Goal: Task Accomplishment & Management: Manage account settings

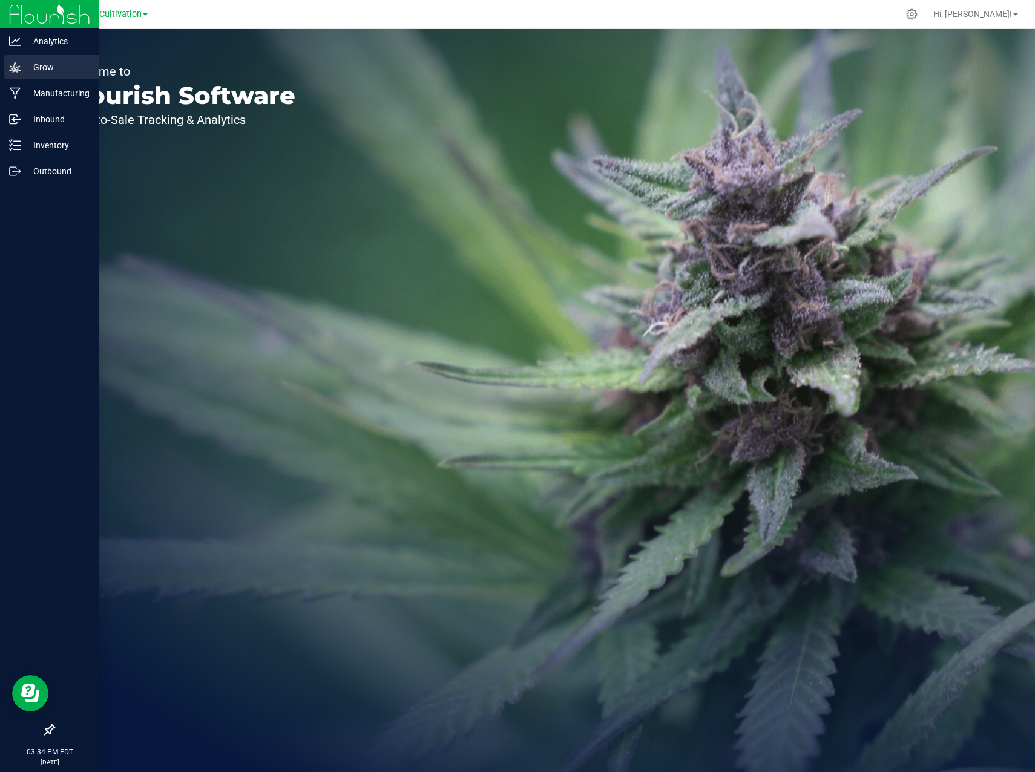
click at [22, 67] on p "Grow" at bounding box center [57, 67] width 73 height 15
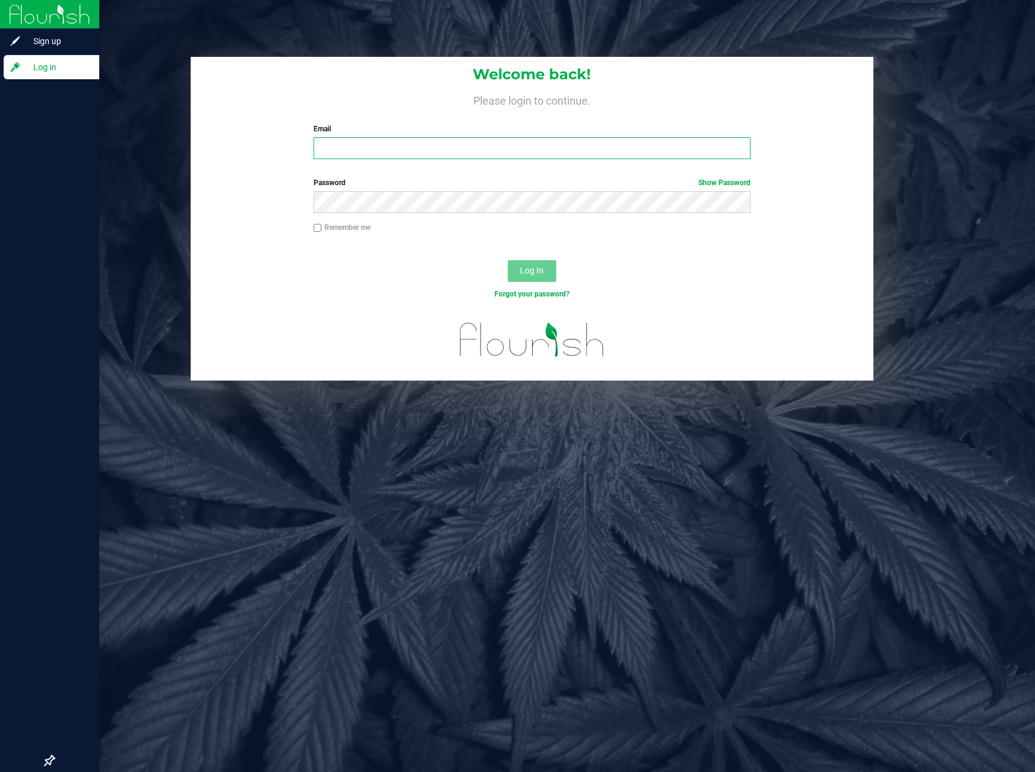
type input "[PERSON_NAME][EMAIL_ADDRESS][PERSON_NAME][DOMAIN_NAME]"
click at [531, 269] on span "Log In" at bounding box center [532, 271] width 24 height 10
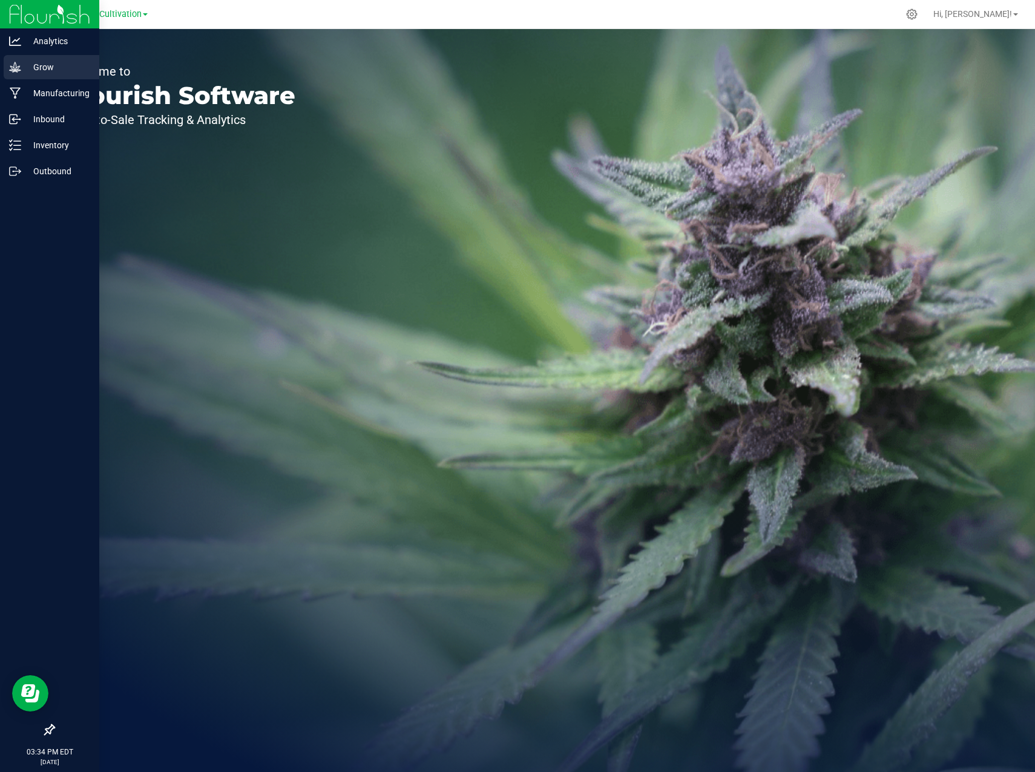
click at [24, 64] on p "Grow" at bounding box center [57, 67] width 73 height 15
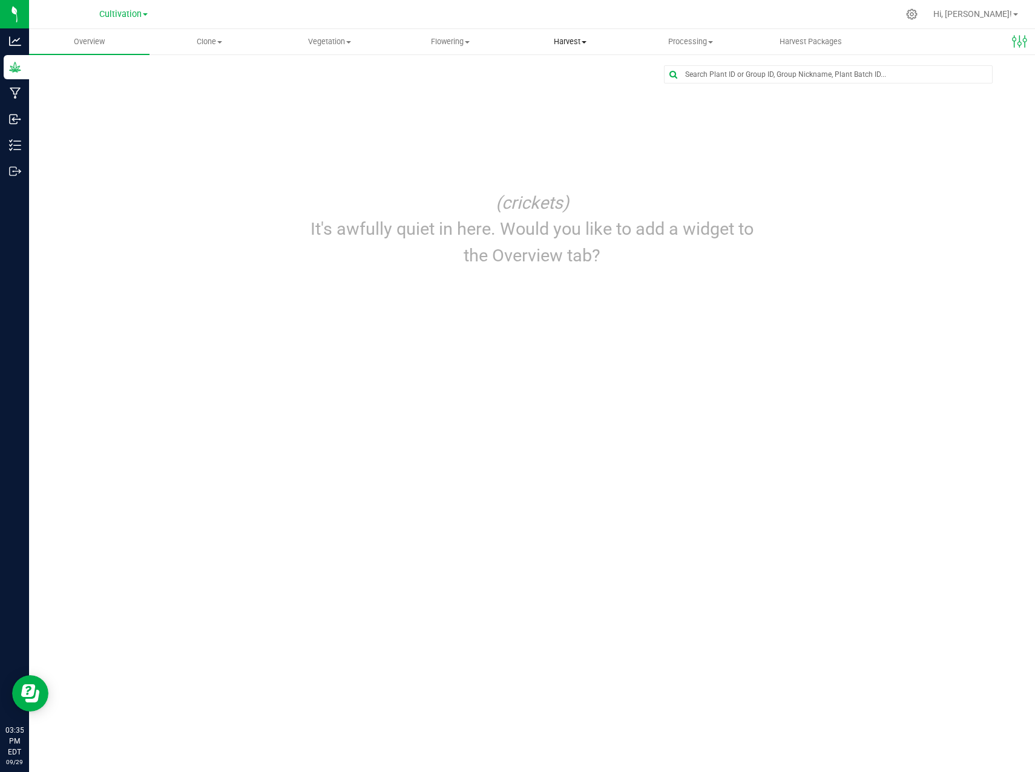
click at [568, 41] on span "Harvest" at bounding box center [570, 41] width 119 height 11
click at [451, 35] on uib-tab-heading "Flowering Create harvest Flowering groups Flowering plants Apply to plants" at bounding box center [449, 42] width 119 height 24
click at [463, 87] on span "Flowering groups" at bounding box center [440, 87] width 100 height 10
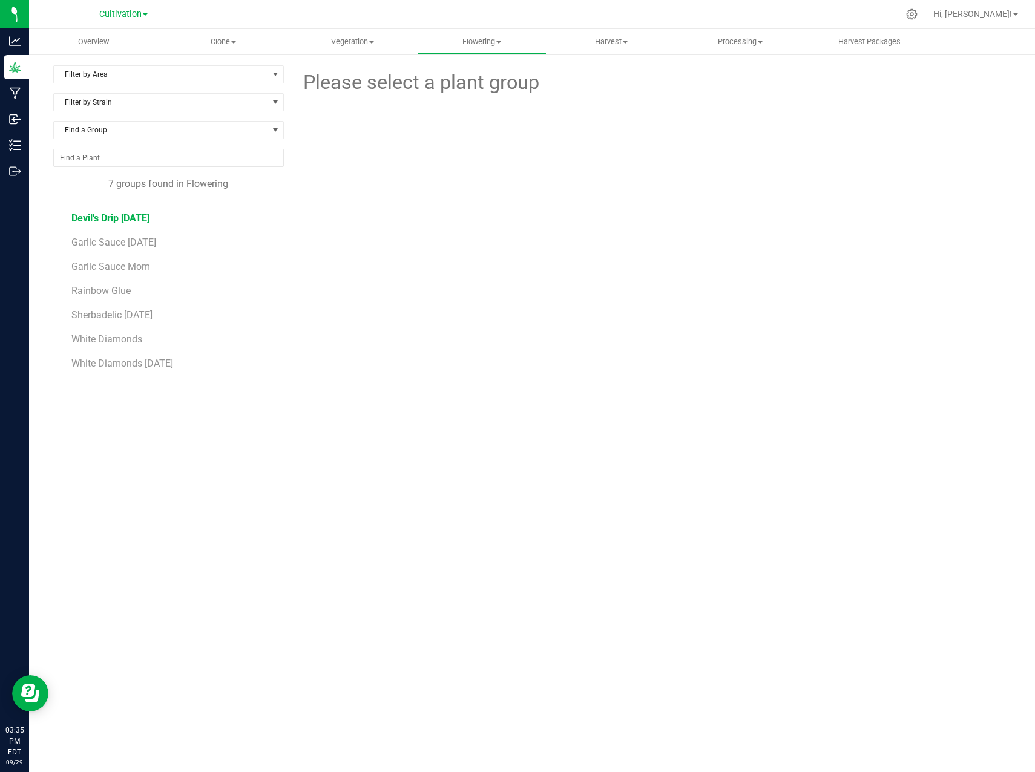
click at [125, 216] on span "Devil's Drip [DATE]" at bounding box center [110, 218] width 78 height 12
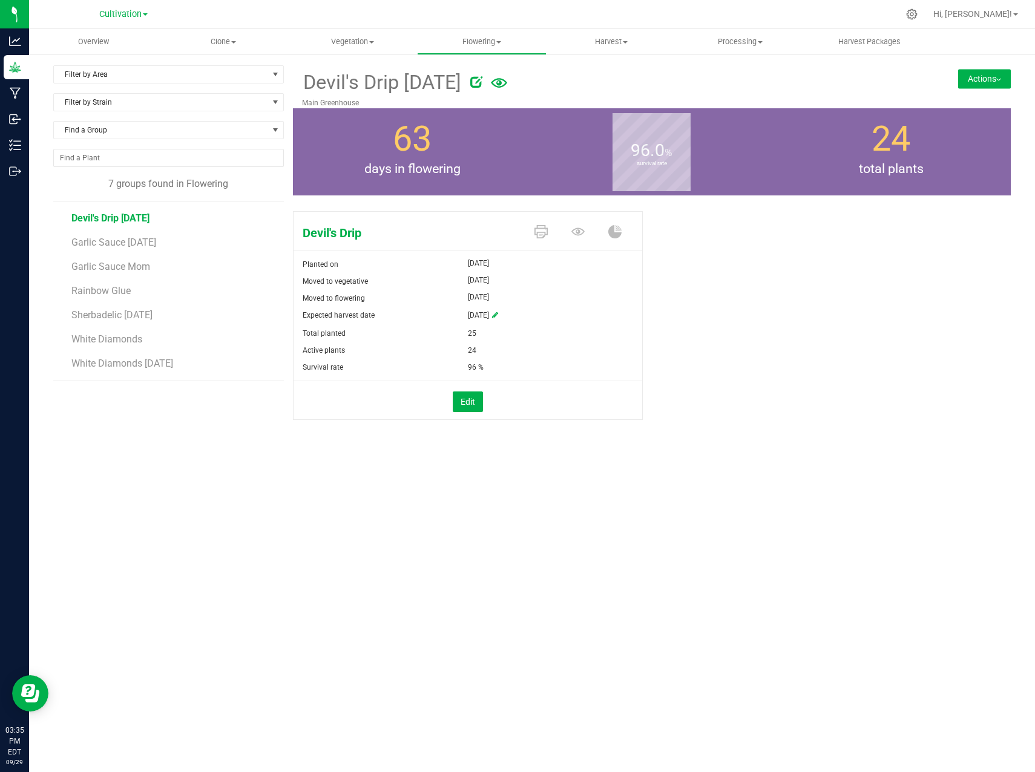
click at [971, 75] on button "Actions" at bounding box center [984, 78] width 53 height 19
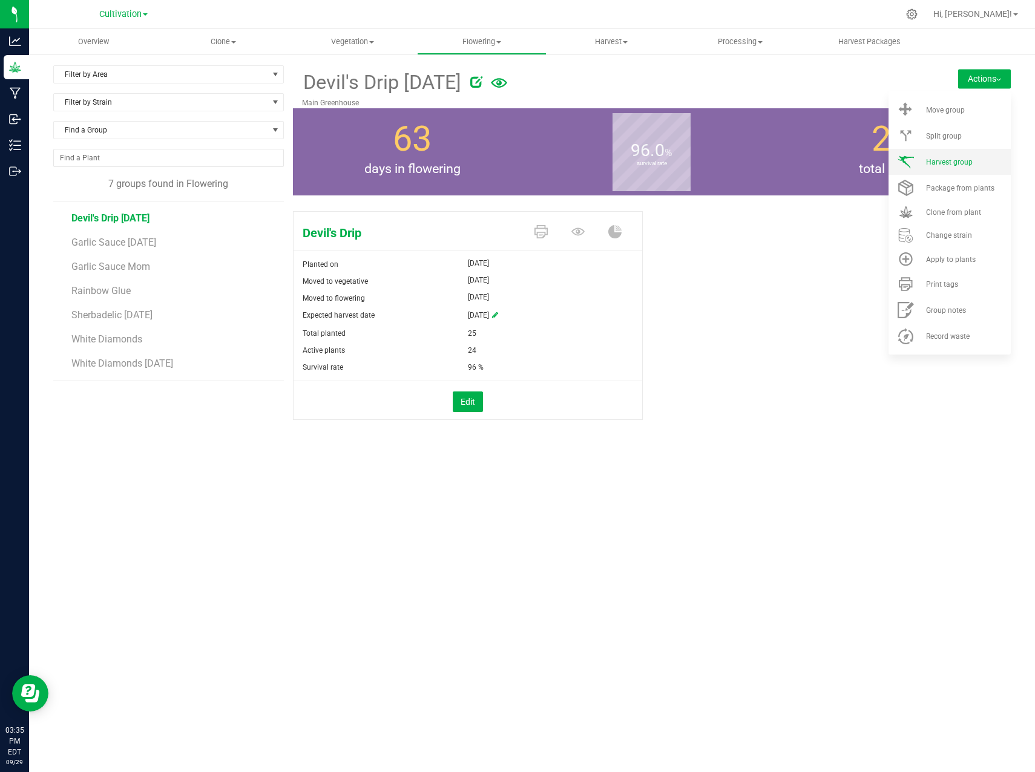
click at [976, 156] on li "Harvest group" at bounding box center [950, 162] width 122 height 26
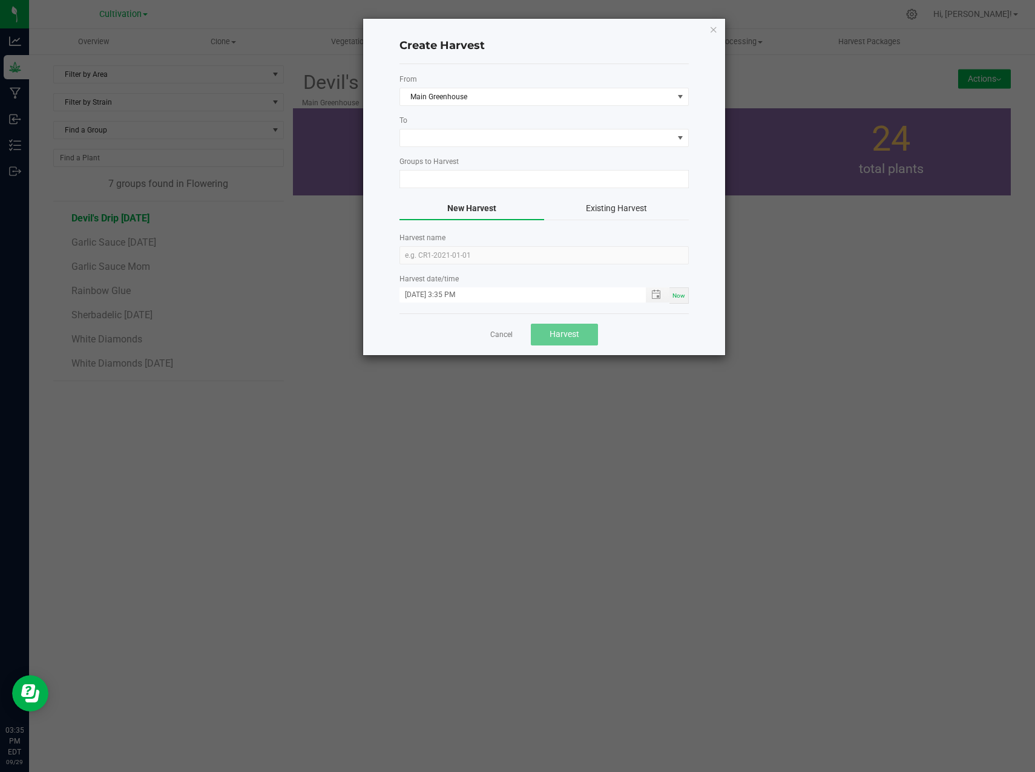
type input "Devil's Drip [DATE]"
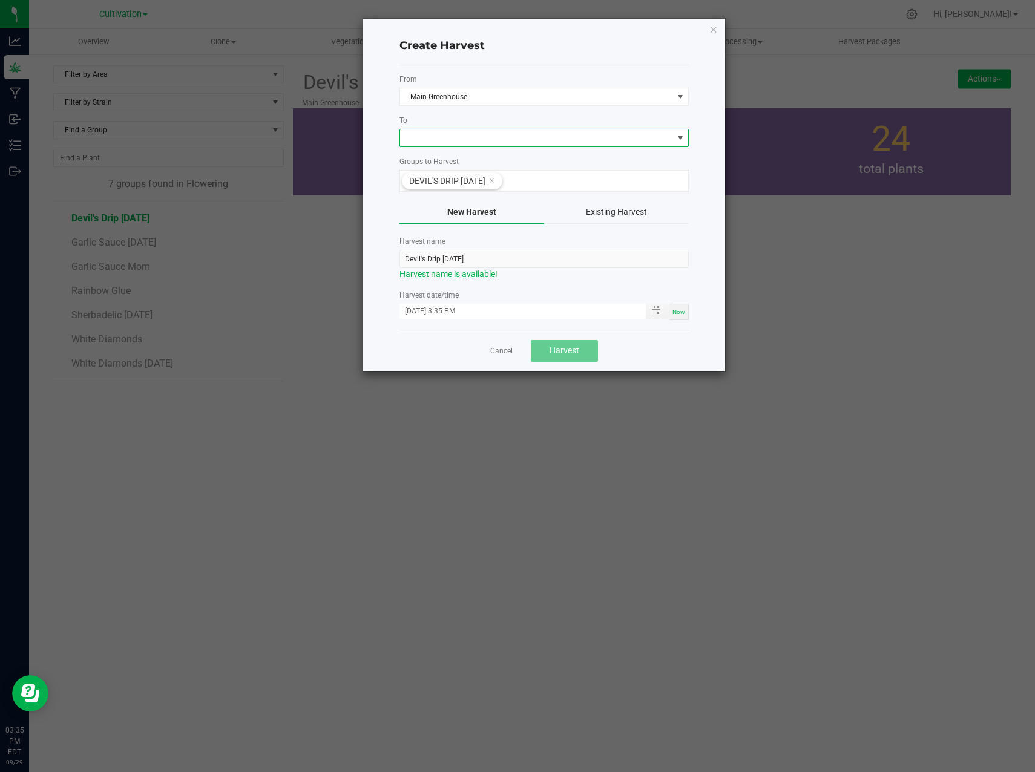
click at [476, 142] on span at bounding box center [536, 138] width 273 height 17
click at [450, 194] on li "Dry Room" at bounding box center [544, 189] width 288 height 21
click at [656, 316] on span "Toggle popup" at bounding box center [656, 311] width 10 height 10
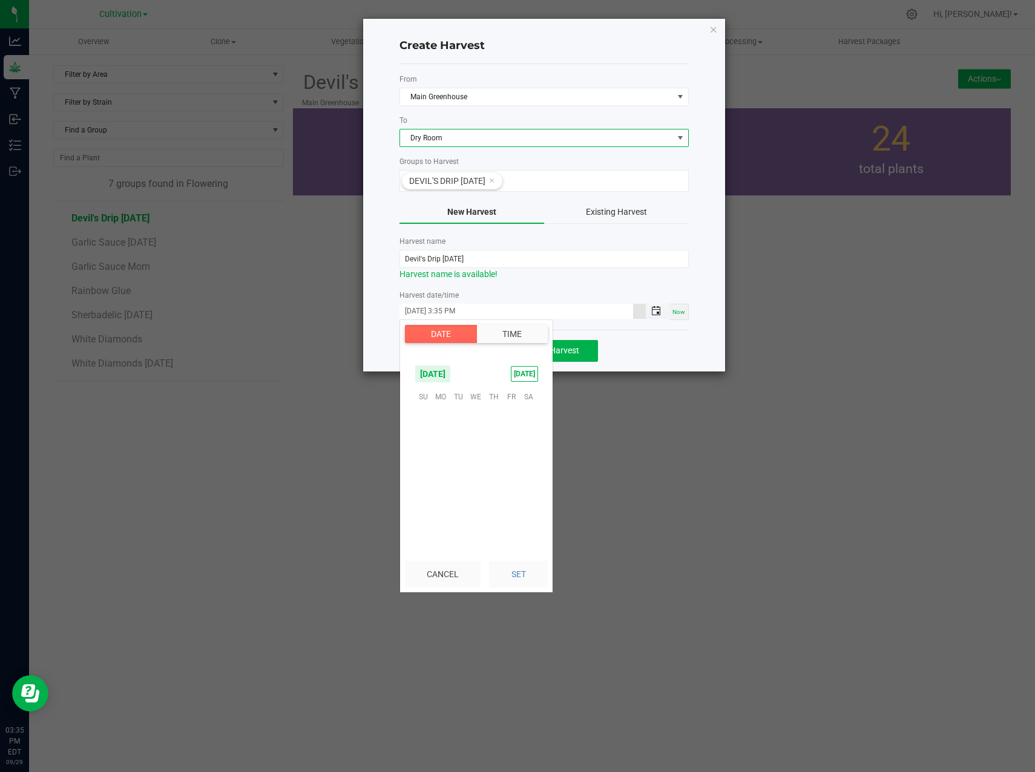
scroll to position [16, 0]
click at [499, 473] on span "25" at bounding box center [494, 470] width 18 height 19
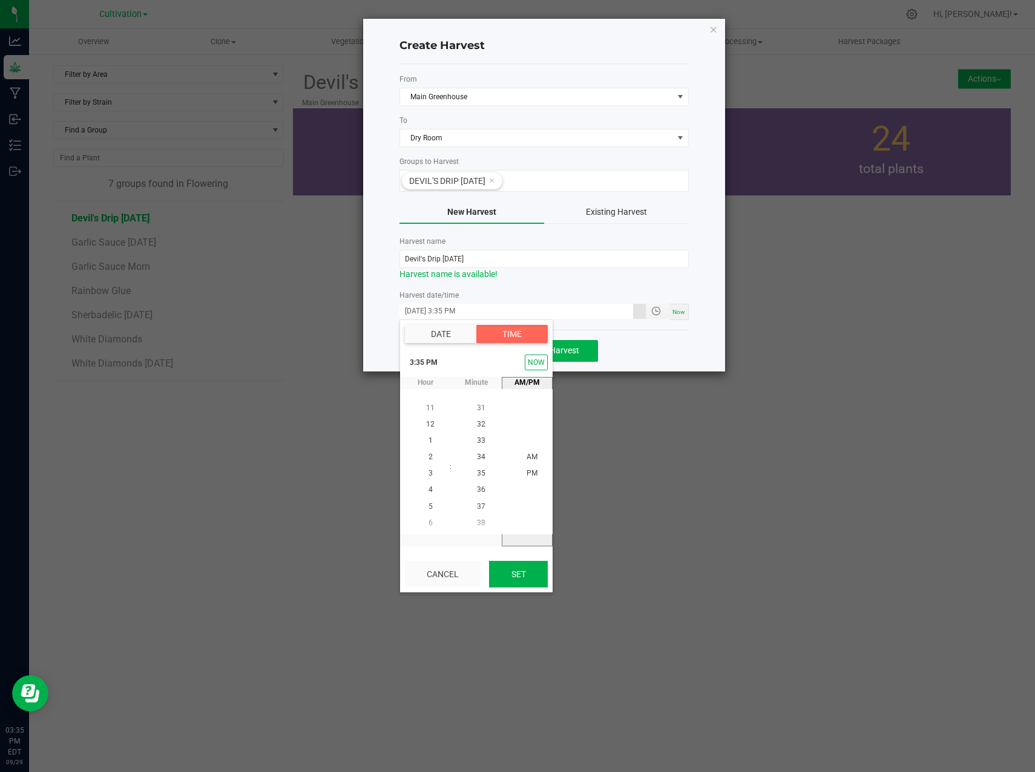
click at [535, 568] on button "Set" at bounding box center [518, 574] width 59 height 27
type input "[DATE] 3:35 PM"
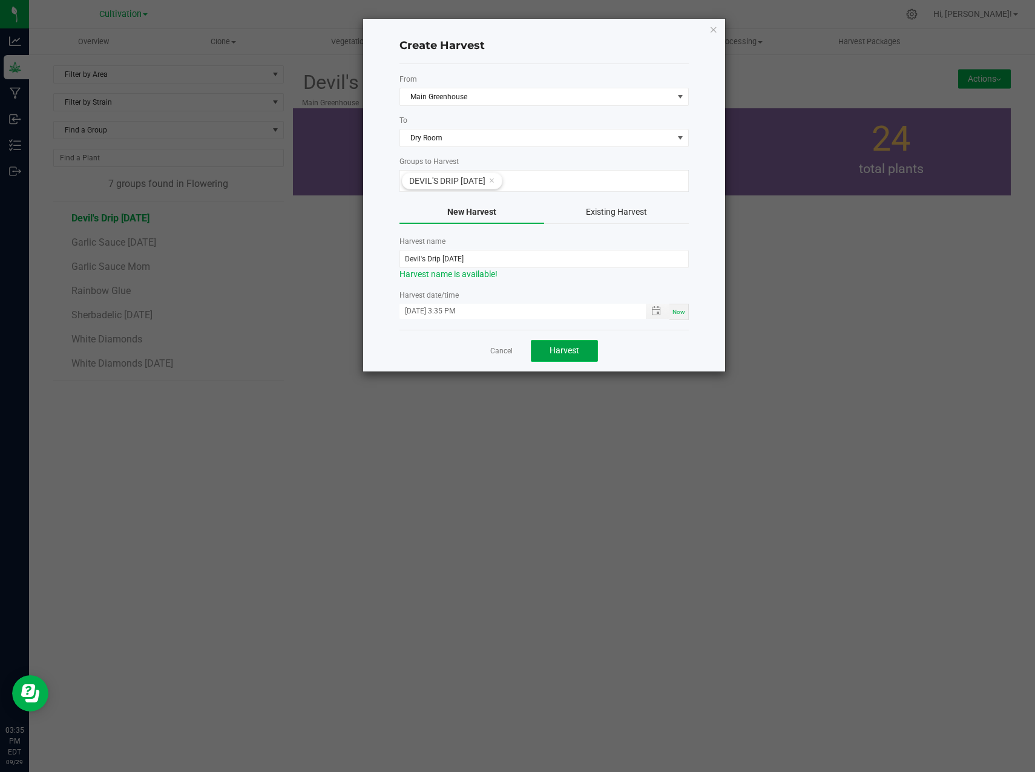
click at [562, 355] on span "Harvest" at bounding box center [565, 351] width 30 height 10
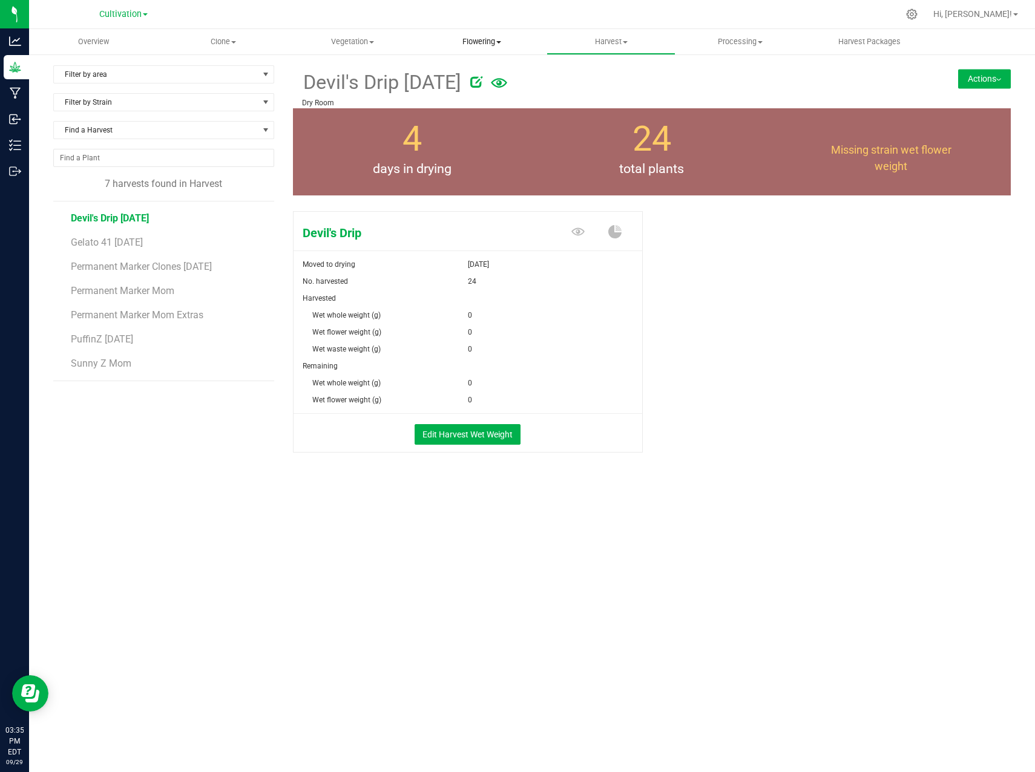
click at [488, 47] on uib-tab-heading "Flowering Create harvest Flowering groups Flowering plants Apply to plants" at bounding box center [482, 42] width 128 height 24
click at [488, 86] on span "Flowering groups" at bounding box center [467, 87] width 100 height 10
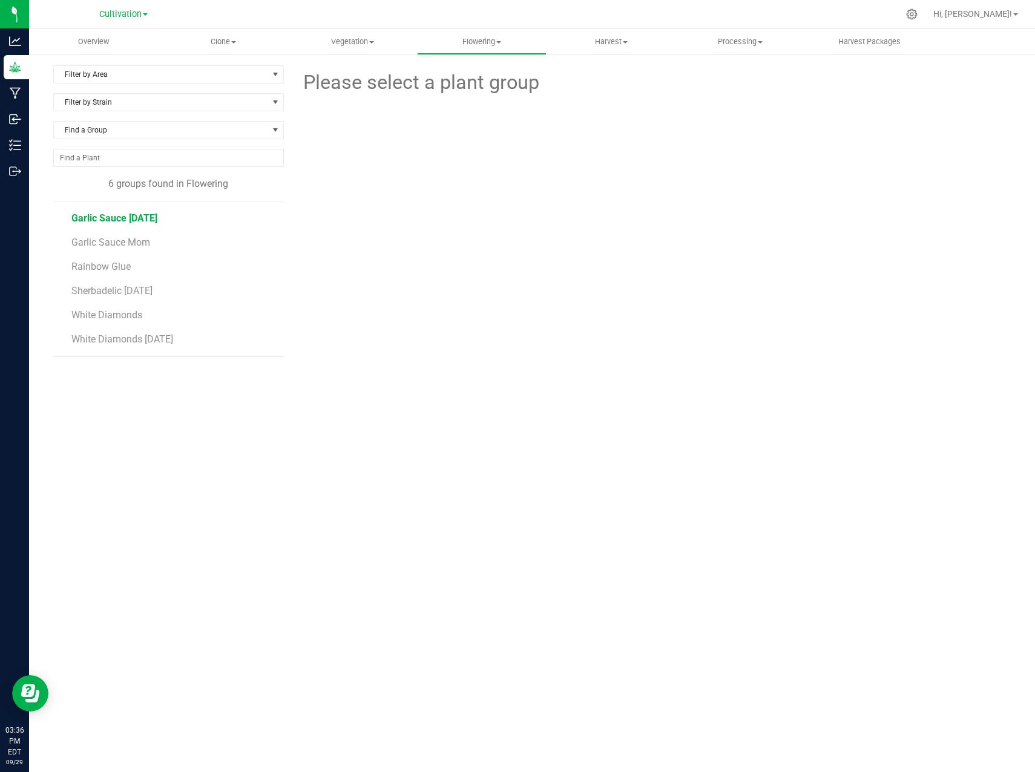
click at [152, 219] on span "Garlic Sauce [DATE]" at bounding box center [114, 218] width 86 height 12
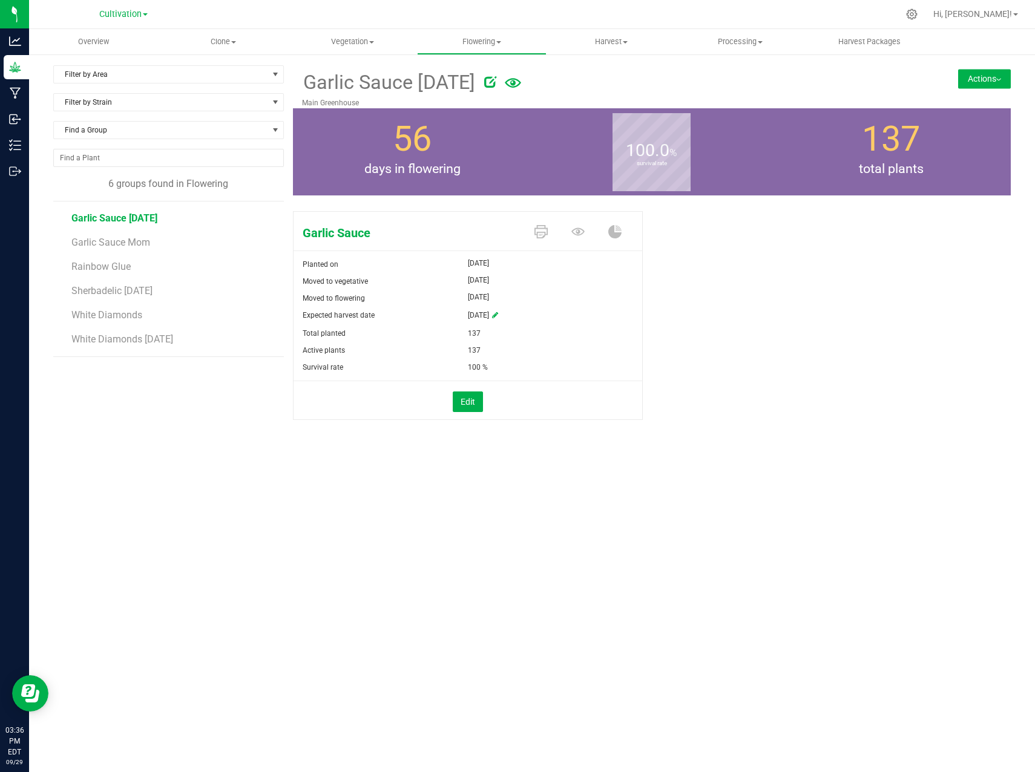
click at [989, 78] on button "Actions" at bounding box center [984, 78] width 53 height 19
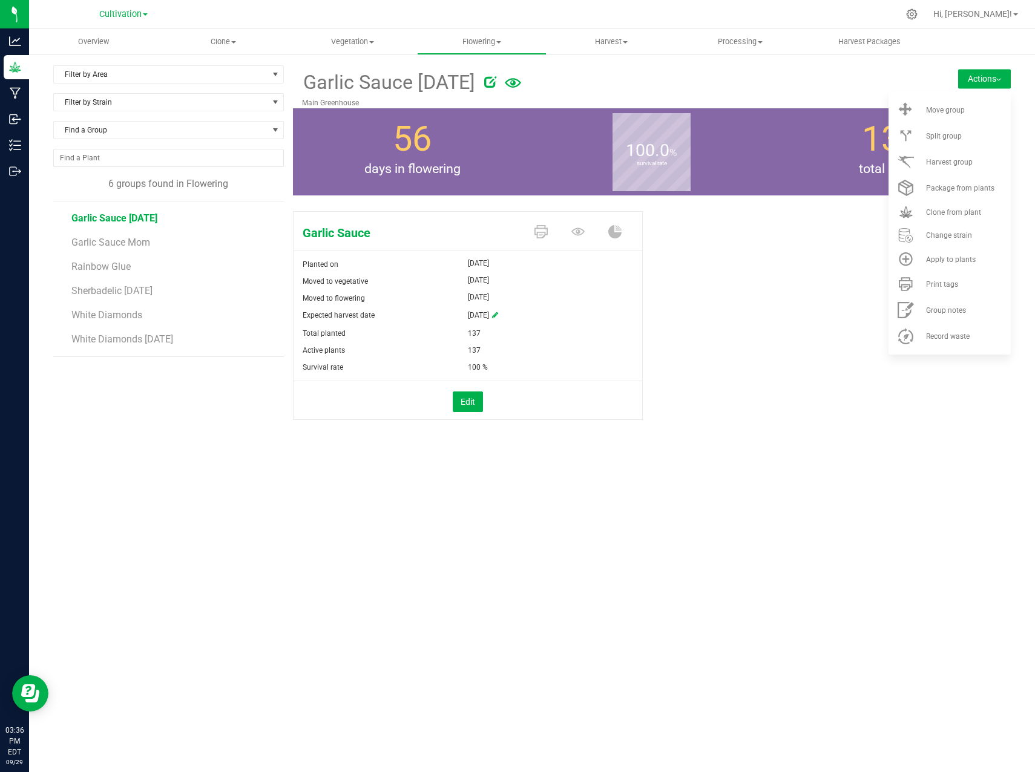
click at [756, 312] on div "Garlic Sauce Planted on [DATE] Moved to vegetative [DATE] Moved to flowering [D…" at bounding box center [652, 328] width 718 height 244
click at [807, 421] on div "Garlic Sauce Planted on [DATE] Moved to vegetative [DATE] Moved to flowering [D…" at bounding box center [652, 328] width 718 height 244
click at [853, 69] on div at bounding box center [687, 80] width 407 height 24
click at [984, 73] on button "Actions" at bounding box center [984, 78] width 53 height 19
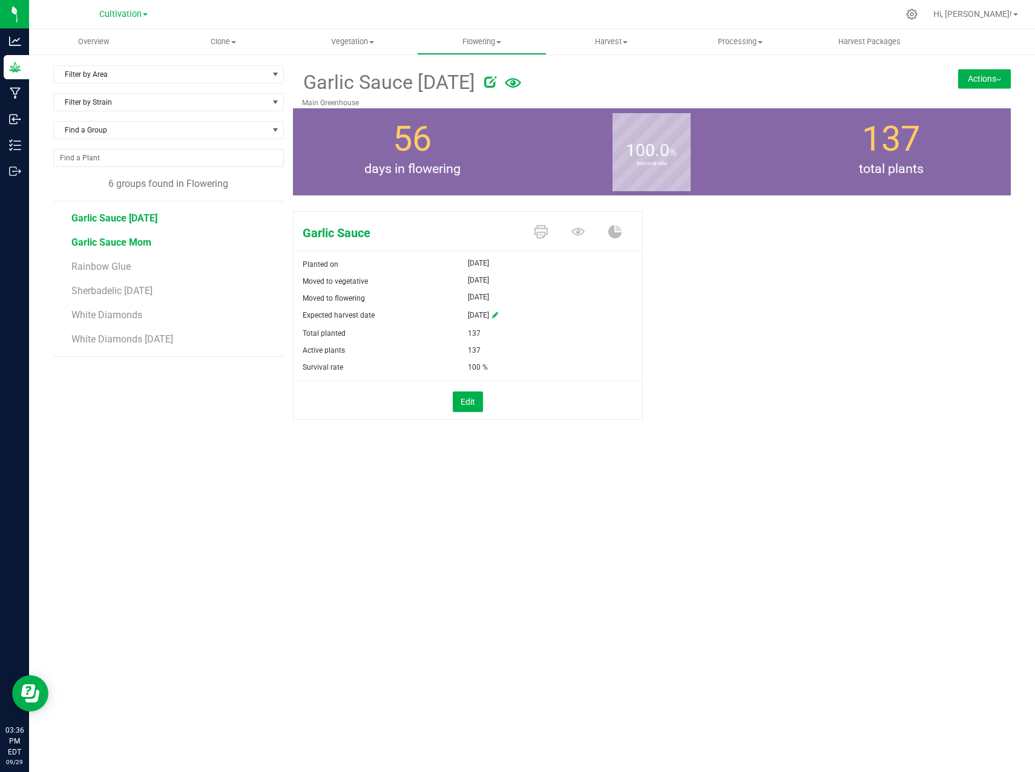
click at [122, 238] on span "Garlic Sauce Mom" at bounding box center [111, 243] width 80 height 12
click at [987, 80] on button "Actions" at bounding box center [984, 78] width 53 height 19
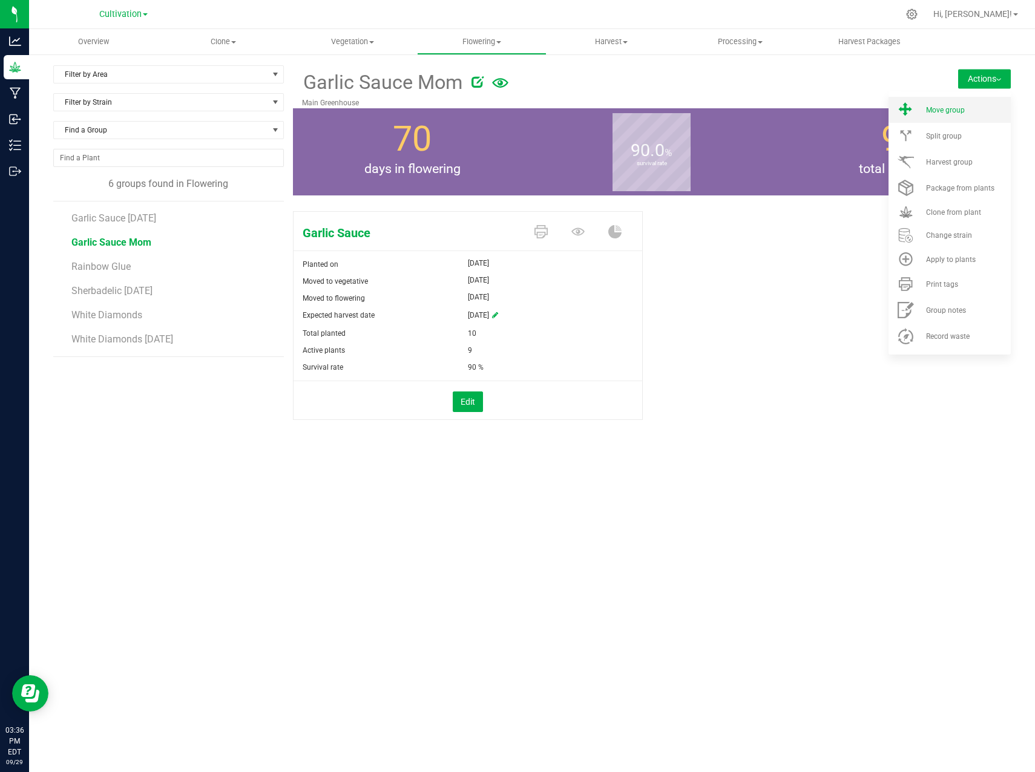
click at [953, 104] on li "Move group" at bounding box center [950, 110] width 122 height 26
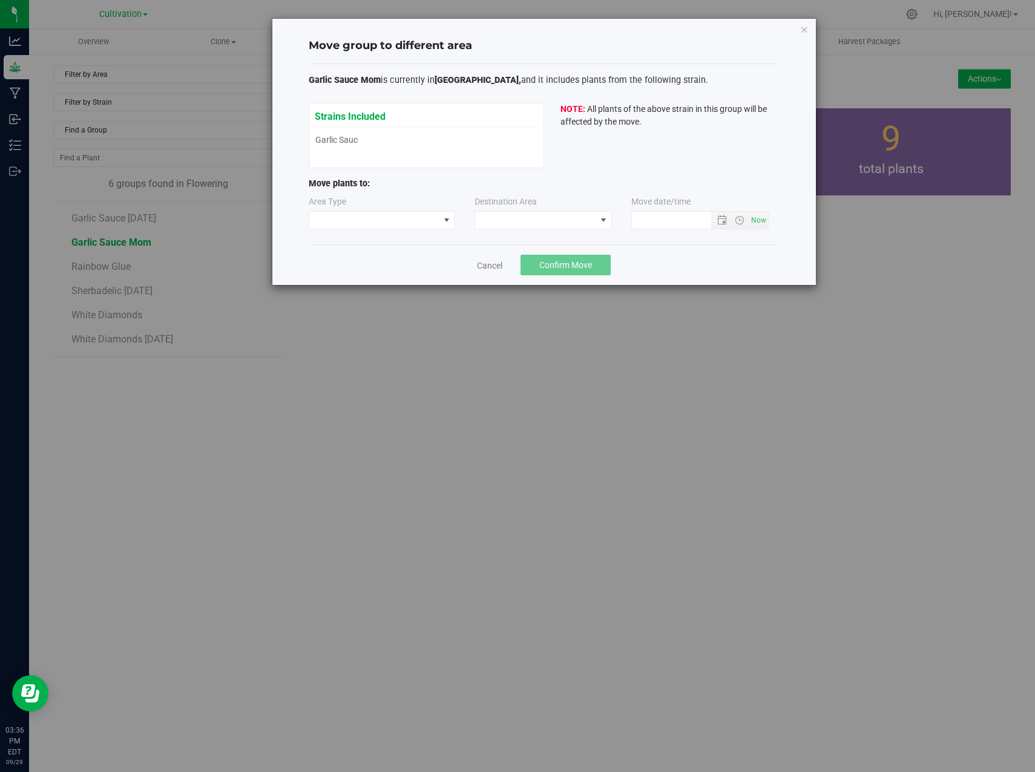
type input "[DATE] 3:36 PM"
click at [430, 218] on span at bounding box center [374, 220] width 130 height 17
click at [500, 268] on link "Cancel" at bounding box center [489, 266] width 25 height 12
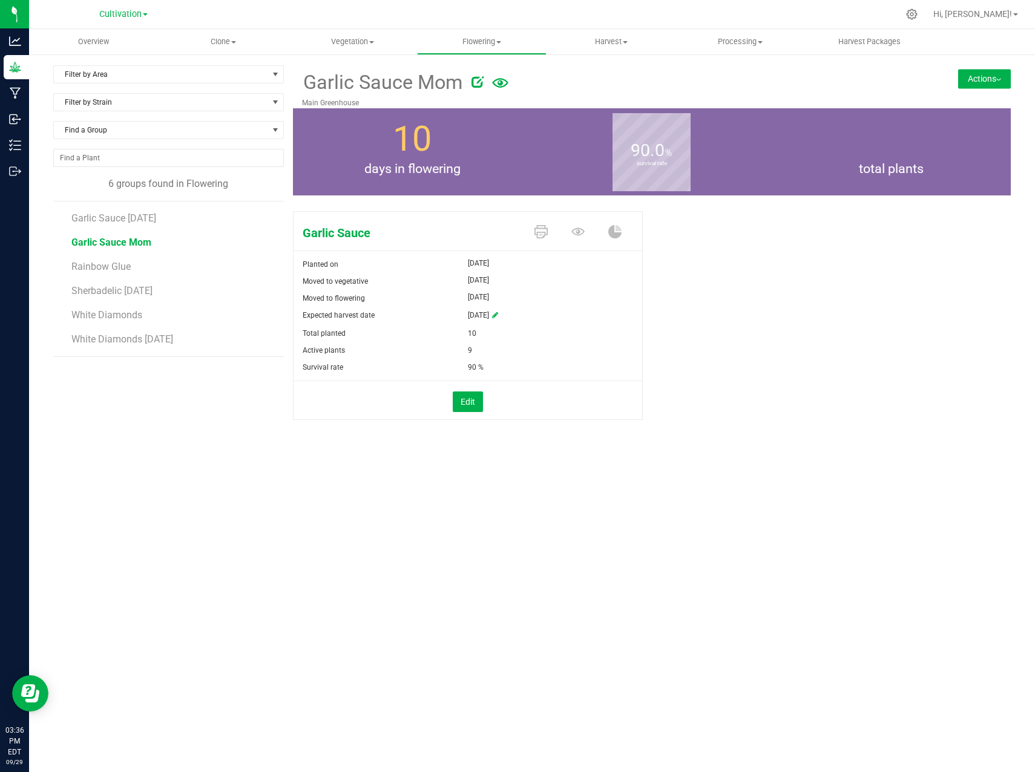
click at [974, 80] on button "Actions" at bounding box center [984, 78] width 53 height 19
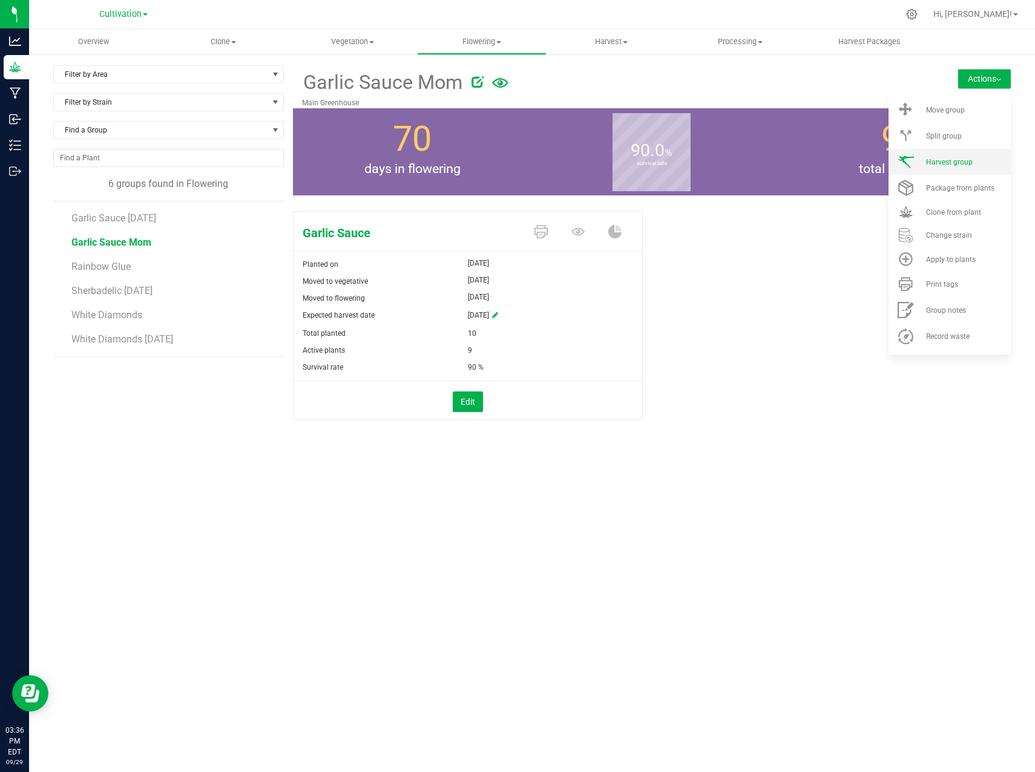
click at [973, 164] on div "Harvest group" at bounding box center [967, 162] width 82 height 8
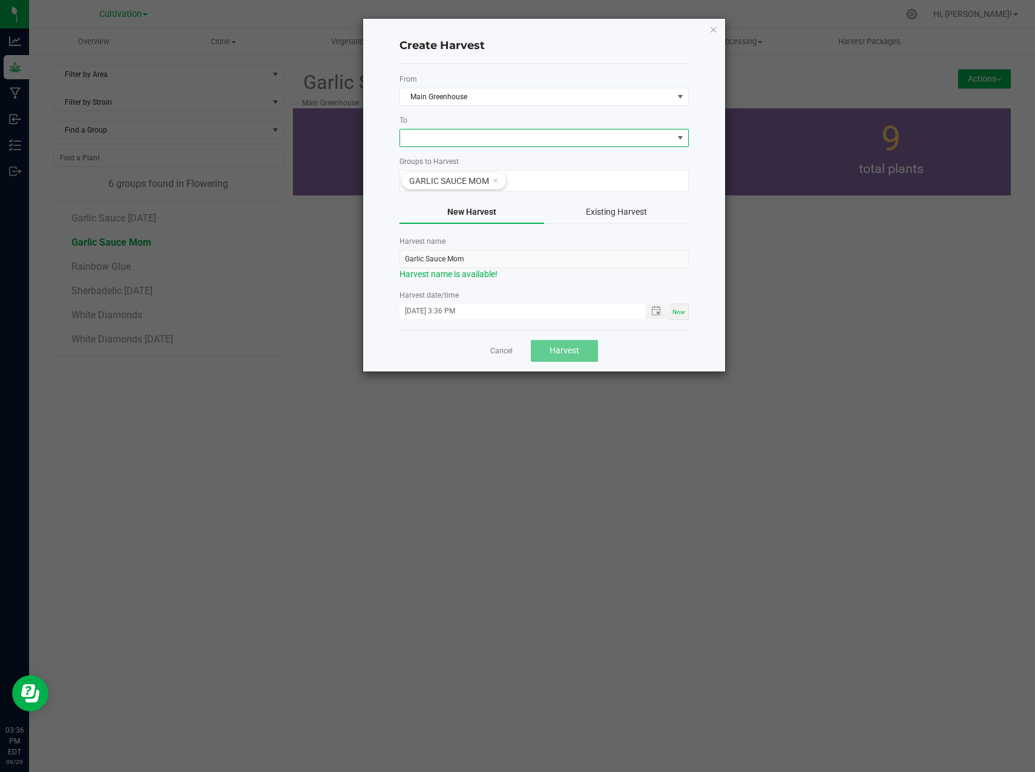
click at [471, 133] on span at bounding box center [536, 138] width 273 height 17
click at [432, 194] on li "Dry Room" at bounding box center [544, 189] width 288 height 21
click at [654, 311] on span "Toggle popup" at bounding box center [656, 311] width 10 height 10
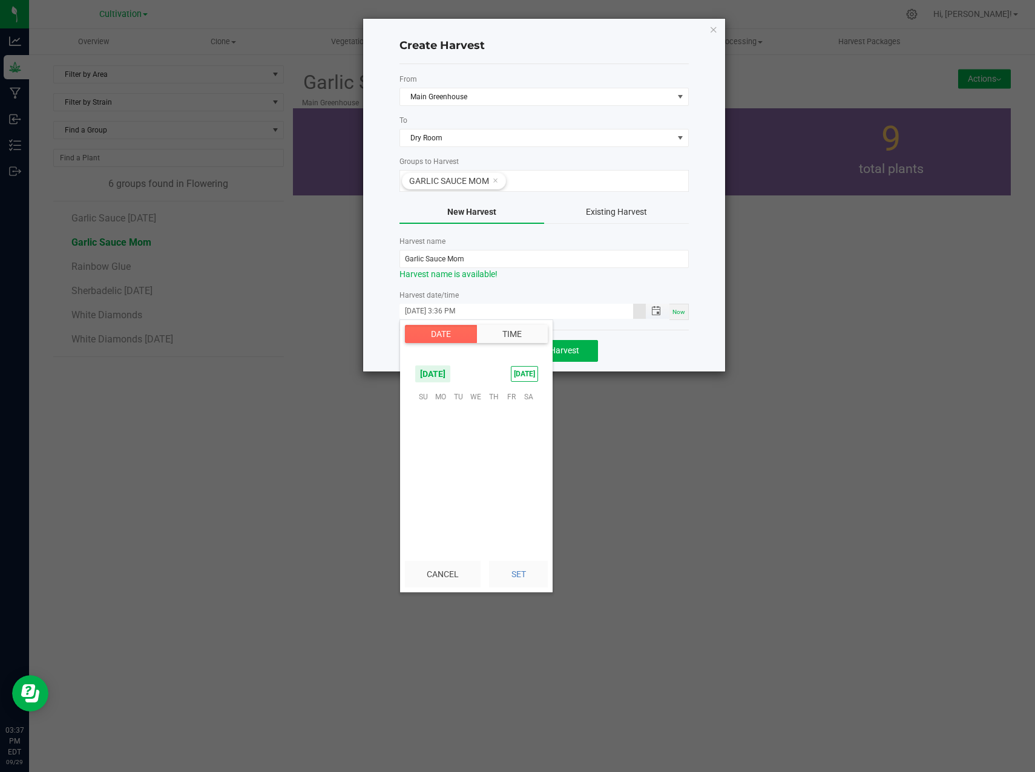
scroll to position [16, 0]
click at [510, 468] on span "26" at bounding box center [511, 470] width 18 height 19
click at [525, 568] on button "Set" at bounding box center [518, 574] width 59 height 27
type input "[DATE] 3:36 PM"
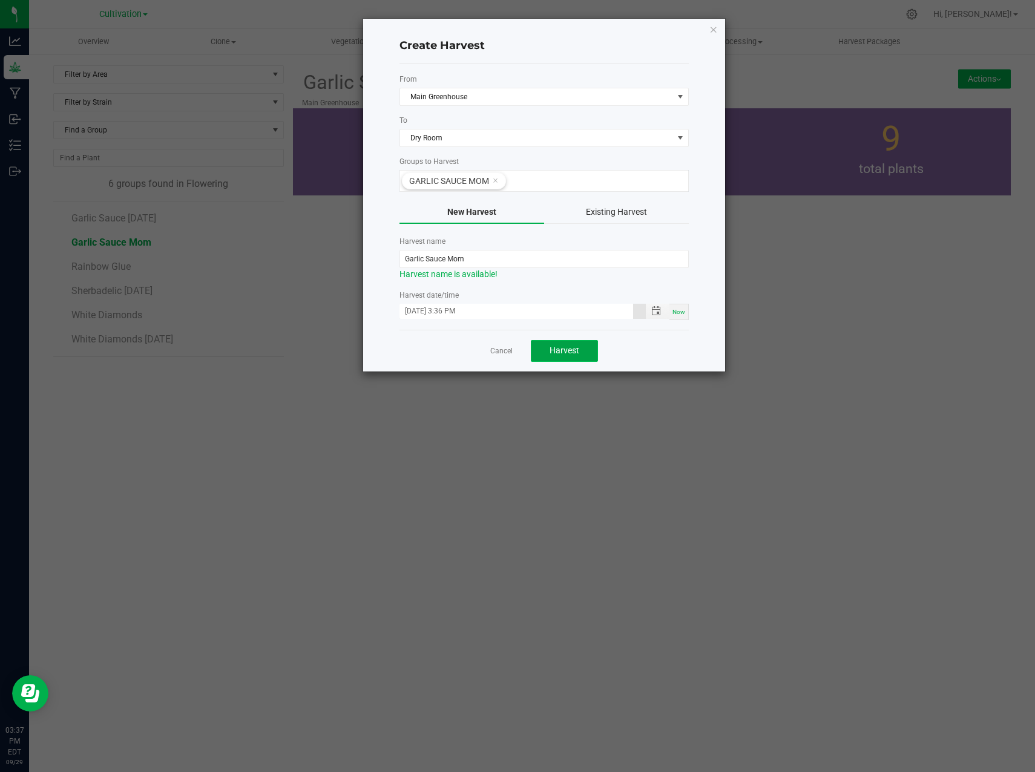
click at [563, 355] on span "Harvest" at bounding box center [565, 351] width 30 height 10
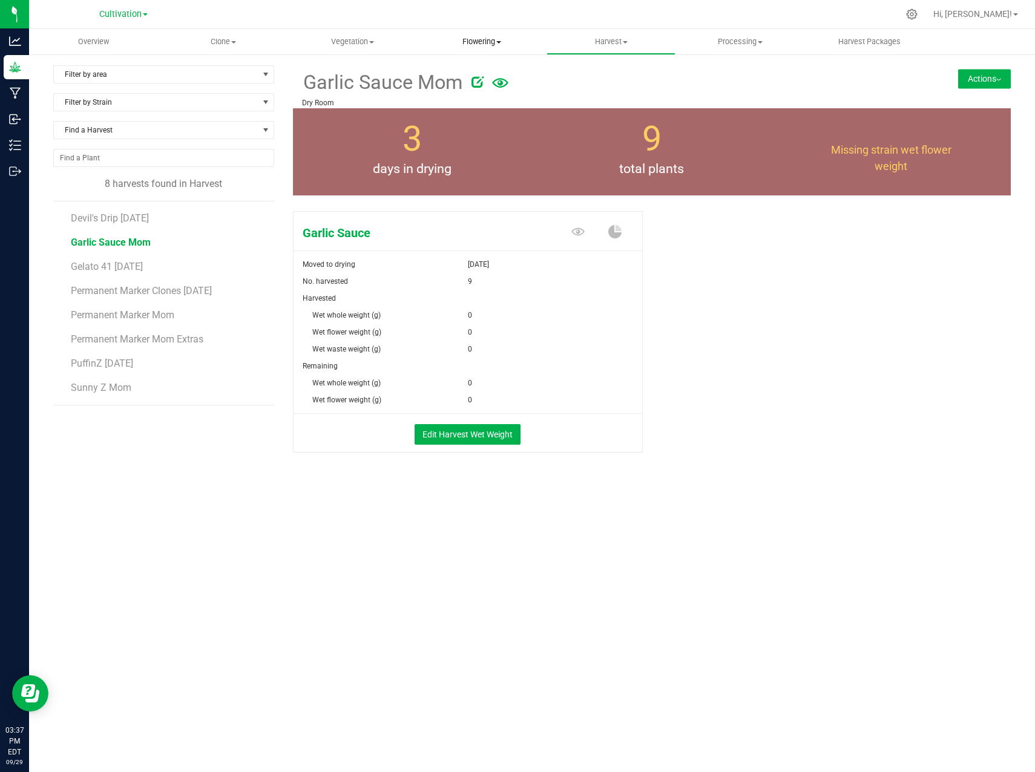
click at [488, 42] on span "Flowering" at bounding box center [482, 41] width 128 height 11
click at [502, 85] on span "Flowering groups" at bounding box center [467, 87] width 100 height 10
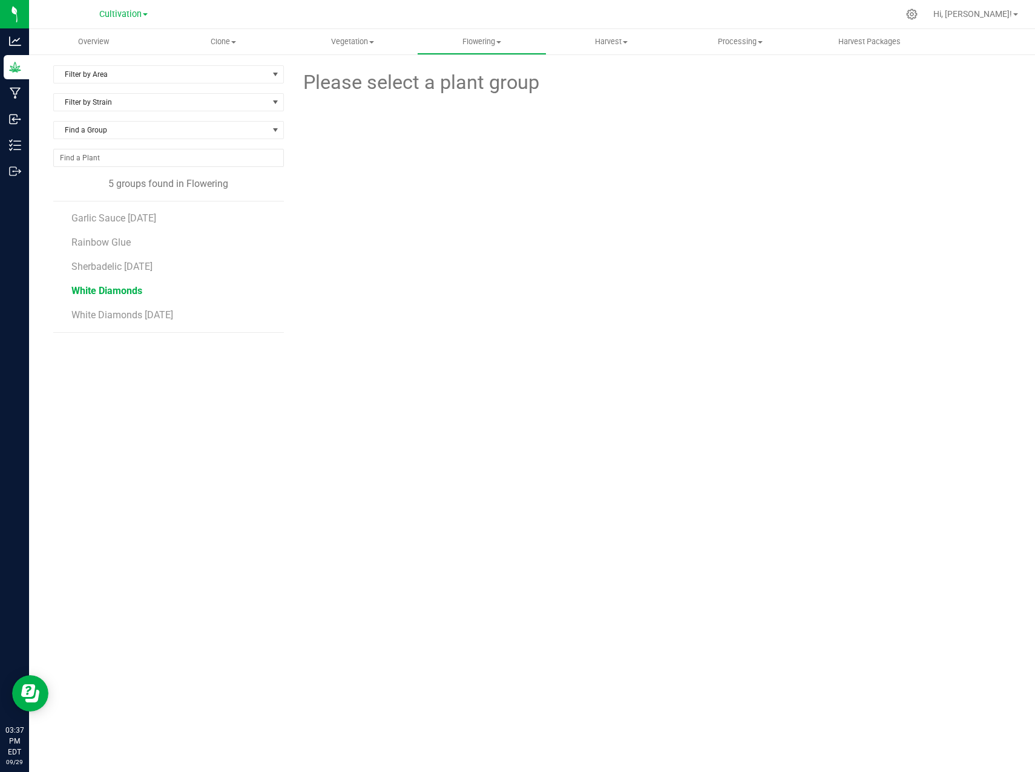
click at [136, 292] on span "White Diamonds" at bounding box center [106, 291] width 71 height 12
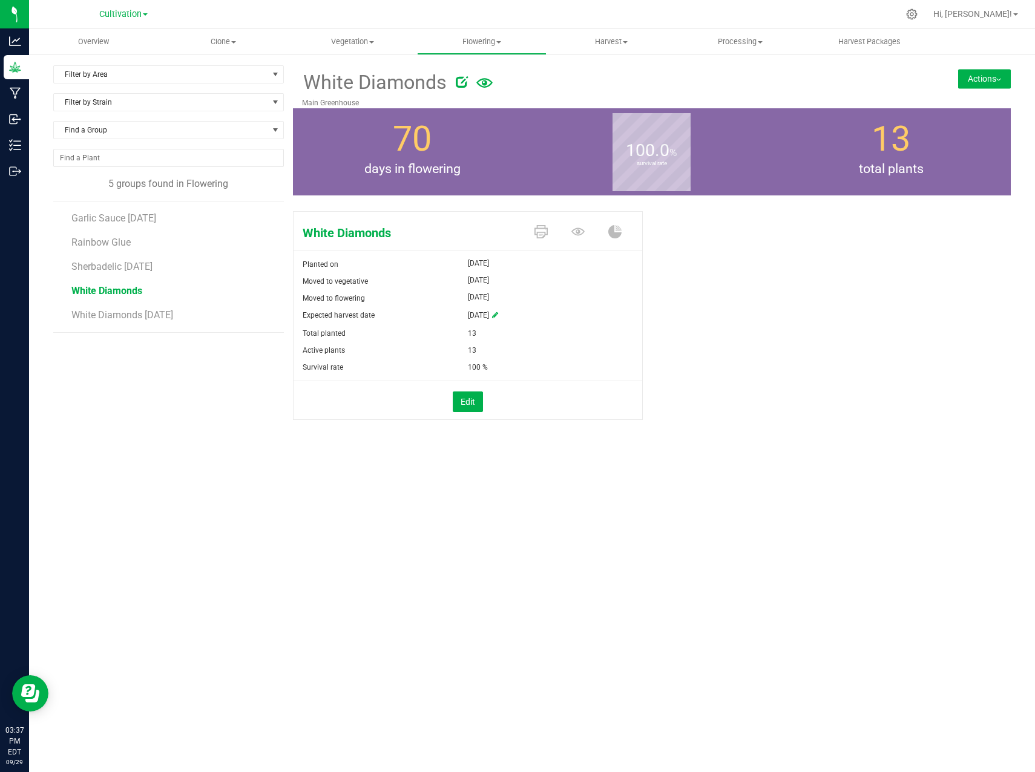
click at [978, 69] on button "Actions" at bounding box center [984, 78] width 53 height 19
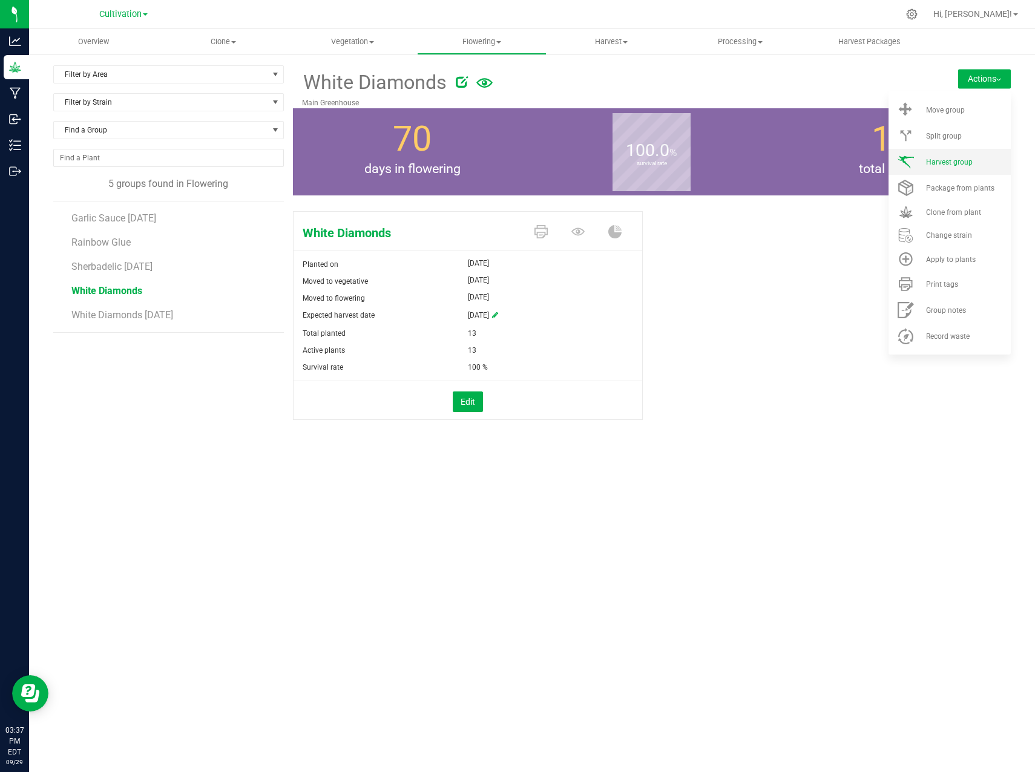
click at [968, 158] on span "Harvest group" at bounding box center [949, 162] width 47 height 8
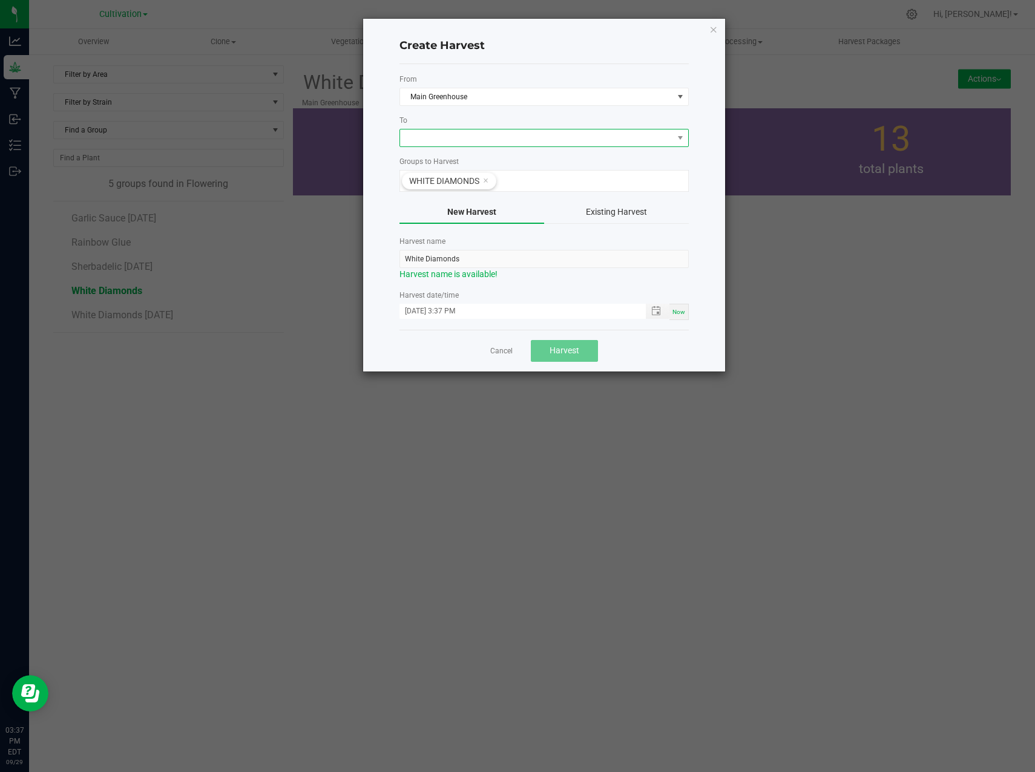
click at [527, 135] on span at bounding box center [536, 138] width 273 height 17
click at [458, 189] on li "Dry Room" at bounding box center [544, 189] width 288 height 21
click at [655, 311] on span "Toggle popup" at bounding box center [656, 311] width 10 height 10
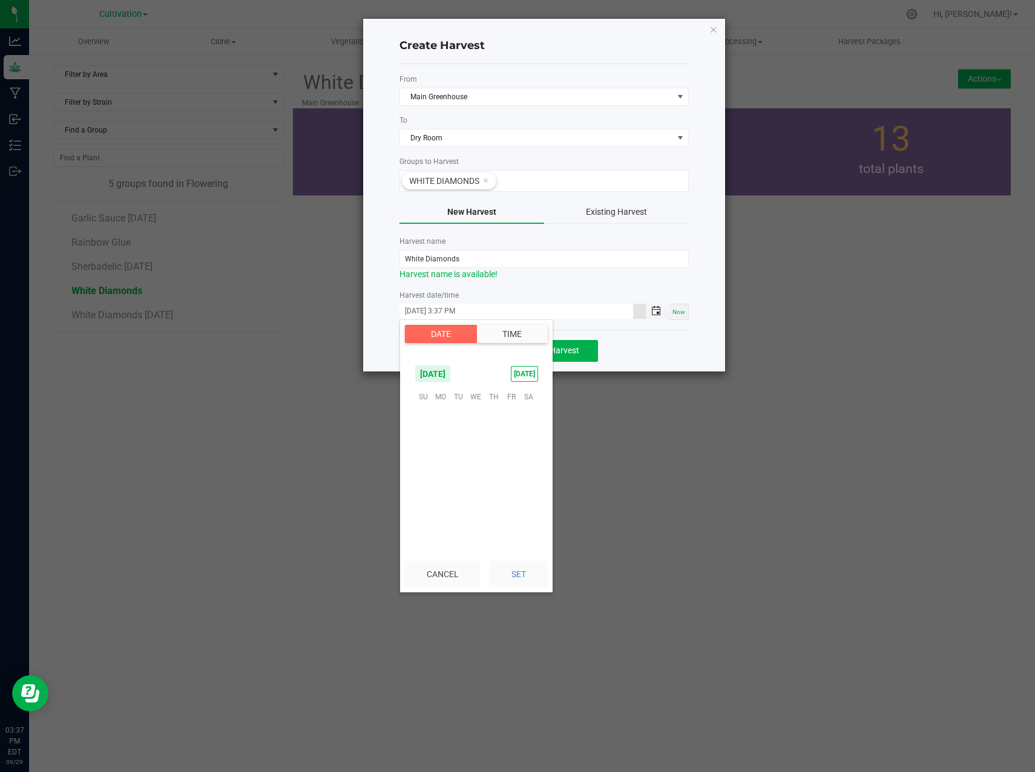
scroll to position [16, 0]
click at [510, 468] on span "26" at bounding box center [511, 470] width 18 height 19
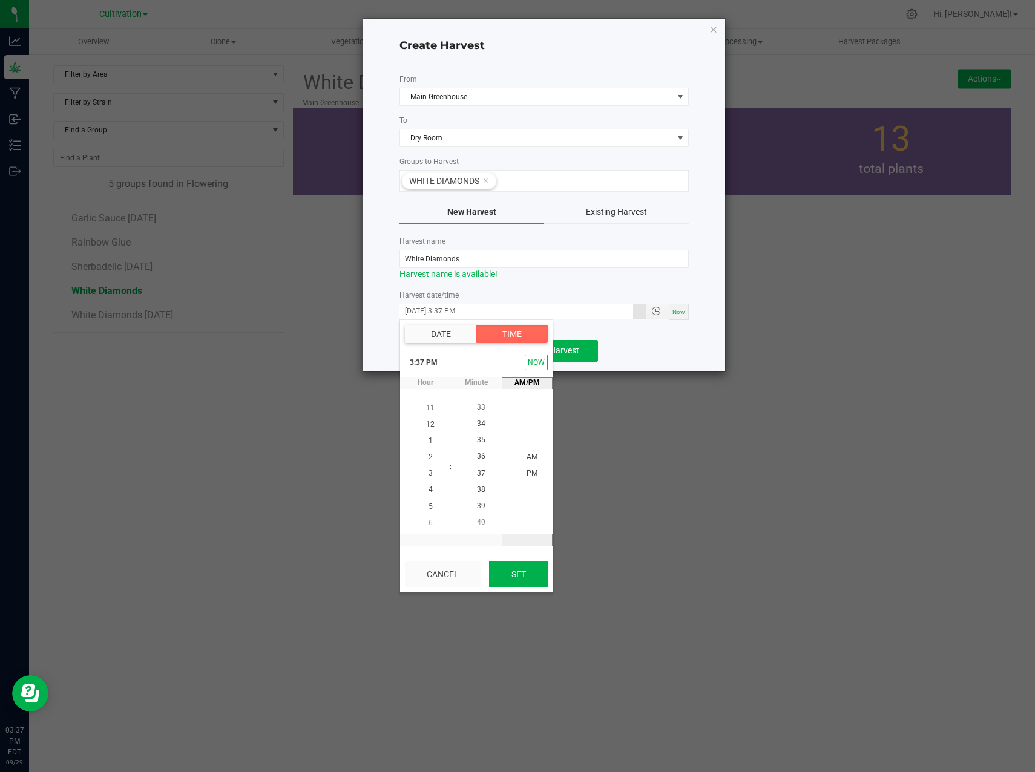
click at [522, 573] on button "Set" at bounding box center [518, 574] width 59 height 27
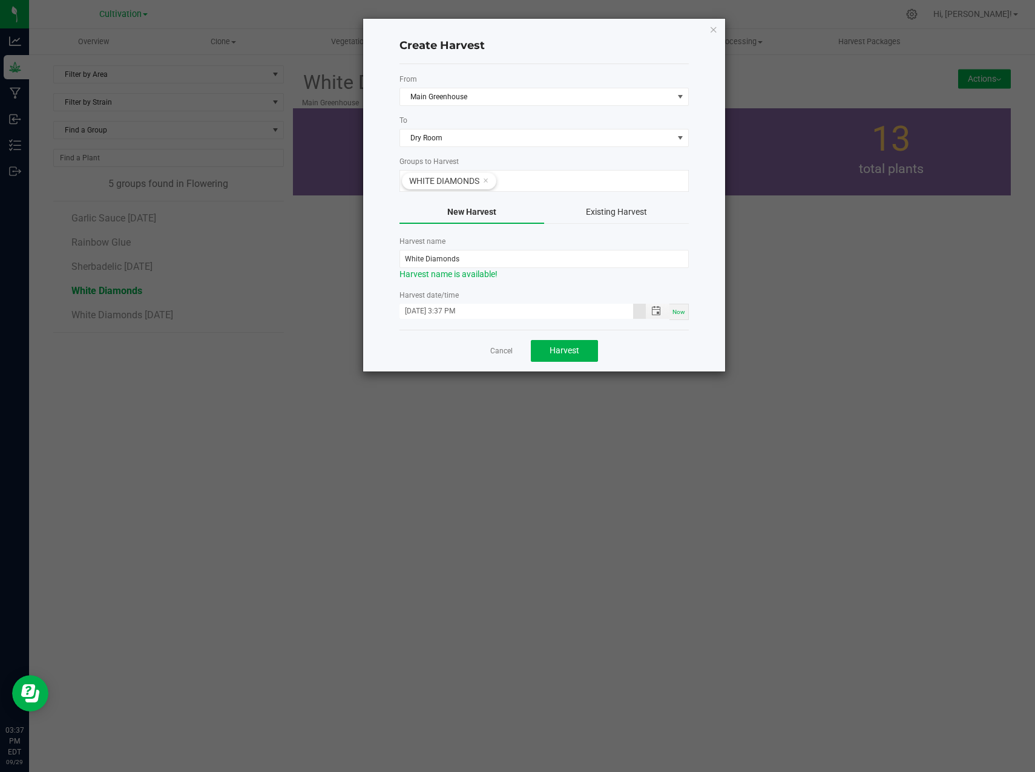
type input "[DATE] 3:37 PM"
click at [562, 355] on span "Harvest" at bounding box center [565, 351] width 30 height 10
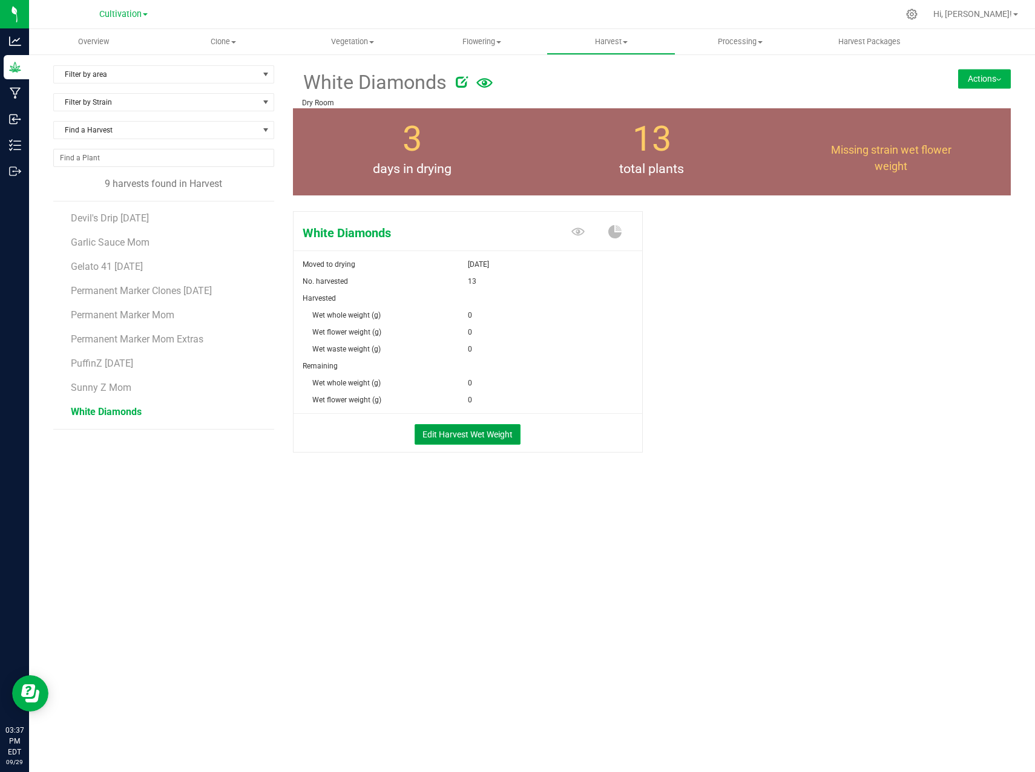
click at [450, 424] on button "Edit Harvest Wet Weight" at bounding box center [468, 434] width 106 height 21
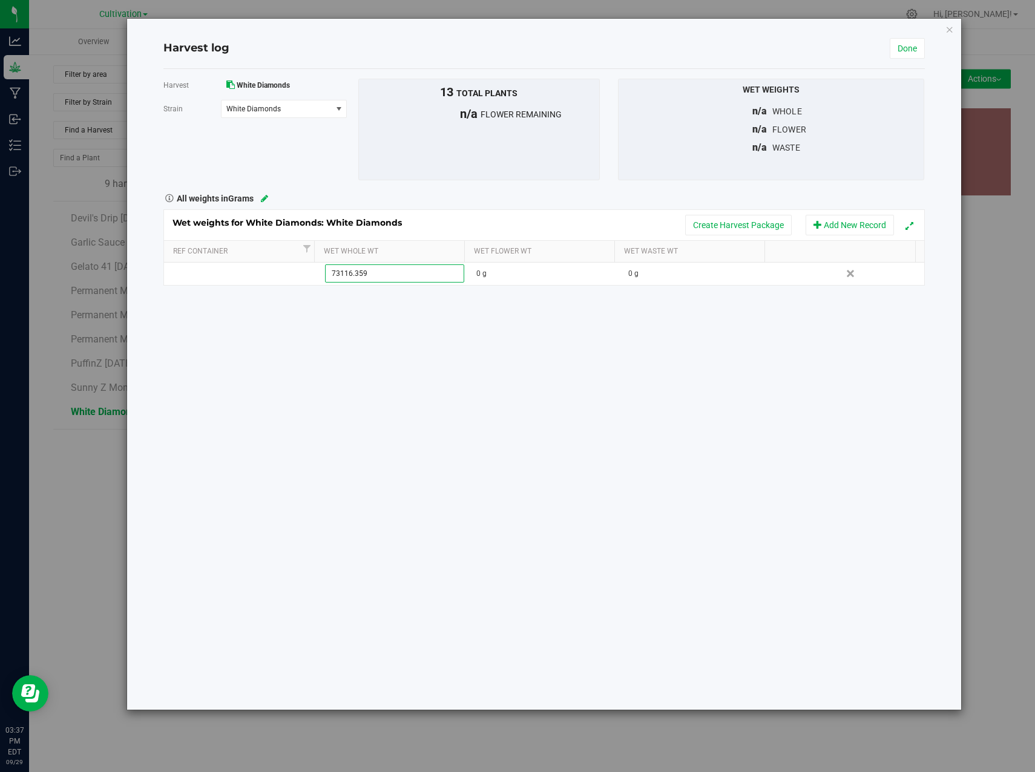
type input "73116.3598"
type input "73116.3598 g"
click at [528, 334] on div "Harvest White Diamonds [GEOGRAPHIC_DATA] White Diamonds Select strain White Dia…" at bounding box center [543, 389] width 761 height 641
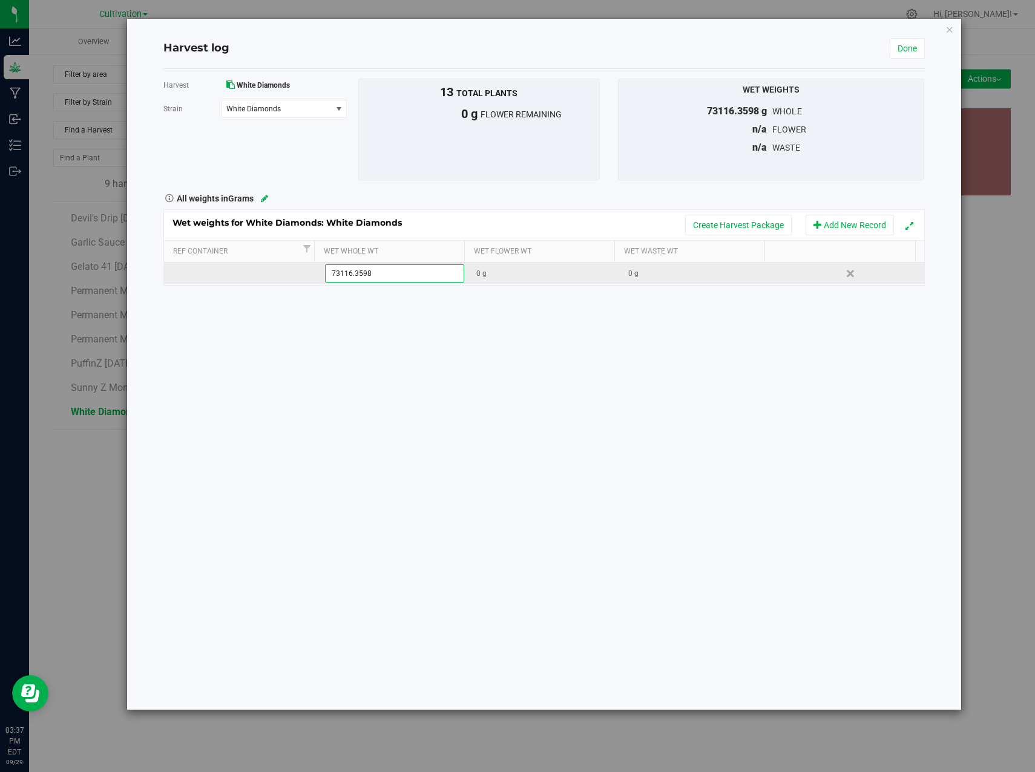
click at [679, 277] on div "0 g" at bounding box center [699, 274] width 143 height 12
type input "3764.8136"
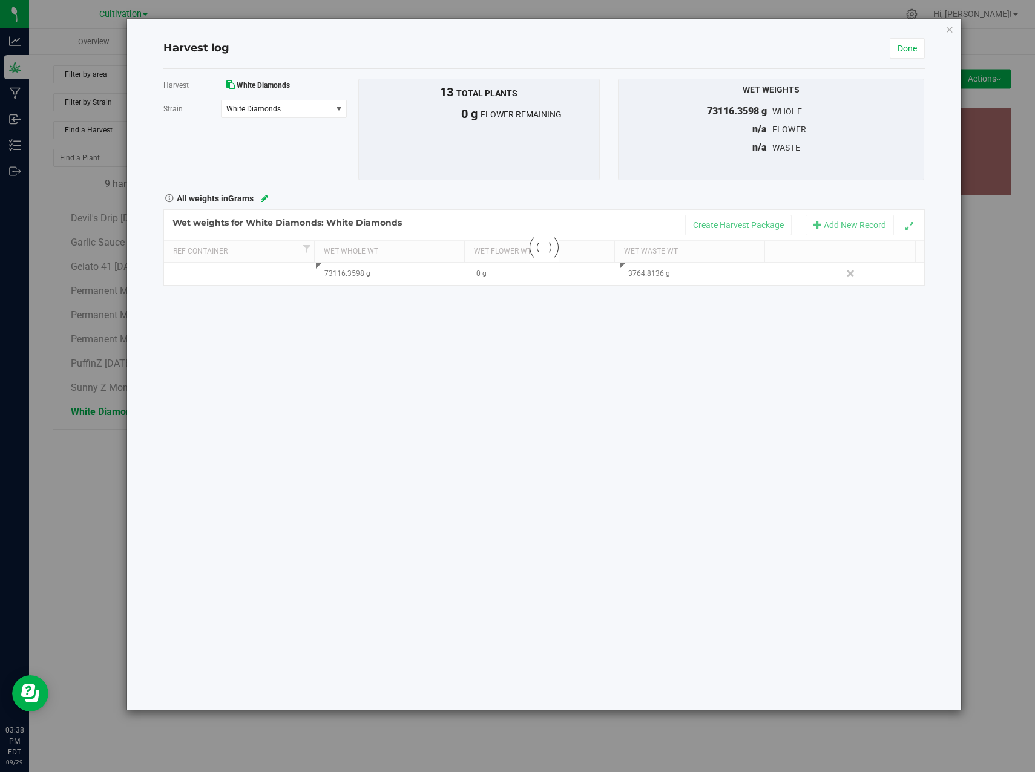
click at [377, 426] on div "Harvest White Diamonds [GEOGRAPHIC_DATA] White Diamonds Select strain White Dia…" at bounding box center [543, 389] width 761 height 641
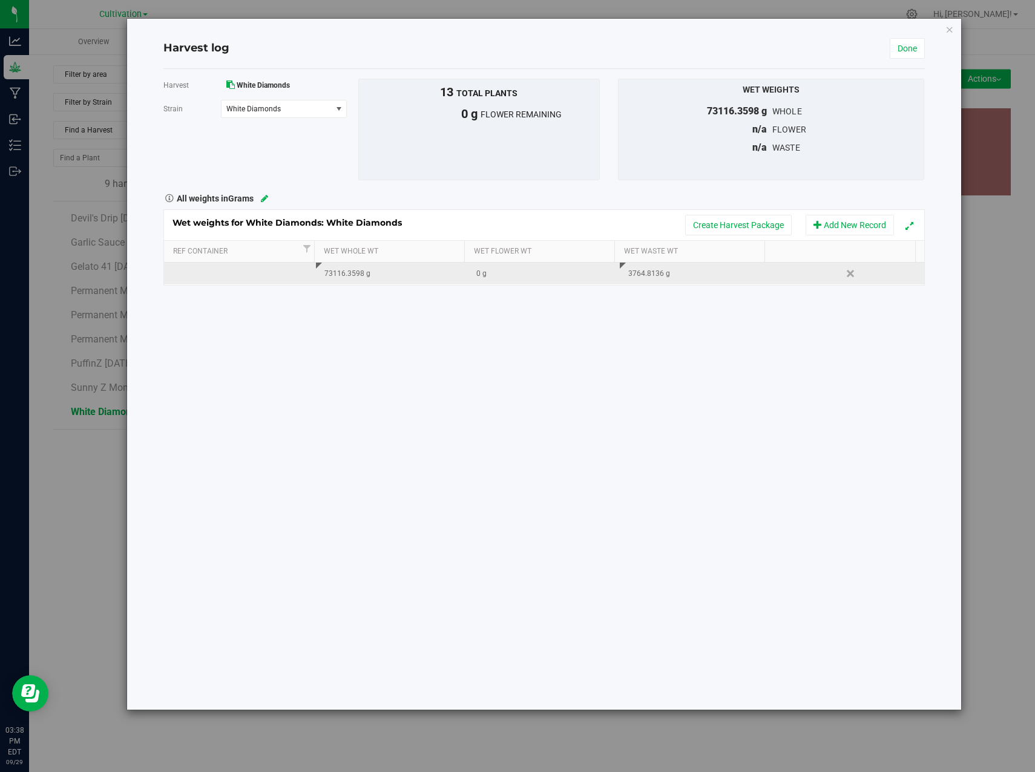
click at [491, 269] on div "0 g" at bounding box center [547, 274] width 143 height 12
type input "65351.5462"
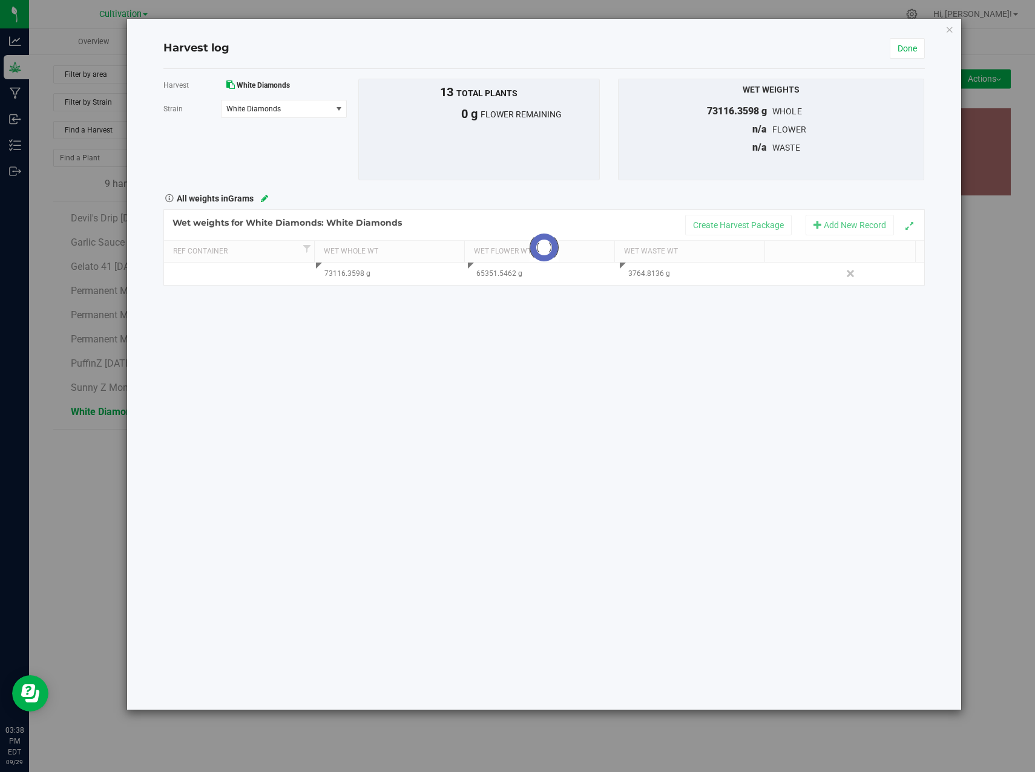
drag, startPoint x: 616, startPoint y: 454, endPoint x: 623, endPoint y: 459, distance: 8.7
click at [622, 458] on div "Harvest White Diamonds [GEOGRAPHIC_DATA] White Diamonds Select strain White Dia…" at bounding box center [543, 389] width 761 height 641
click at [905, 50] on link "Done" at bounding box center [907, 48] width 35 height 21
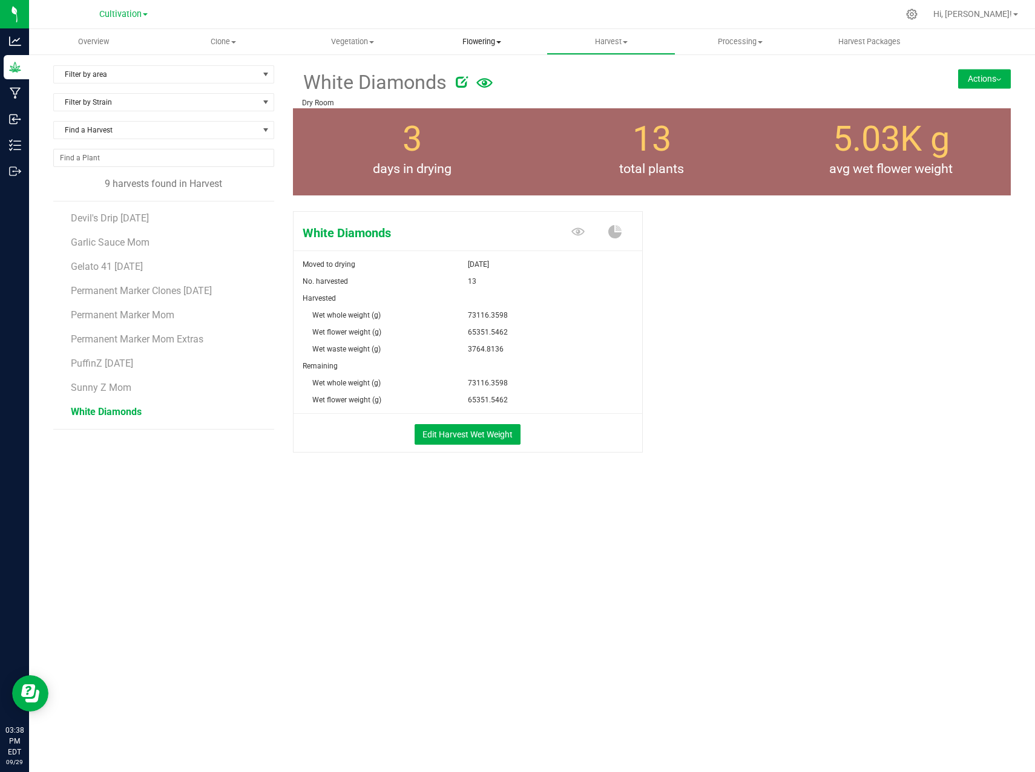
click at [473, 47] on uib-tab-heading "Flowering Create harvest Flowering groups Flowering plants Apply to plants" at bounding box center [482, 42] width 128 height 24
click at [463, 84] on span "Flowering groups" at bounding box center [467, 87] width 100 height 10
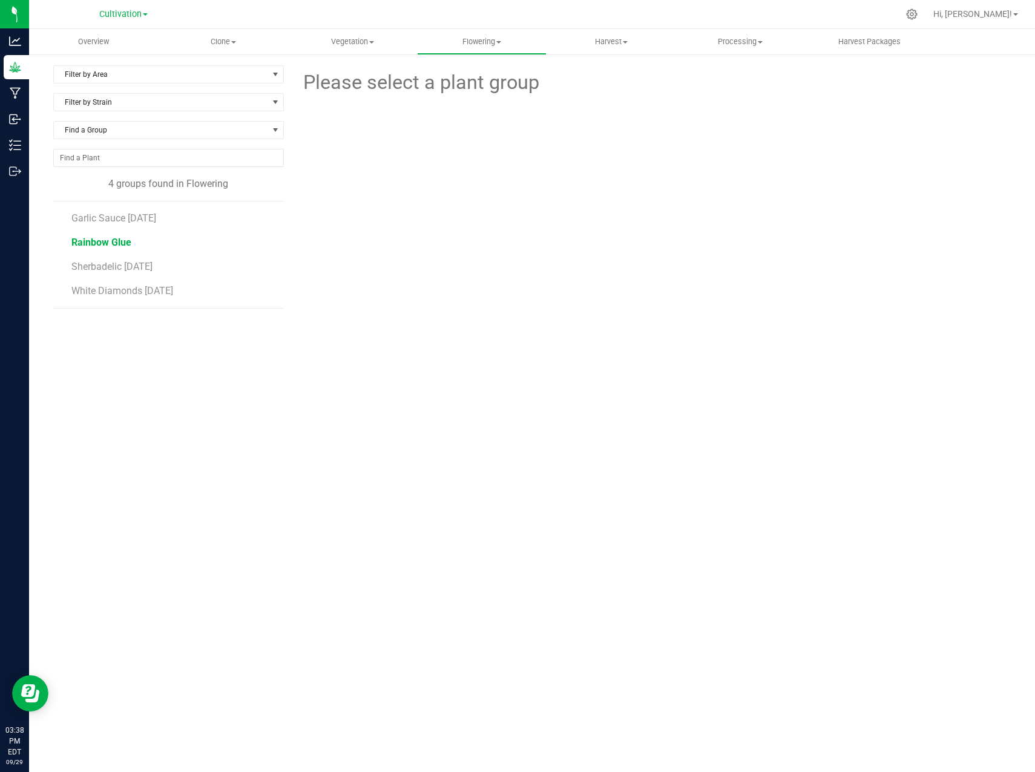
click at [118, 240] on span "Rainbow Glue" at bounding box center [101, 243] width 60 height 12
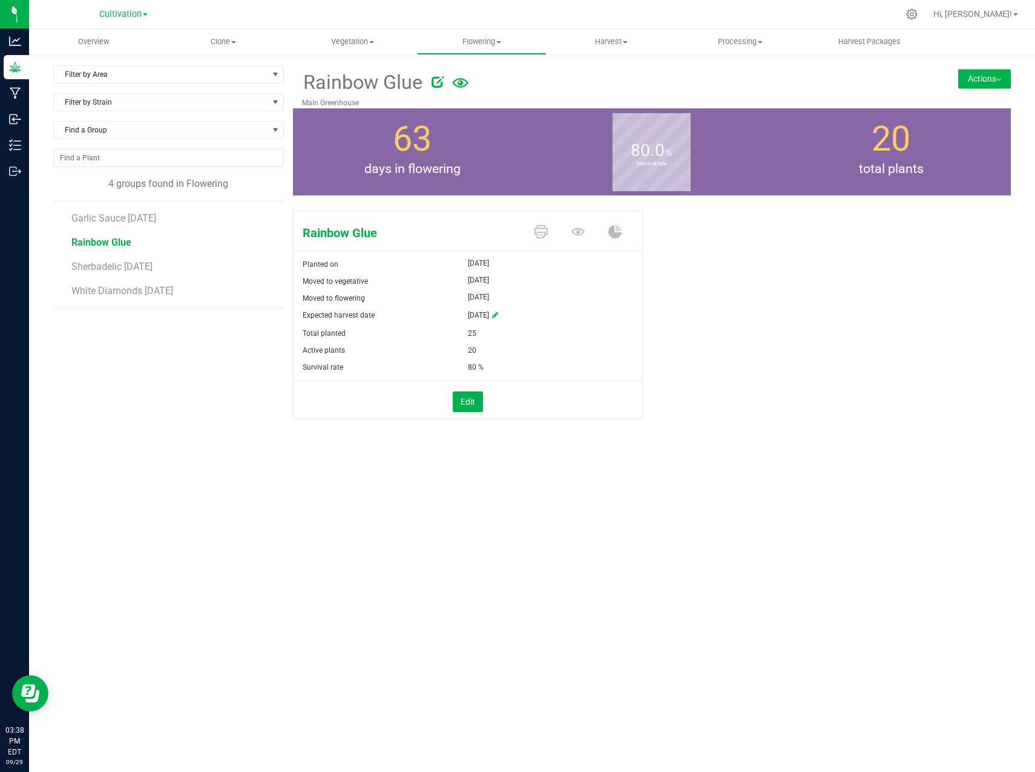
click at [991, 81] on button "Actions" at bounding box center [984, 78] width 53 height 19
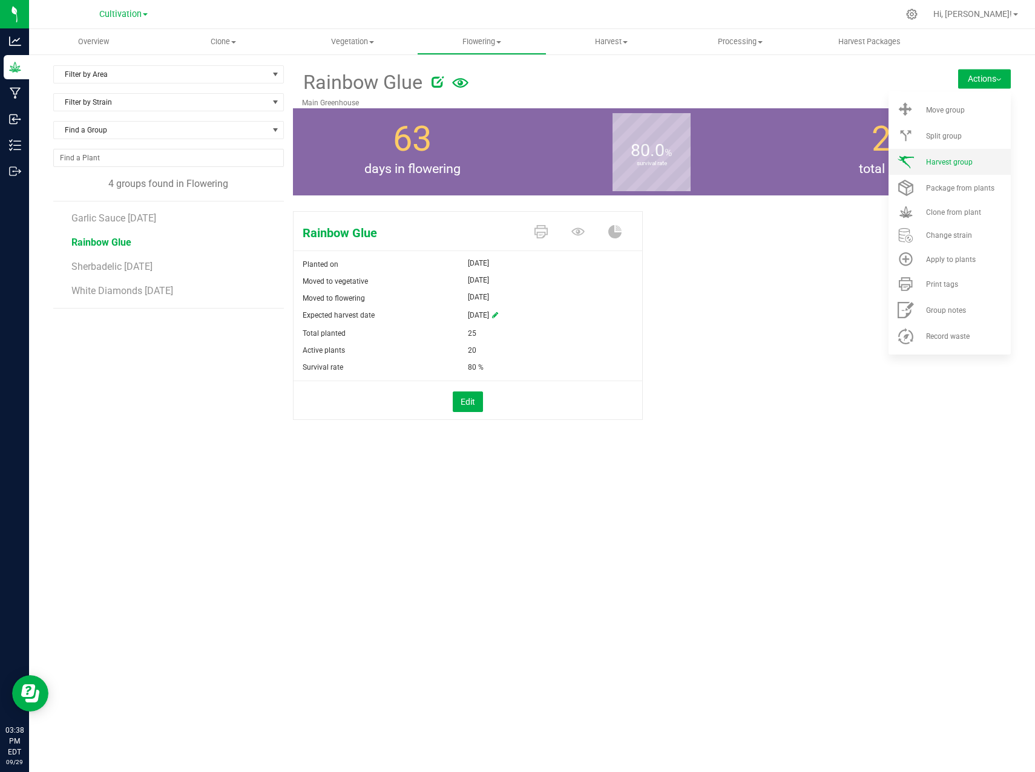
click at [960, 162] on span "Harvest group" at bounding box center [949, 162] width 47 height 8
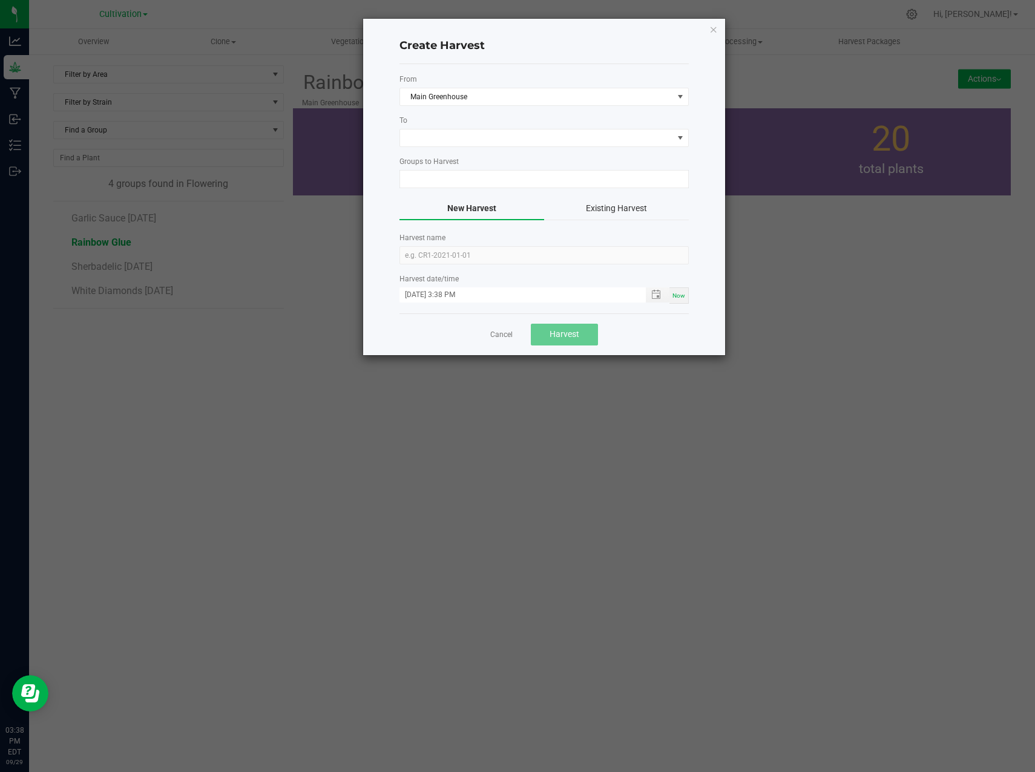
type input "Rainbow Glue"
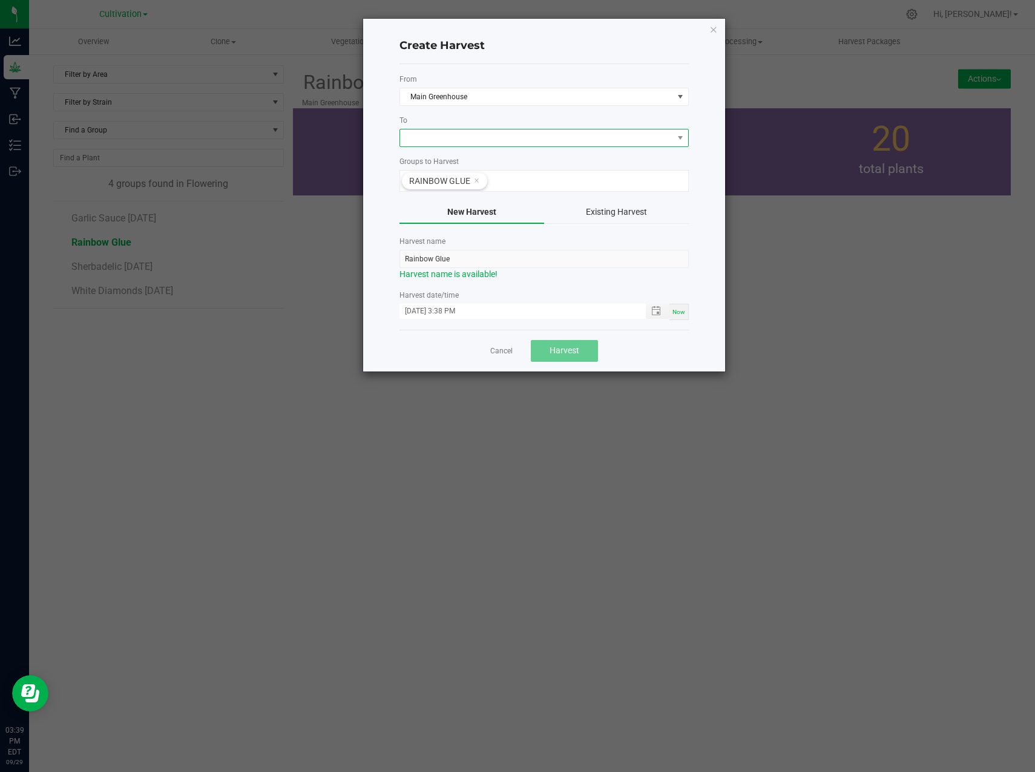
drag, startPoint x: 543, startPoint y: 134, endPoint x: 544, endPoint y: 144, distance: 9.8
click at [542, 134] on span at bounding box center [536, 138] width 273 height 17
click at [449, 188] on li "Dry Room" at bounding box center [544, 189] width 288 height 21
click at [659, 313] on span "Toggle popup" at bounding box center [656, 311] width 10 height 10
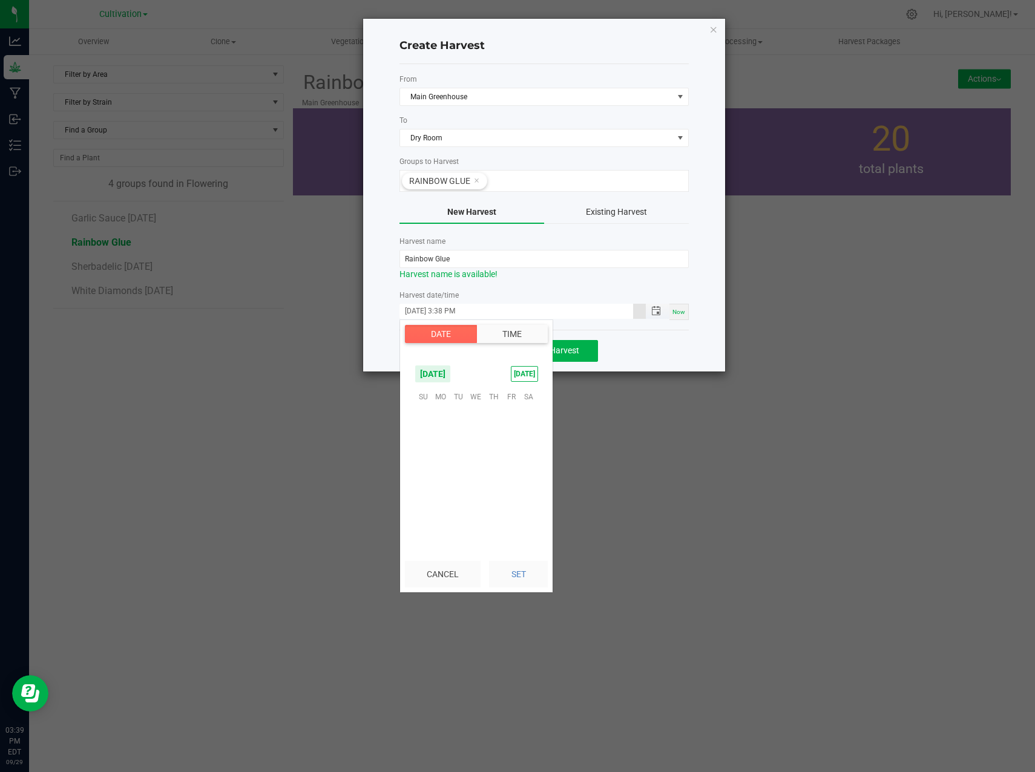
scroll to position [16, 0]
click at [496, 476] on span "25" at bounding box center [494, 470] width 18 height 19
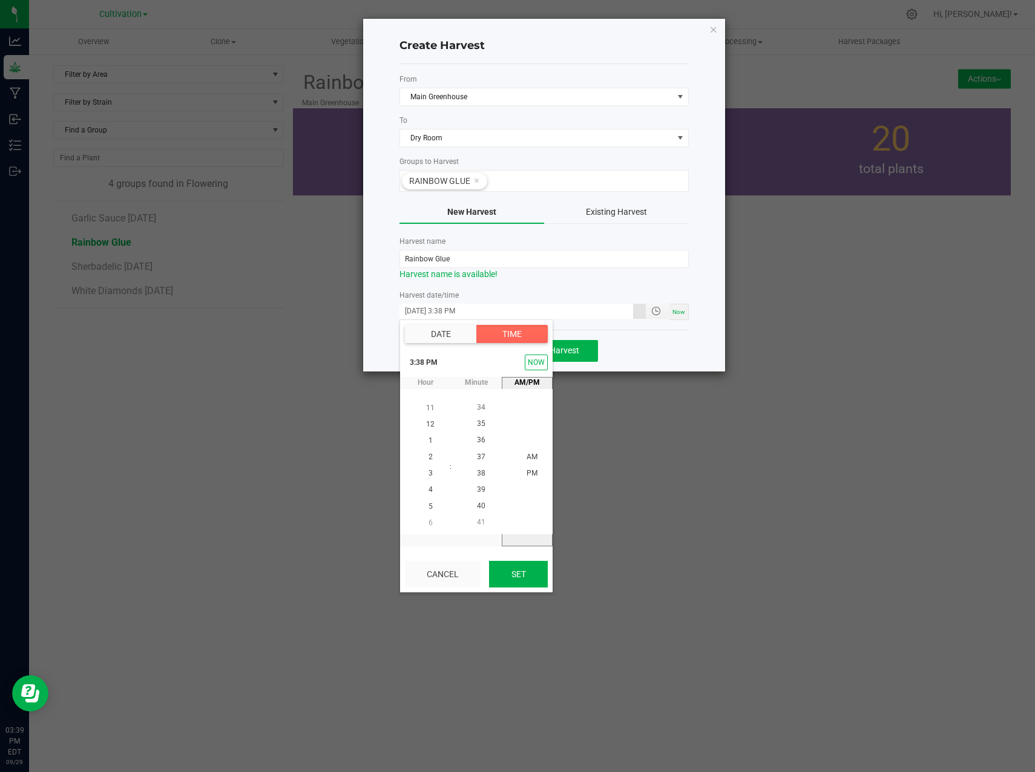
click at [498, 579] on button "Set" at bounding box center [518, 574] width 59 height 27
type input "[DATE] 3:38 PM"
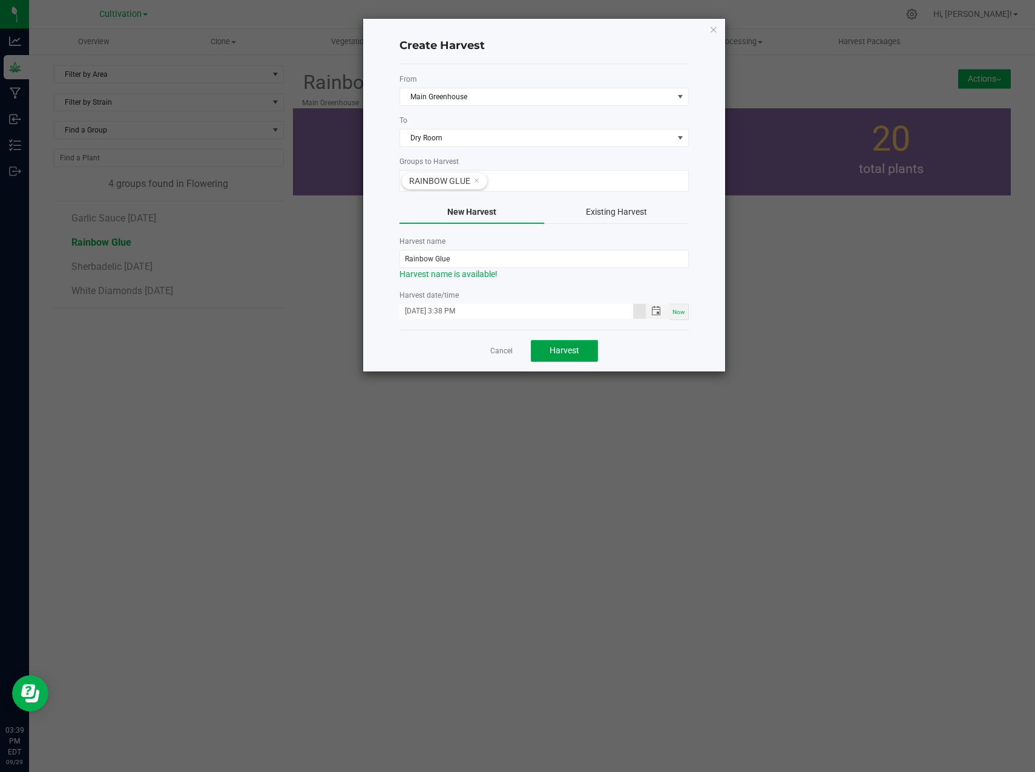
click at [586, 346] on button "Harvest" at bounding box center [564, 351] width 67 height 22
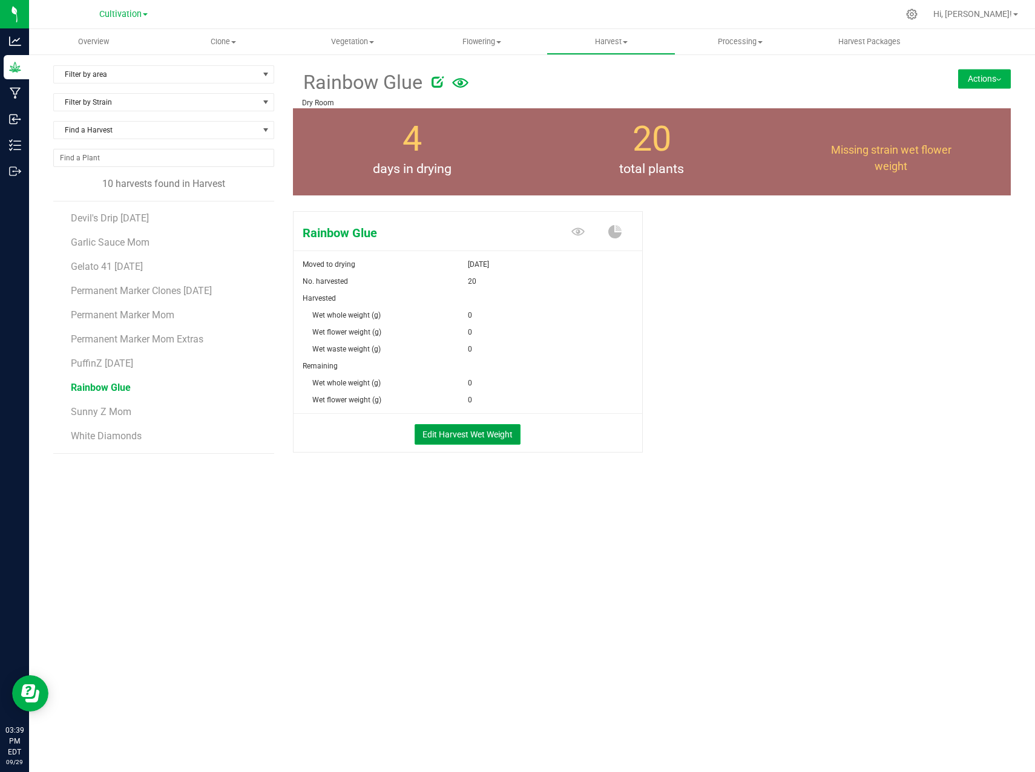
click at [509, 429] on button "Edit Harvest Wet Weight" at bounding box center [468, 434] width 106 height 21
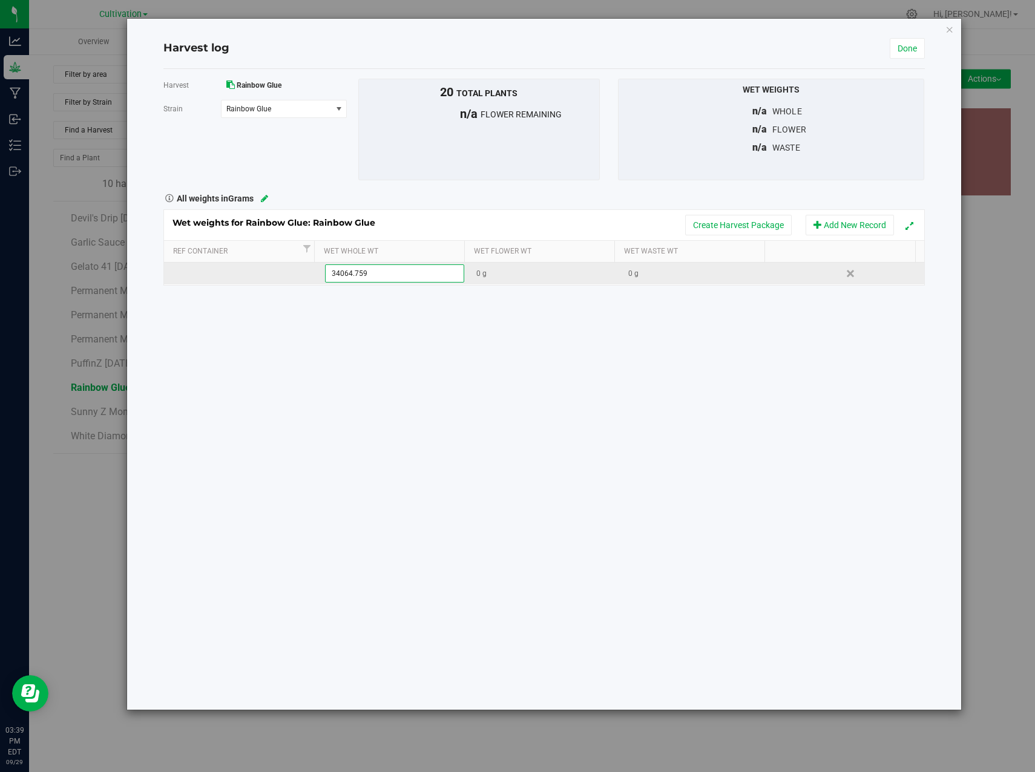
type input "34064.7592"
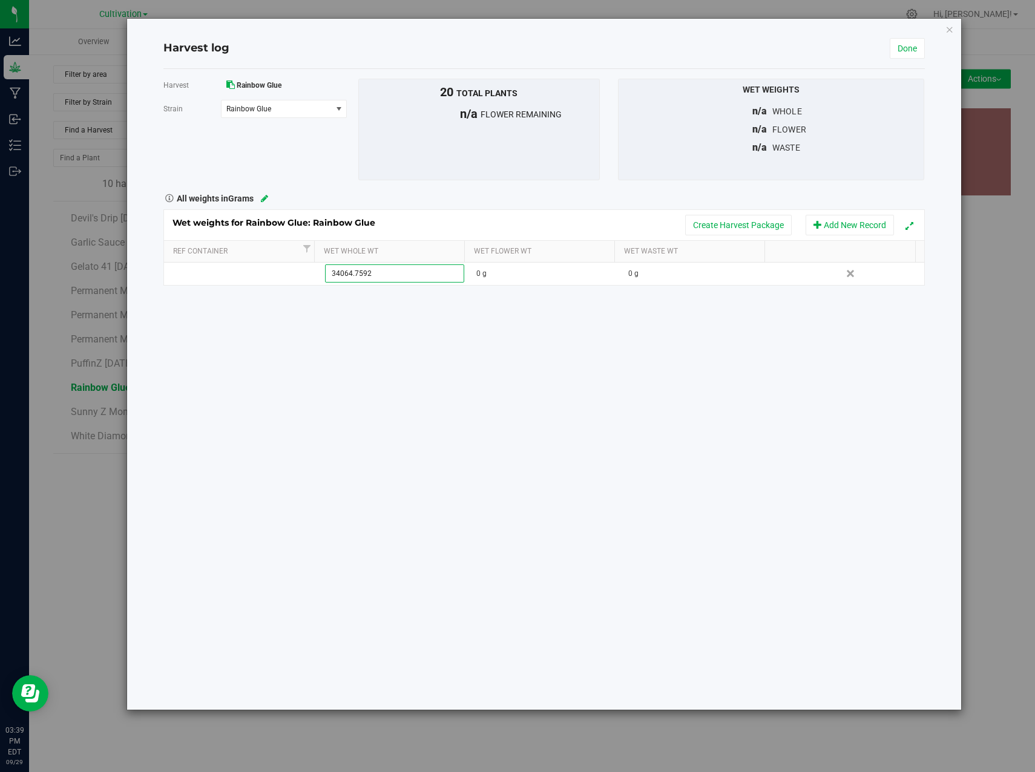
click at [470, 376] on div "Harvest Rainbow Glue [GEOGRAPHIC_DATA] Rainbow Glue Select strain Rainbow Glue …" at bounding box center [543, 389] width 761 height 641
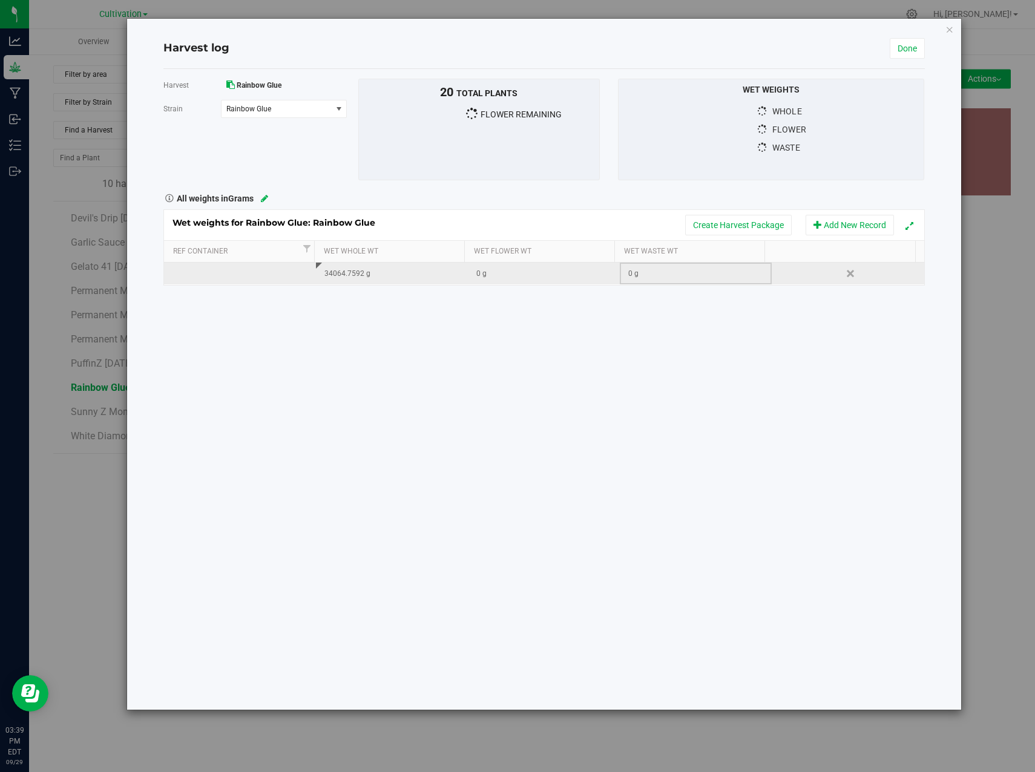
click at [661, 275] on div "0 g" at bounding box center [699, 274] width 143 height 12
type input "4535.92"
click at [659, 364] on div "Harvest Rainbow Glue [GEOGRAPHIC_DATA] Rainbow Glue Select strain Rainbow Glue …" at bounding box center [543, 389] width 761 height 641
click at [513, 275] on div "0 g" at bounding box center [547, 274] width 143 height 12
type input "29528.8392"
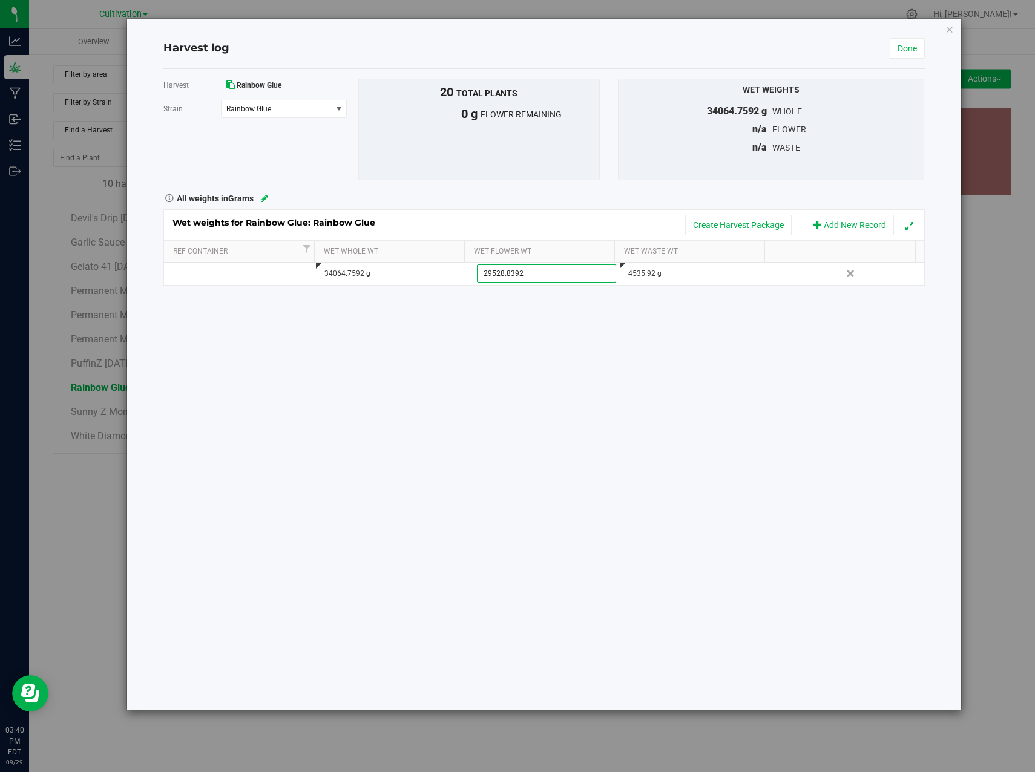
click at [407, 495] on div "Harvest Rainbow Glue [GEOGRAPHIC_DATA] Rainbow Glue Select strain Rainbow Glue …" at bounding box center [543, 389] width 761 height 641
click at [896, 44] on link "Done" at bounding box center [907, 48] width 35 height 21
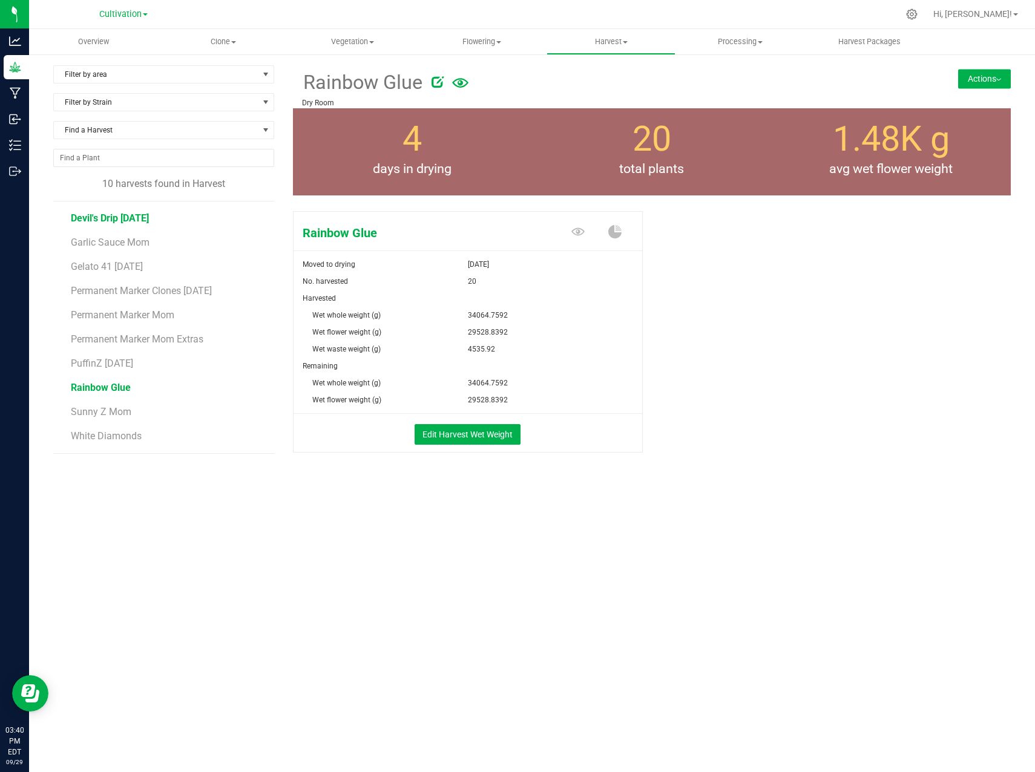
click at [116, 216] on span "Devil's Drip [DATE]" at bounding box center [110, 218] width 78 height 12
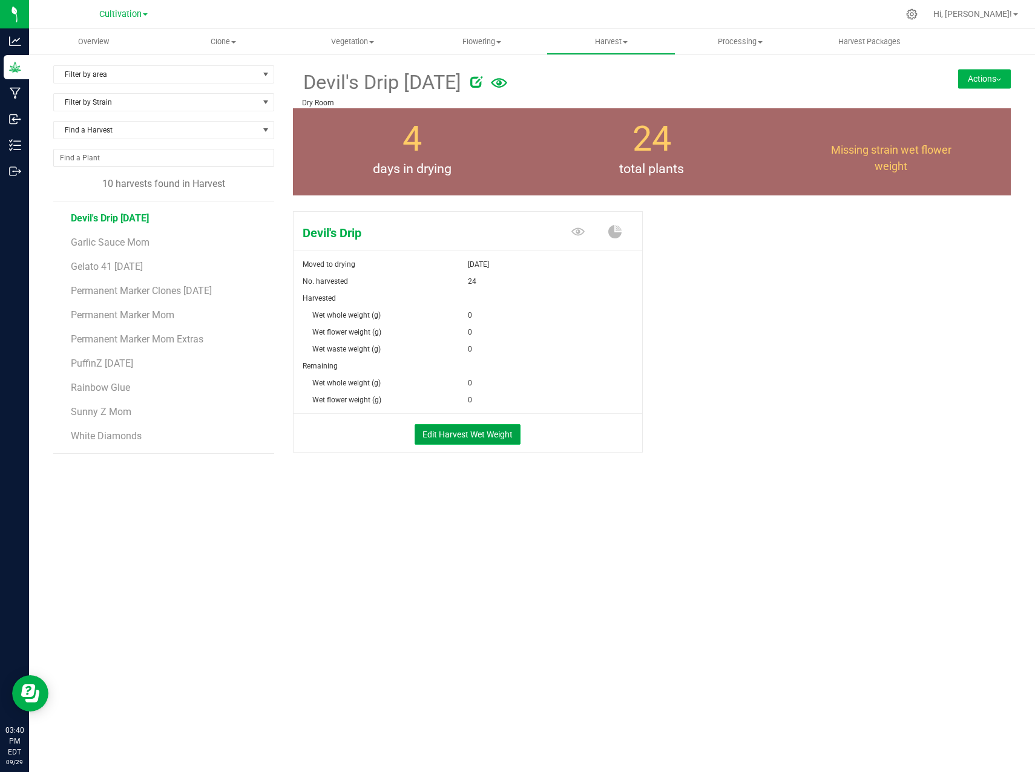
click at [501, 443] on button "Edit Harvest Wet Weight" at bounding box center [468, 434] width 106 height 21
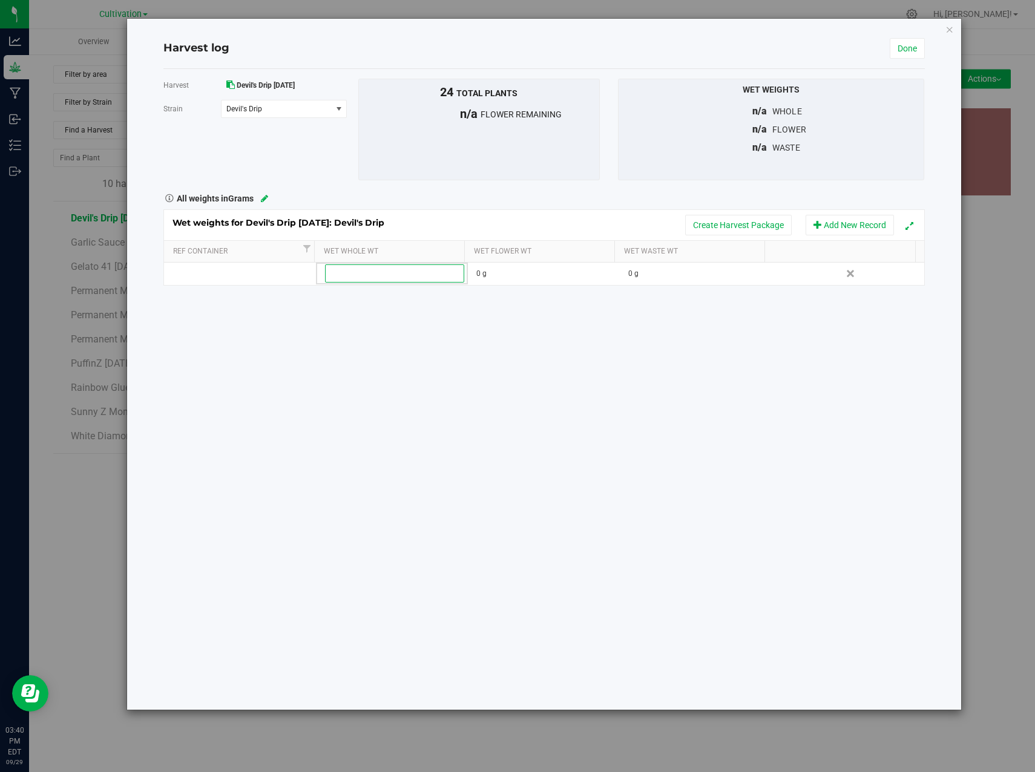
drag, startPoint x: 378, startPoint y: 275, endPoint x: 402, endPoint y: 261, distance: 27.4
click at [378, 274] on input "text" at bounding box center [395, 273] width 138 height 17
type input "39144.9896"
click at [603, 356] on div "Harvest Devil's Drip [DATE] [GEOGRAPHIC_DATA] Devil's Drip Select strain Devil'…" at bounding box center [543, 389] width 761 height 641
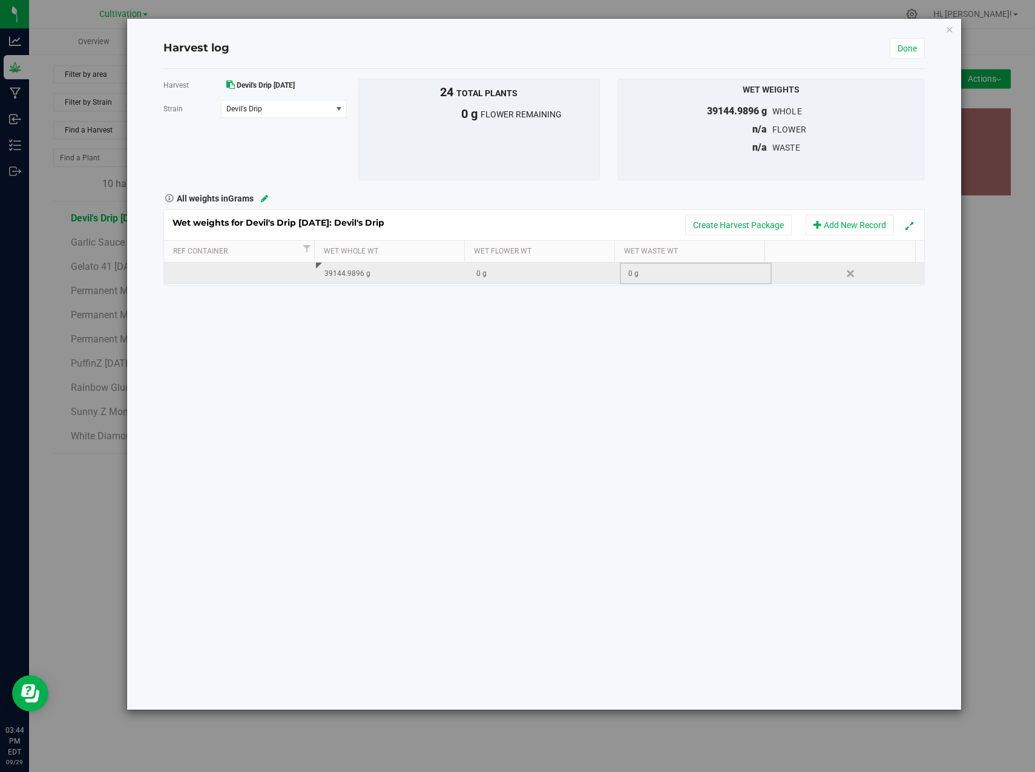
click at [646, 276] on div "0 g" at bounding box center [699, 274] width 143 height 12
type input "4717.3568"
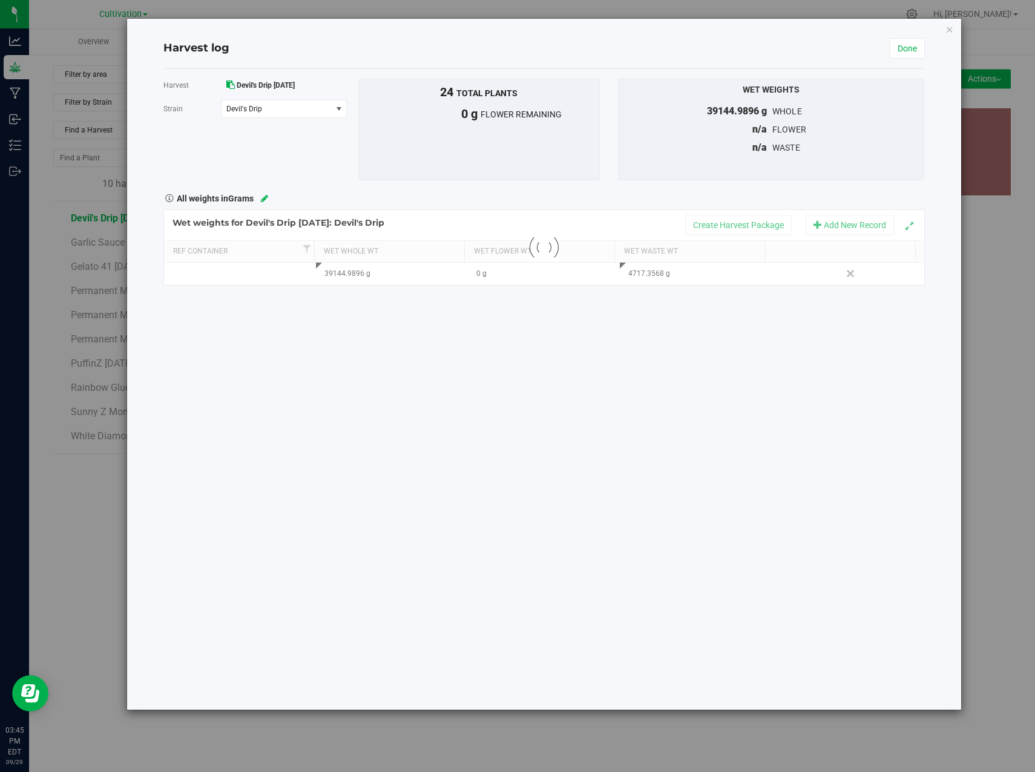
click at [708, 545] on div "Harvest Devil's Drip [DATE] [GEOGRAPHIC_DATA] Devil's Drip Select strain Devil'…" at bounding box center [543, 389] width 761 height 641
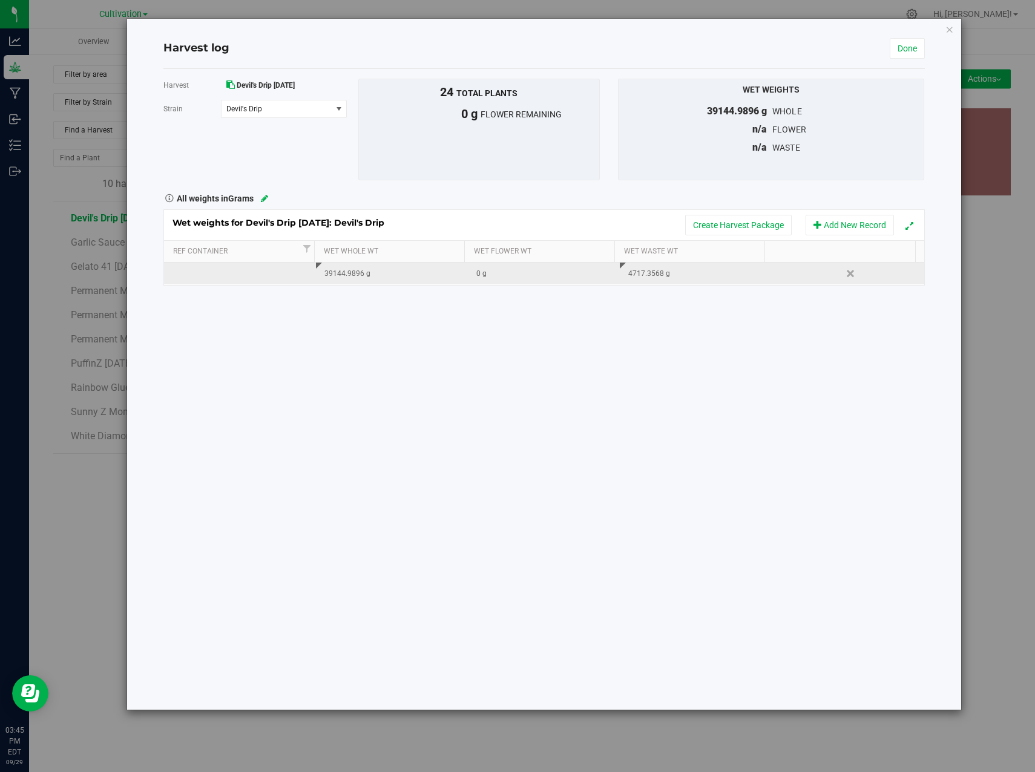
click at [497, 269] on div "0 g" at bounding box center [547, 274] width 143 height 12
type input "34427.6328"
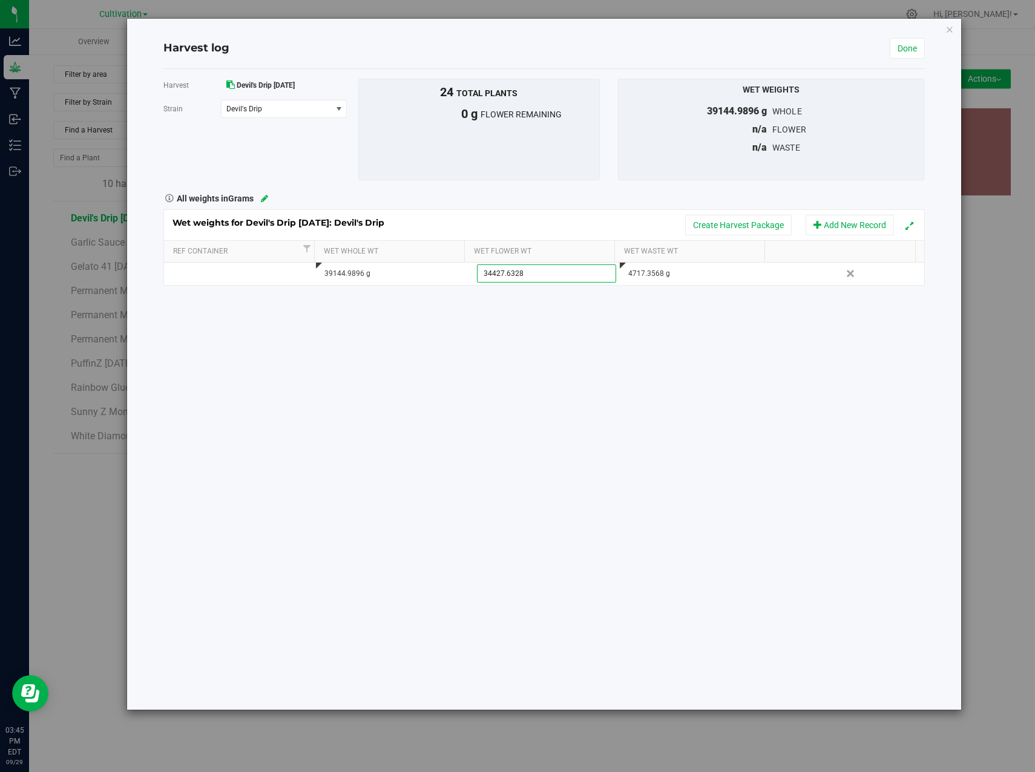
click at [618, 410] on div "Harvest Devil's Drip [DATE] [GEOGRAPHIC_DATA] Devil's Drip Select strain Devil'…" at bounding box center [543, 389] width 761 height 641
click at [915, 54] on link "Done" at bounding box center [907, 48] width 35 height 21
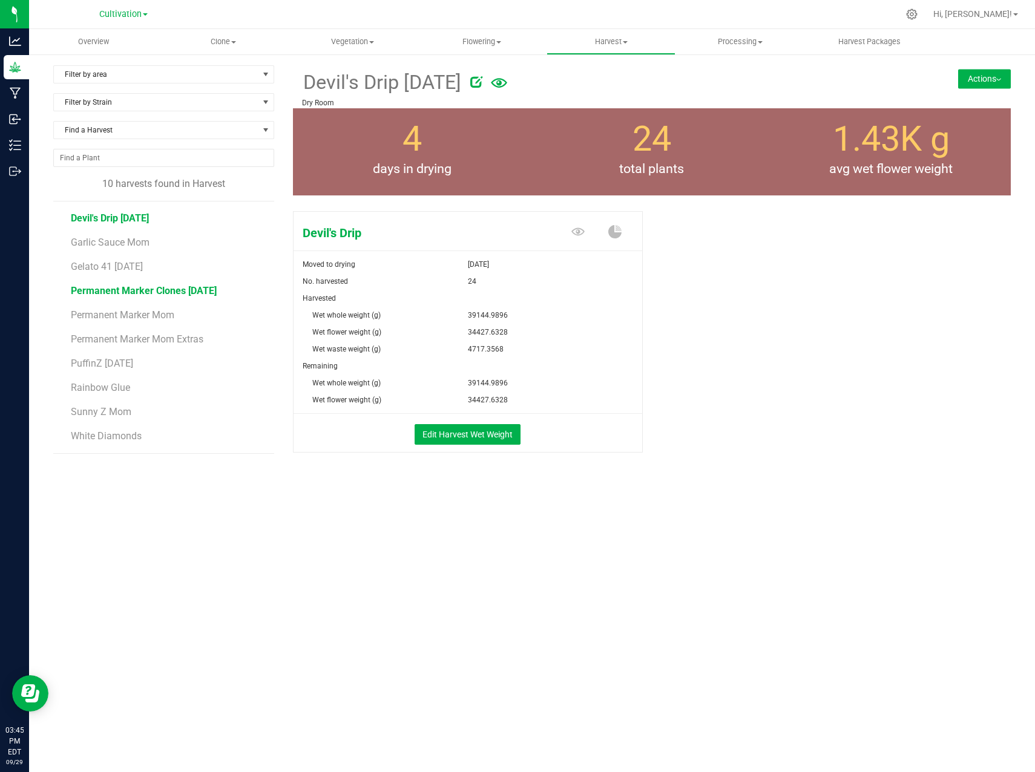
click at [217, 286] on span "Permanent Marker Clones [DATE]" at bounding box center [144, 291] width 146 height 12
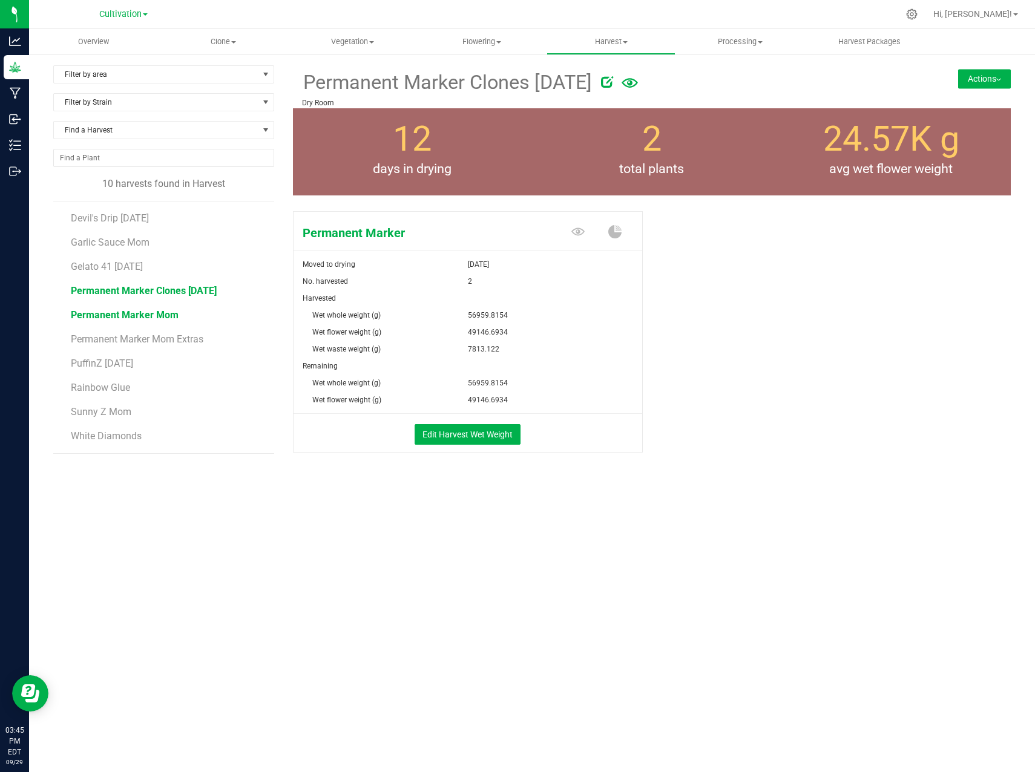
click at [140, 311] on span "Permanent Marker Mom" at bounding box center [125, 315] width 108 height 12
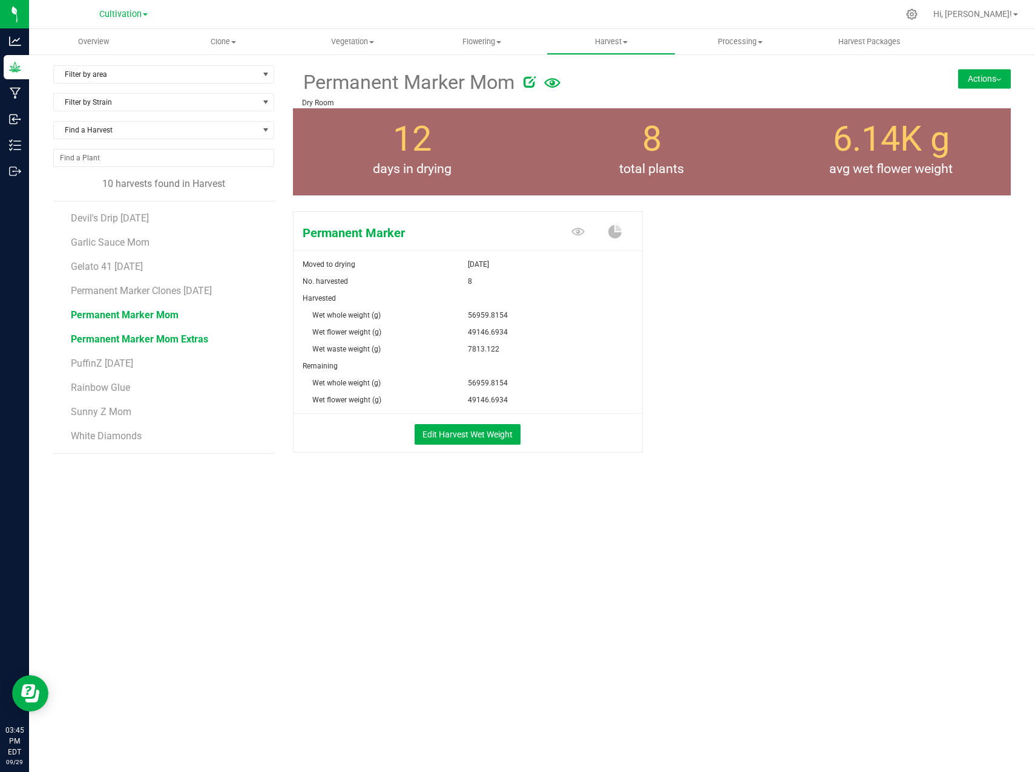
click at [181, 335] on span "Permanent Marker Mom Extras" at bounding box center [139, 340] width 137 height 12
click at [173, 285] on span "Permanent Marker Clones [DATE]" at bounding box center [144, 291] width 146 height 12
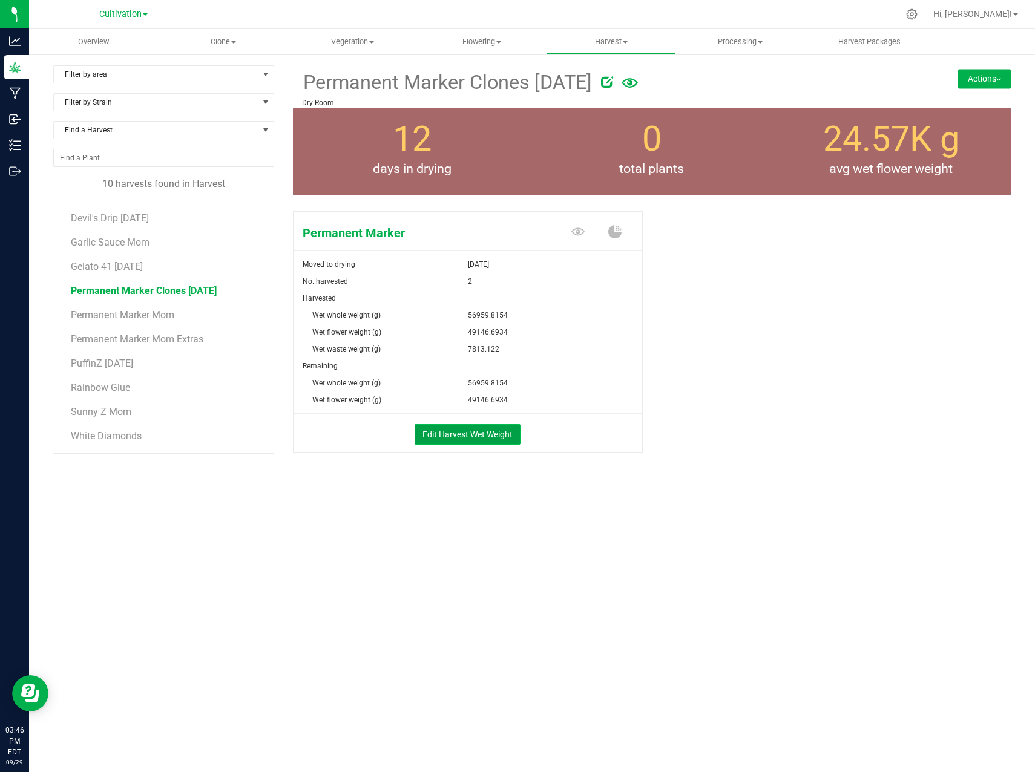
click at [488, 425] on button "Edit Harvest Wet Weight" at bounding box center [468, 434] width 106 height 21
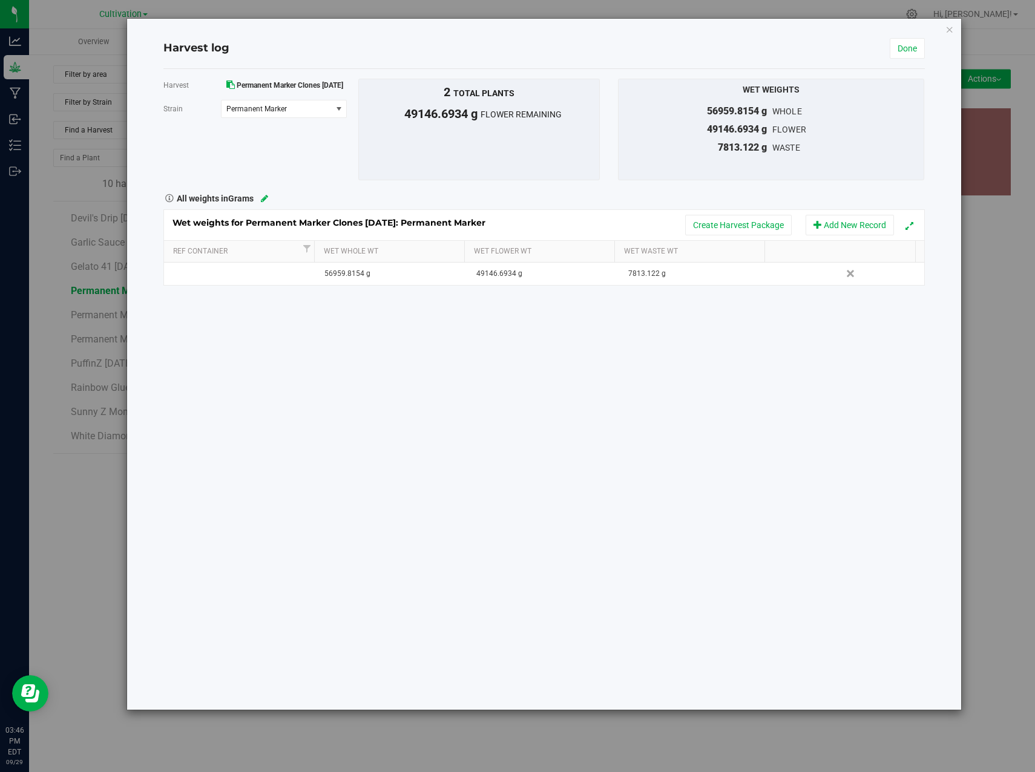
click at [932, 51] on div "Harvest log Done Harvest Permanent Marker Clones [DATE] [GEOGRAPHIC_DATA] Perma…" at bounding box center [544, 364] width 834 height 691
click at [910, 50] on link "Done" at bounding box center [907, 48] width 35 height 21
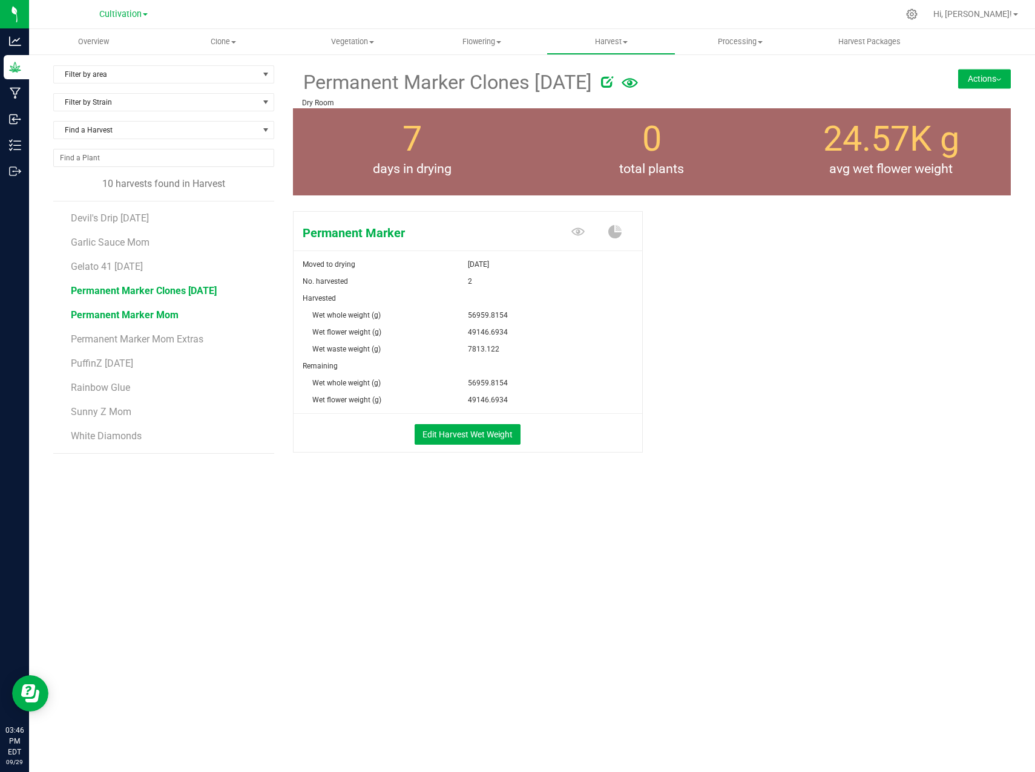
click at [172, 316] on span "Permanent Marker Mom" at bounding box center [125, 315] width 108 height 12
click at [479, 437] on button "Edit Harvest Wet Weight" at bounding box center [468, 434] width 106 height 21
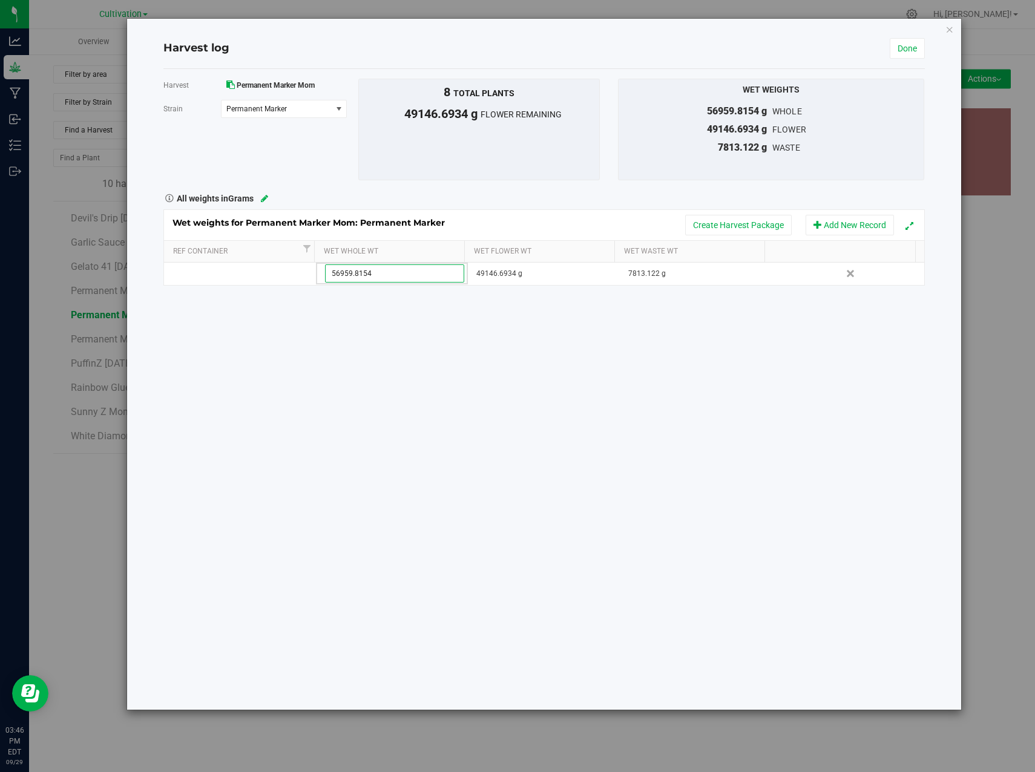
drag, startPoint x: 388, startPoint y: 275, endPoint x: 132, endPoint y: 222, distance: 261.4
click at [133, 223] on div "Harvest log Done Harvest Permanent Marker Mom [GEOGRAPHIC_DATA] Permanent Marke…" at bounding box center [544, 364] width 834 height 691
type input "96921.2706"
type input "96921.2706 g"
drag, startPoint x: 572, startPoint y: 487, endPoint x: 577, endPoint y: 475, distance: 13.0
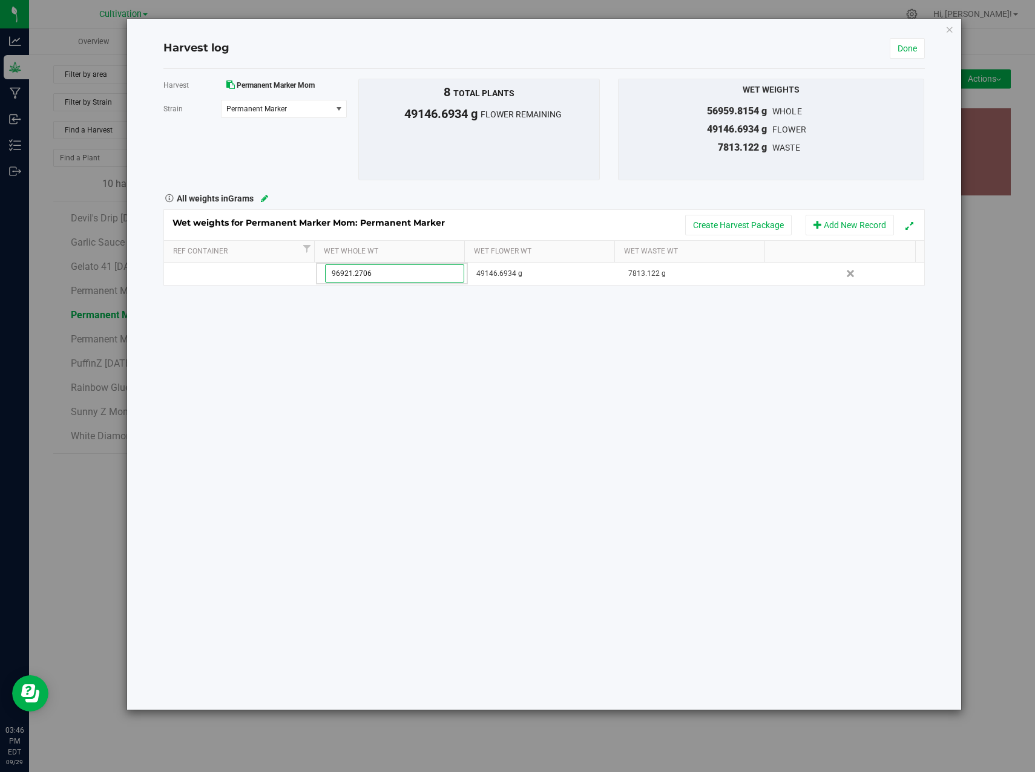
click at [571, 484] on div "Harvest Permanent Marker Mom [GEOGRAPHIC_DATA] Permanent Marker Select strain P…" at bounding box center [543, 389] width 761 height 641
click at [902, 54] on link "Done" at bounding box center [907, 48] width 35 height 21
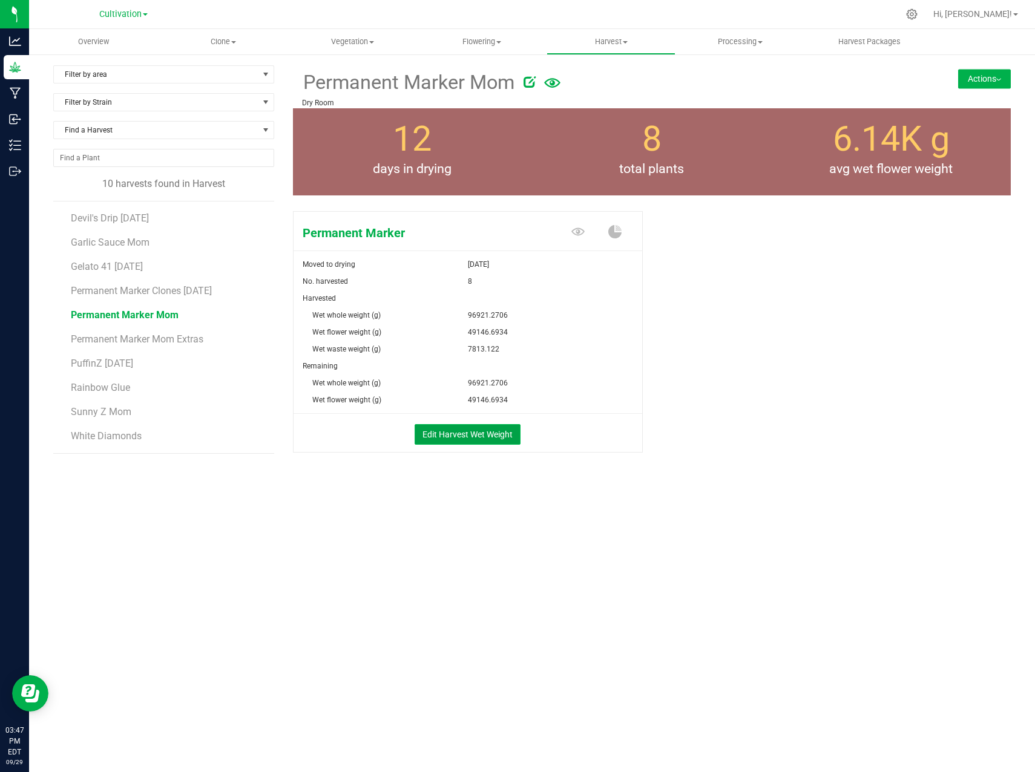
click at [477, 430] on button "Edit Harvest Wet Weight" at bounding box center [468, 434] width 106 height 21
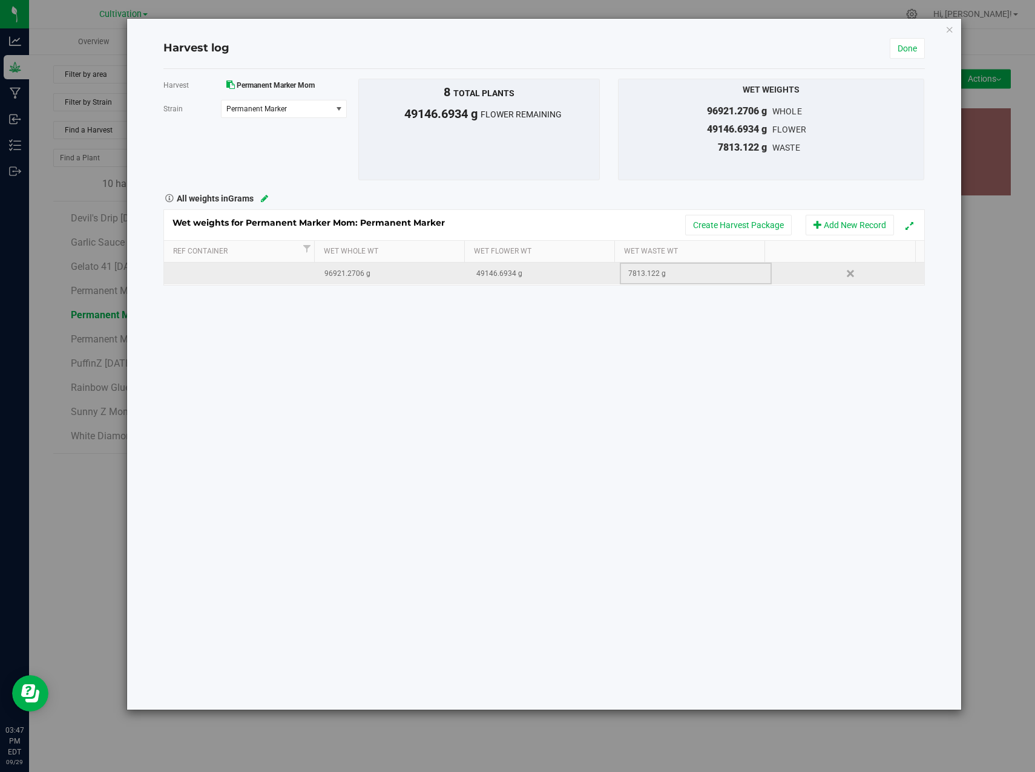
click at [669, 275] on div "7813.122 g" at bounding box center [699, 274] width 143 height 12
drag, startPoint x: 669, startPoint y: 275, endPoint x: 584, endPoint y: 254, distance: 88.1
click at [584, 254] on div "Wet weights for Permanent Marker Mom: Permanent Marker Create Harvest Package A…" at bounding box center [543, 247] width 761 height 76
type input "14630.802"
drag, startPoint x: 728, startPoint y: 391, endPoint x: 887, endPoint y: 311, distance: 177.8
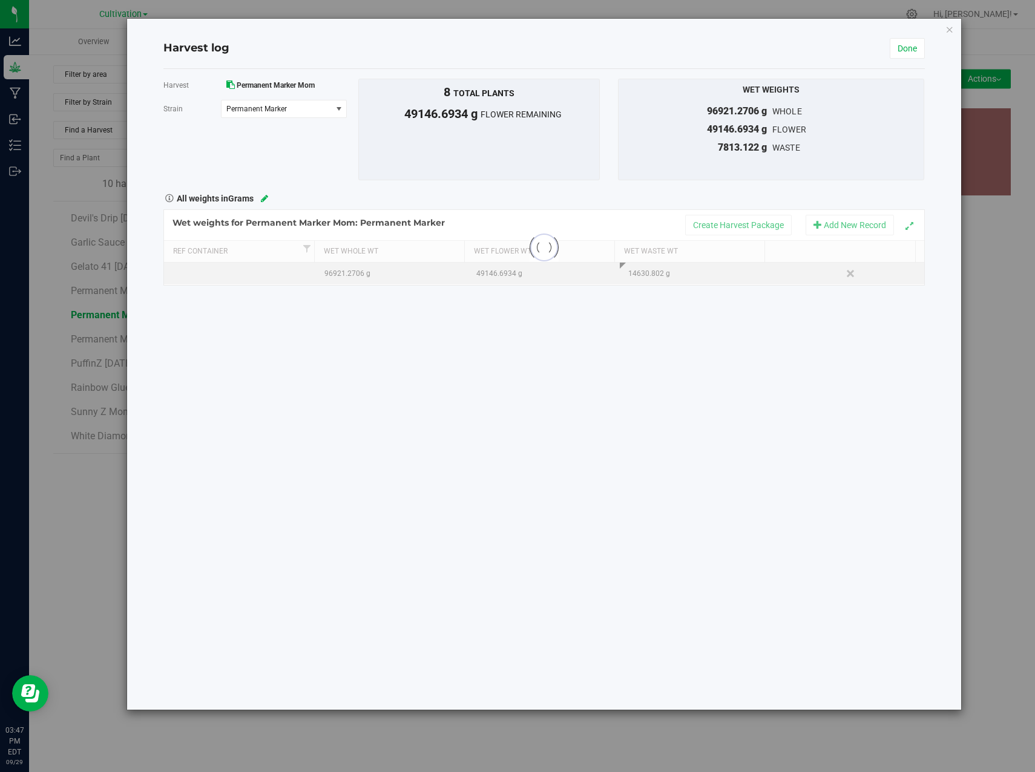
click at [729, 391] on div "Harvest Permanent Marker Mom [GEOGRAPHIC_DATA] Permanent Marker Select strain P…" at bounding box center [543, 389] width 761 height 641
click at [924, 54] on link "Done" at bounding box center [907, 48] width 35 height 21
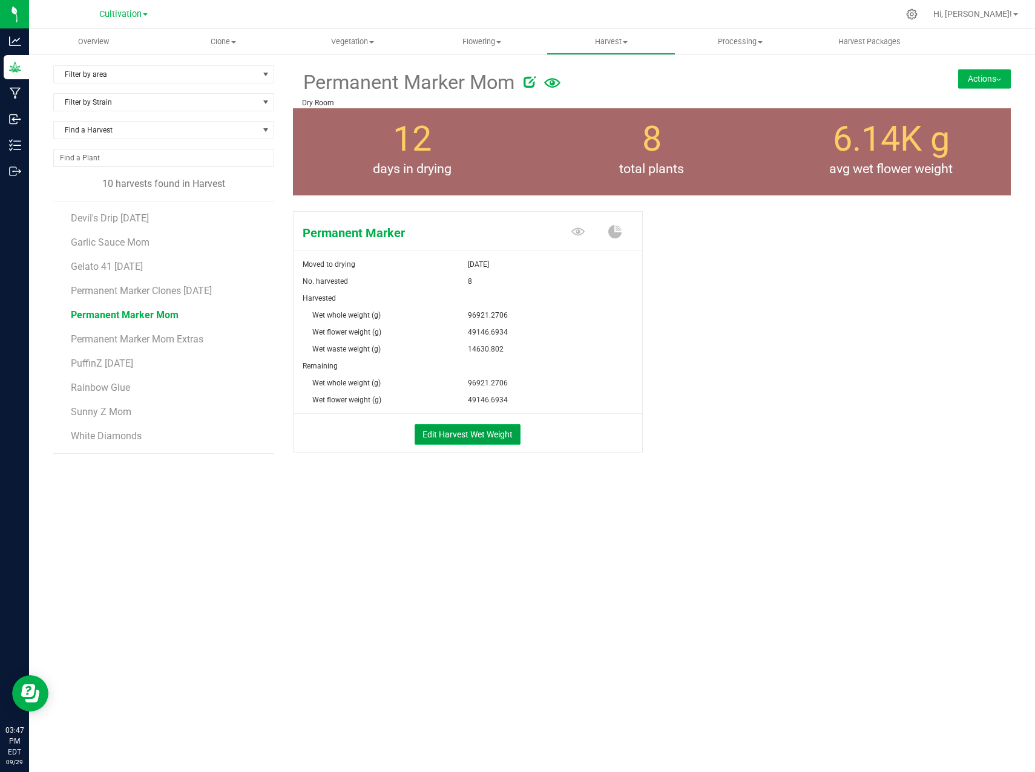
click at [481, 438] on button "Edit Harvest Wet Weight" at bounding box center [468, 434] width 106 height 21
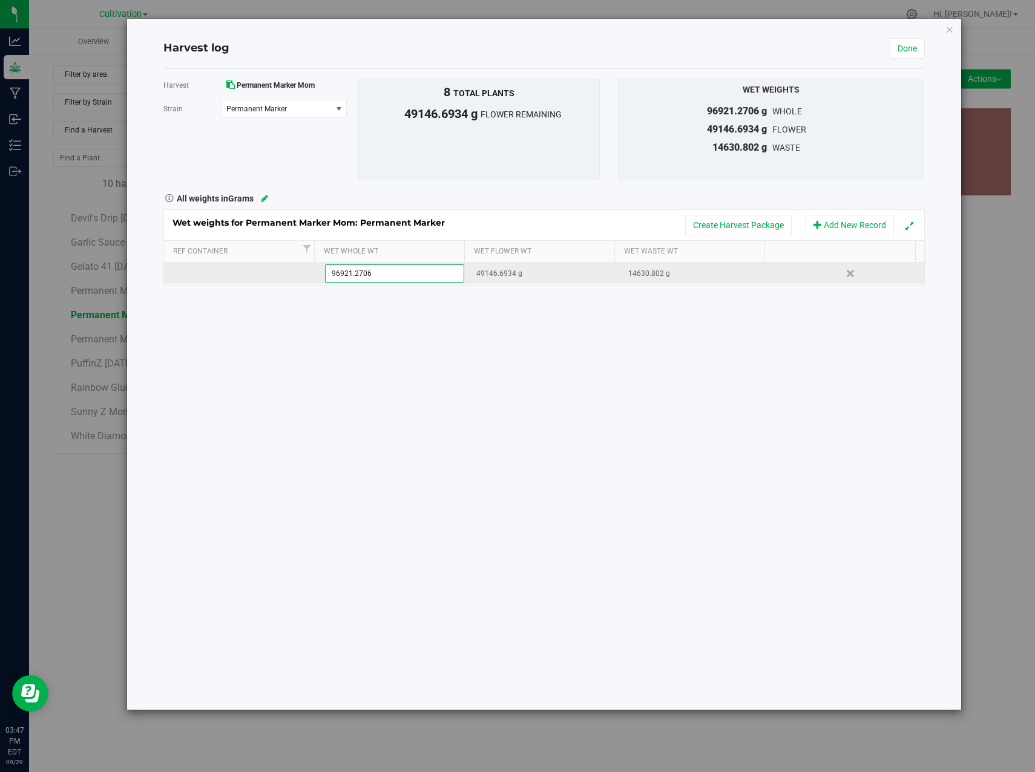
click at [536, 271] on div "49146.6934 g" at bounding box center [547, 274] width 143 height 12
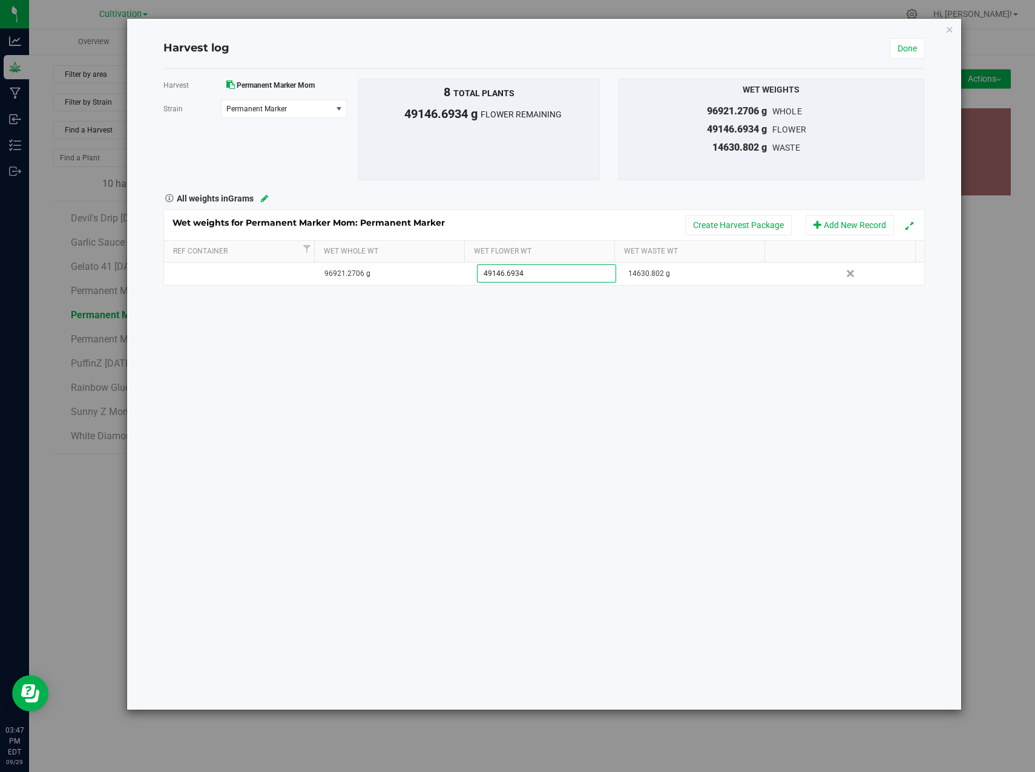
drag, startPoint x: 537, startPoint y: 274, endPoint x: 402, endPoint y: 236, distance: 140.7
click at [402, 236] on div "Wet weights for Permanent Marker Mom: Permanent Marker Create Harvest Package A…" at bounding box center [543, 247] width 761 height 76
type input "82290.4686"
click at [738, 443] on div "Harvest Permanent Marker Mom [GEOGRAPHIC_DATA] Permanent Marker Select strain P…" at bounding box center [543, 389] width 761 height 641
click at [907, 44] on link "Done" at bounding box center [907, 48] width 35 height 21
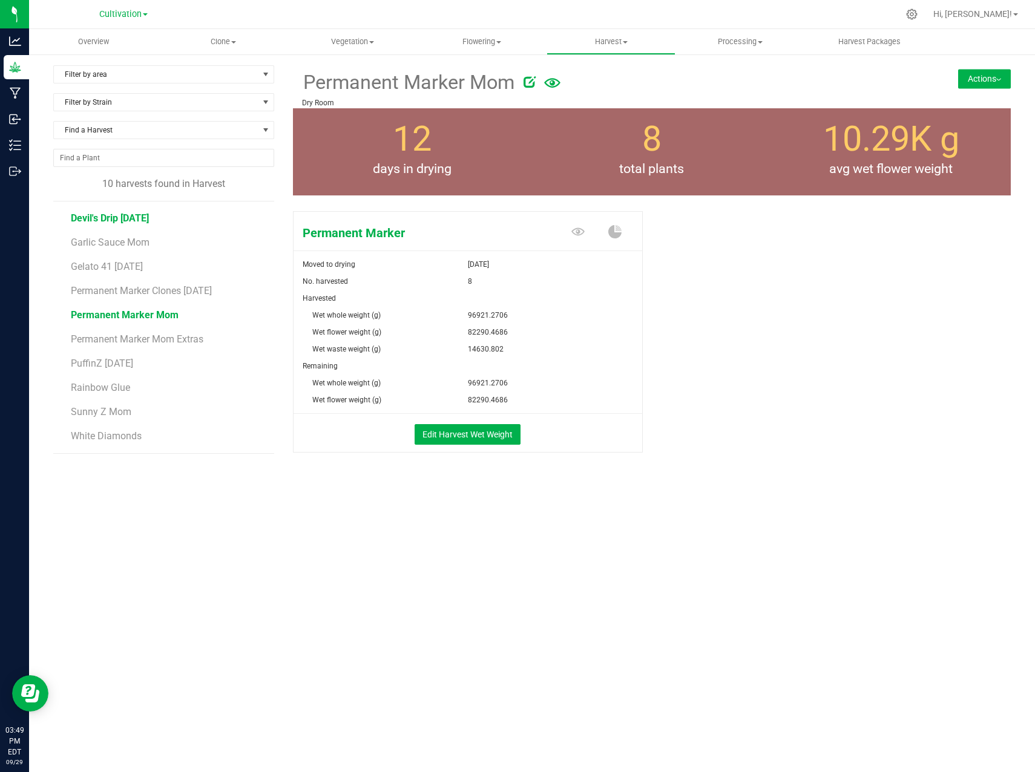
click at [123, 215] on span "Devil's Drip [DATE]" at bounding box center [110, 218] width 78 height 12
click at [123, 244] on span "Garlic Sauce Mom" at bounding box center [110, 243] width 79 height 12
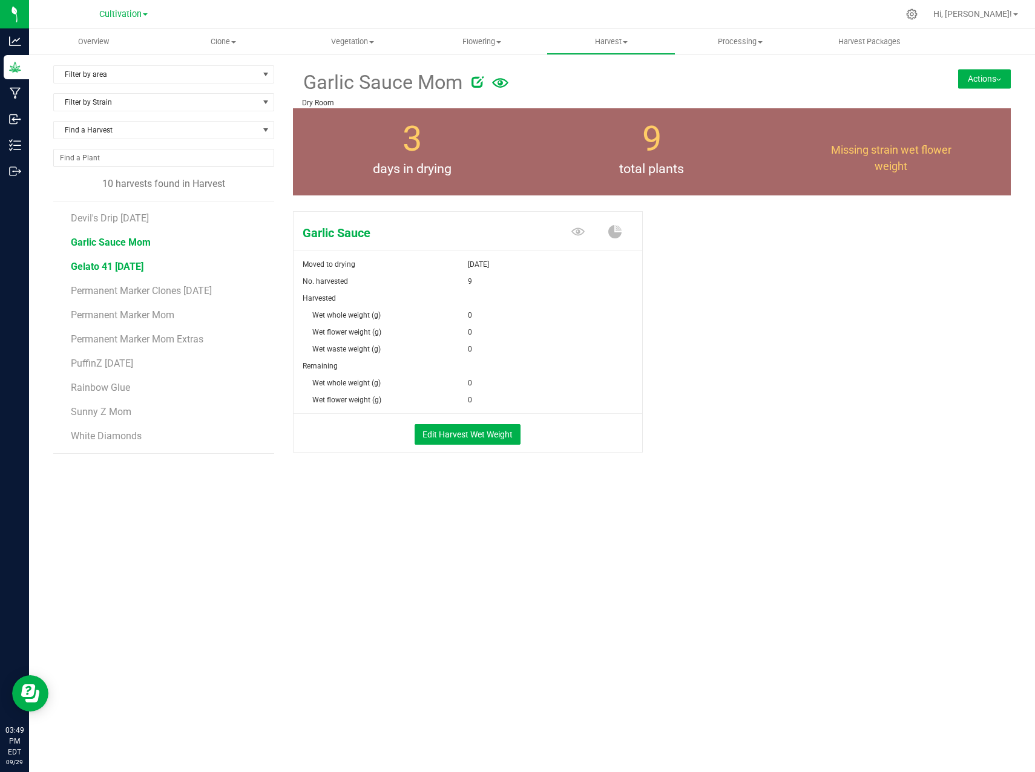
click at [117, 267] on span "Gelato 41 [DATE]" at bounding box center [107, 267] width 73 height 12
click at [122, 288] on span "Permanent Marker Clones [DATE]" at bounding box center [144, 291] width 146 height 12
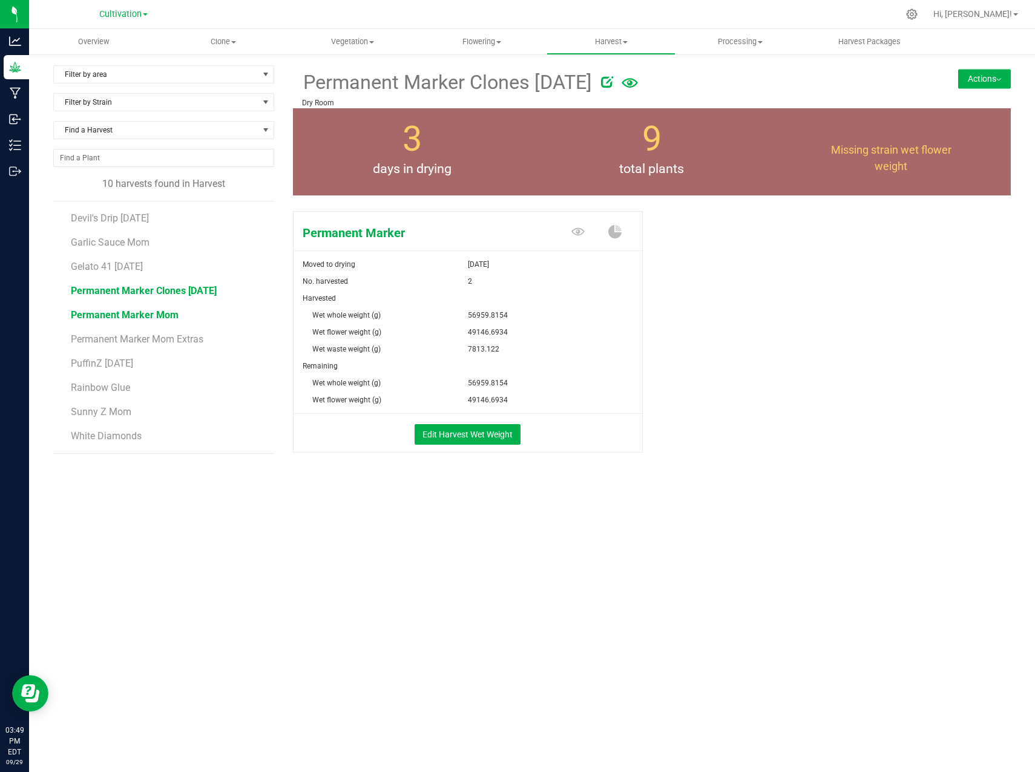
click at [125, 318] on span "Permanent Marker Mom" at bounding box center [125, 315] width 108 height 12
click at [128, 337] on span "Permanent Marker Mom Extras" at bounding box center [139, 340] width 137 height 12
click at [114, 364] on span "PuffinZ [DATE]" at bounding box center [102, 364] width 63 height 12
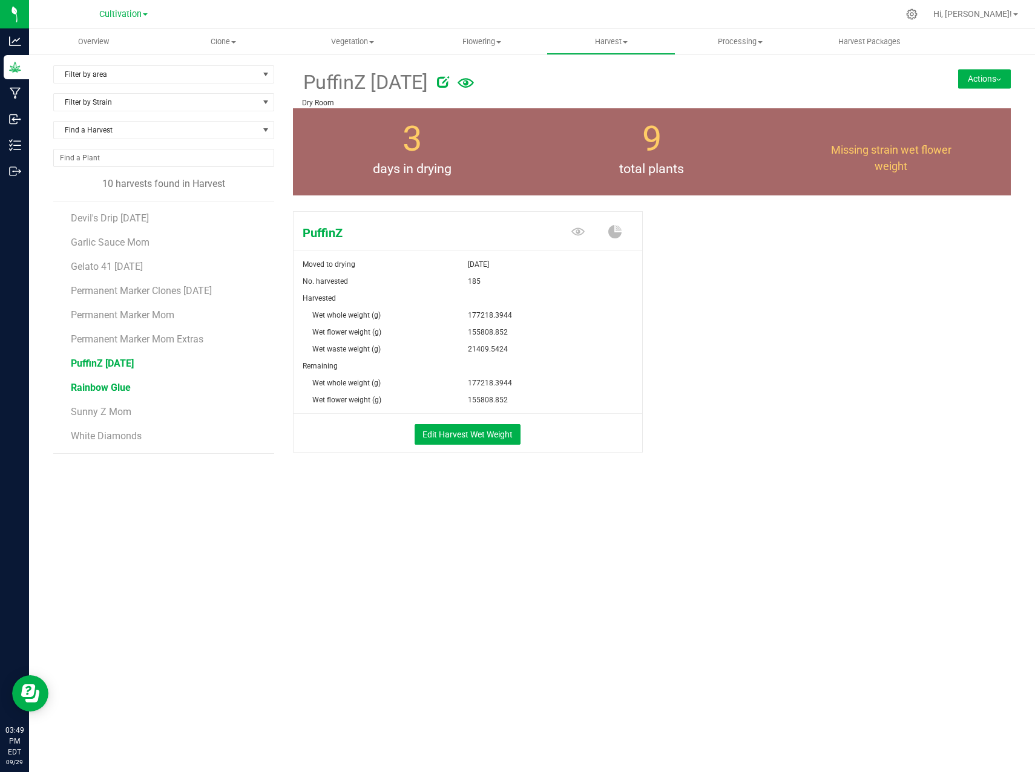
click at [108, 383] on span "Rainbow Glue" at bounding box center [101, 388] width 60 height 12
click at [106, 410] on span "Sunny Z Mom" at bounding box center [101, 412] width 61 height 12
click at [104, 431] on span "White Diamonds" at bounding box center [106, 436] width 71 height 12
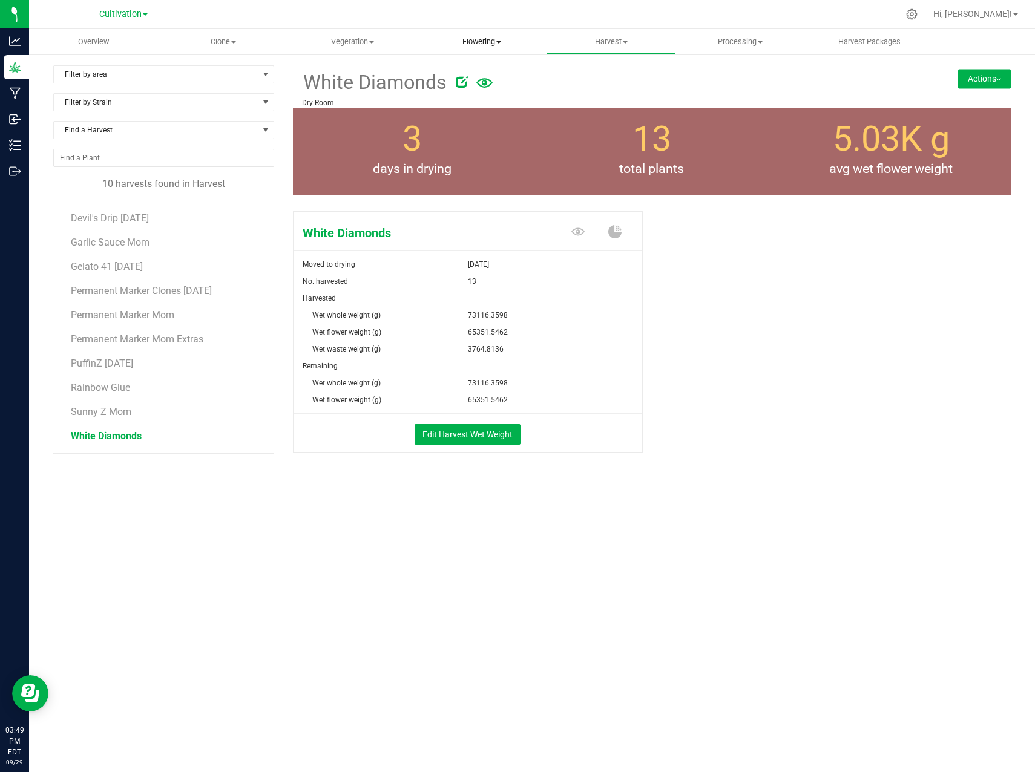
click at [491, 34] on uib-tab-heading "Flowering Create harvest Flowering groups Flowering plants Apply to plants" at bounding box center [482, 42] width 128 height 24
click at [369, 41] on span at bounding box center [371, 42] width 5 height 2
click at [352, 74] on span "Veg groups" at bounding box center [326, 73] width 77 height 10
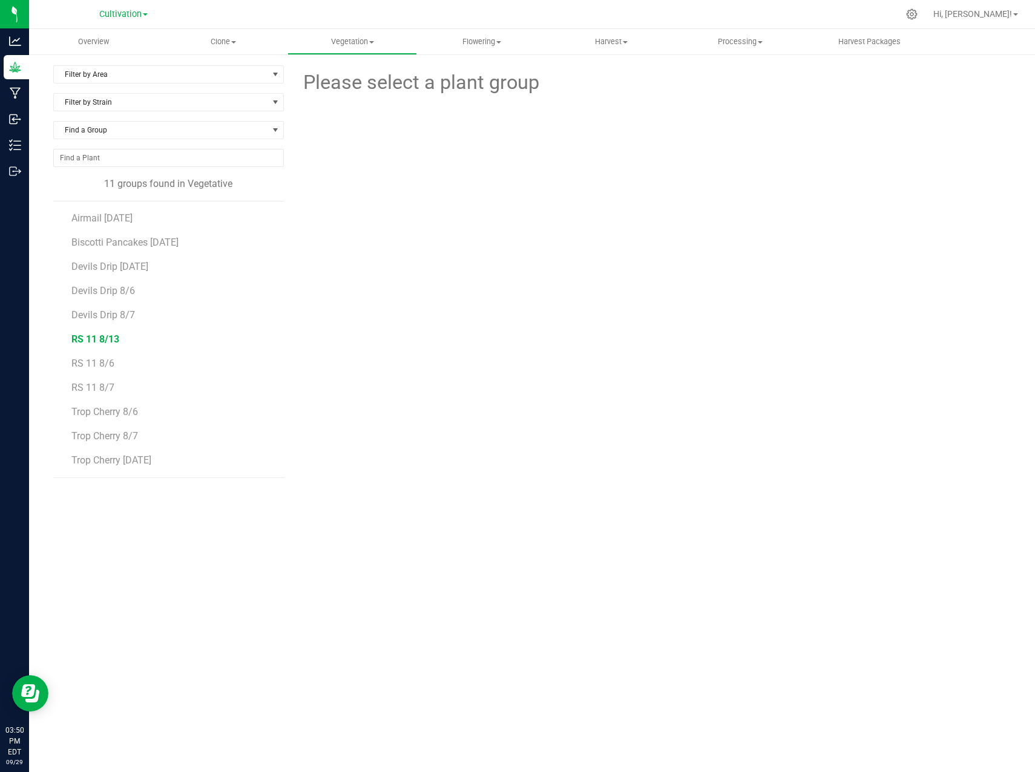
click at [112, 338] on span "RS 11 8/13" at bounding box center [95, 340] width 48 height 12
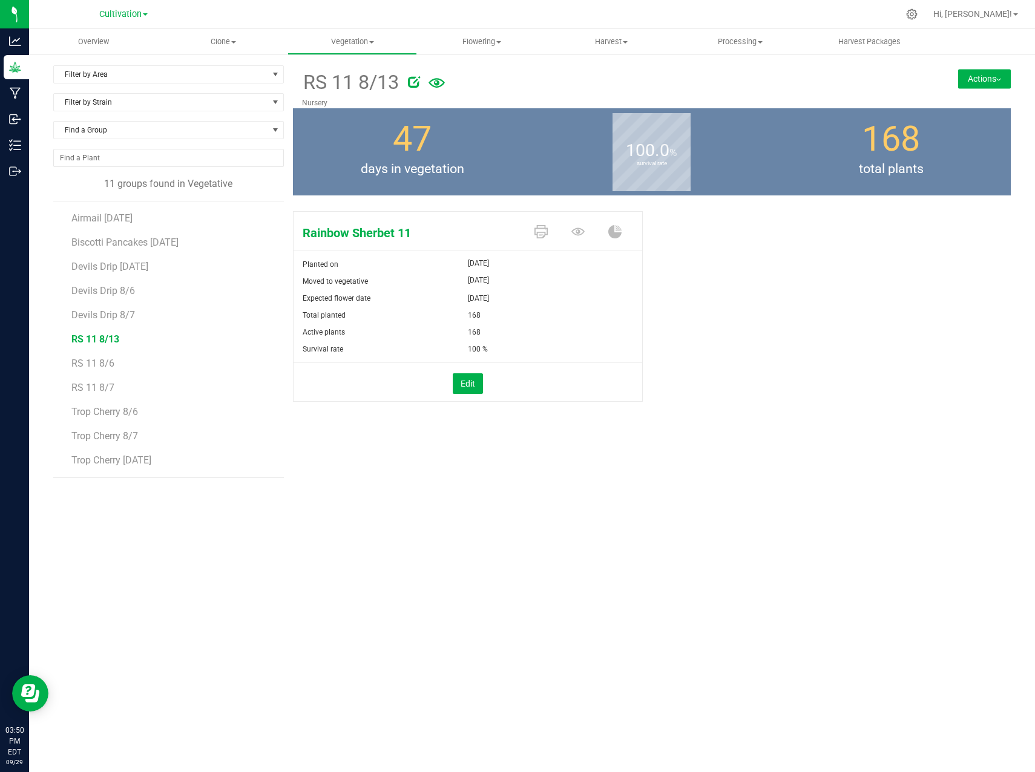
click at [996, 83] on button "Actions" at bounding box center [984, 78] width 53 height 19
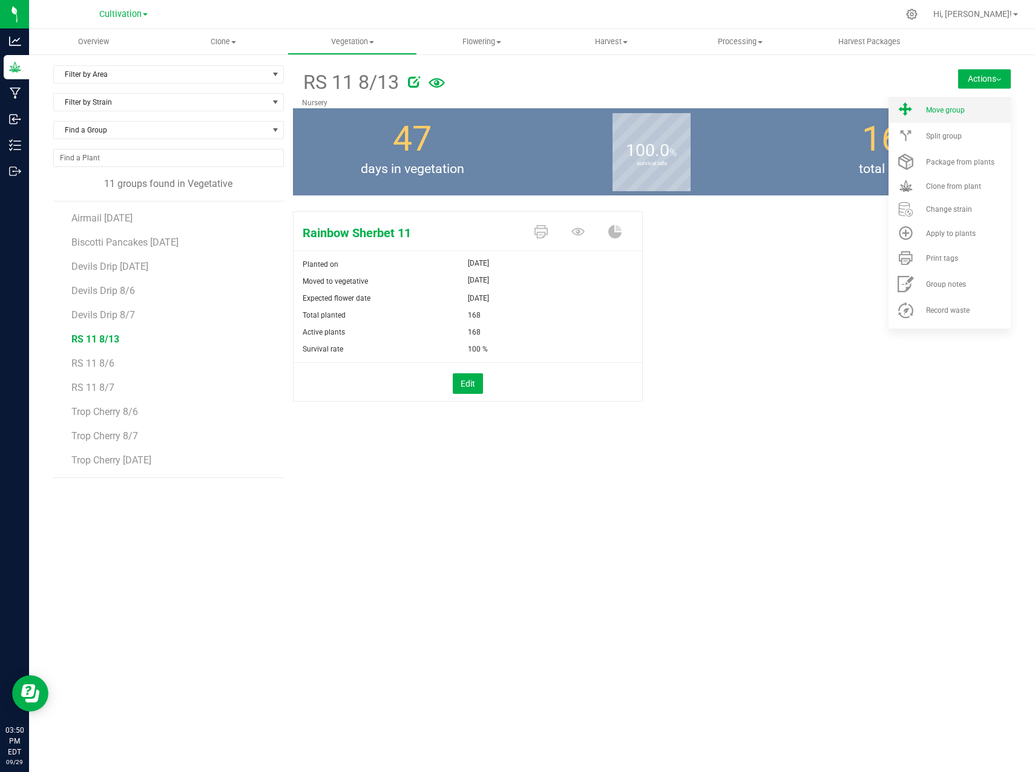
click at [978, 114] on li "Move group" at bounding box center [950, 110] width 122 height 26
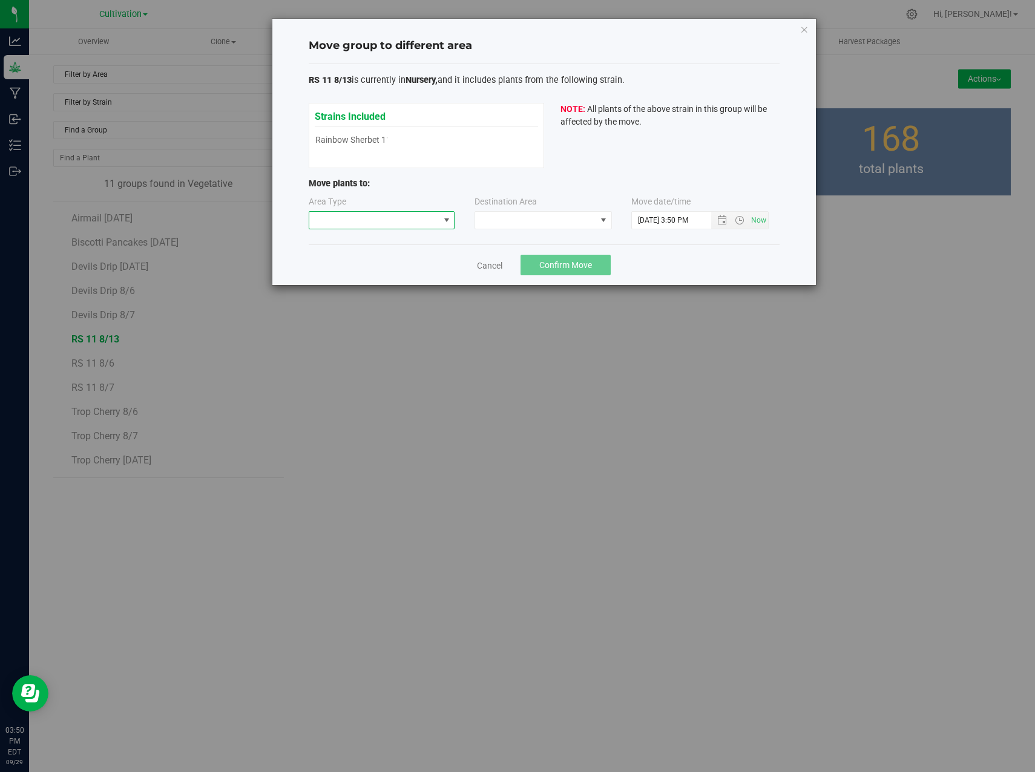
click at [379, 219] on span at bounding box center [374, 220] width 130 height 17
click at [371, 279] on li "Flowering" at bounding box center [381, 284] width 145 height 21
click at [500, 214] on span at bounding box center [535, 220] width 121 height 17
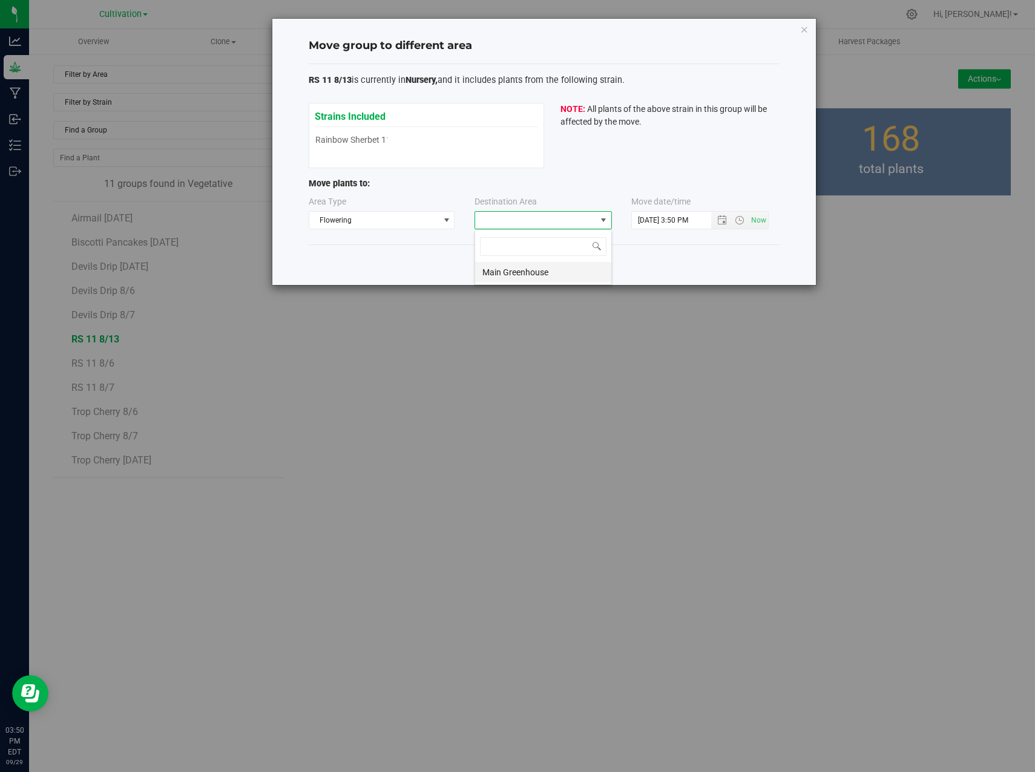
click at [541, 270] on li "Main Greenhouse" at bounding box center [543, 272] width 136 height 21
click at [724, 219] on span "Open the date view" at bounding box center [722, 220] width 10 height 10
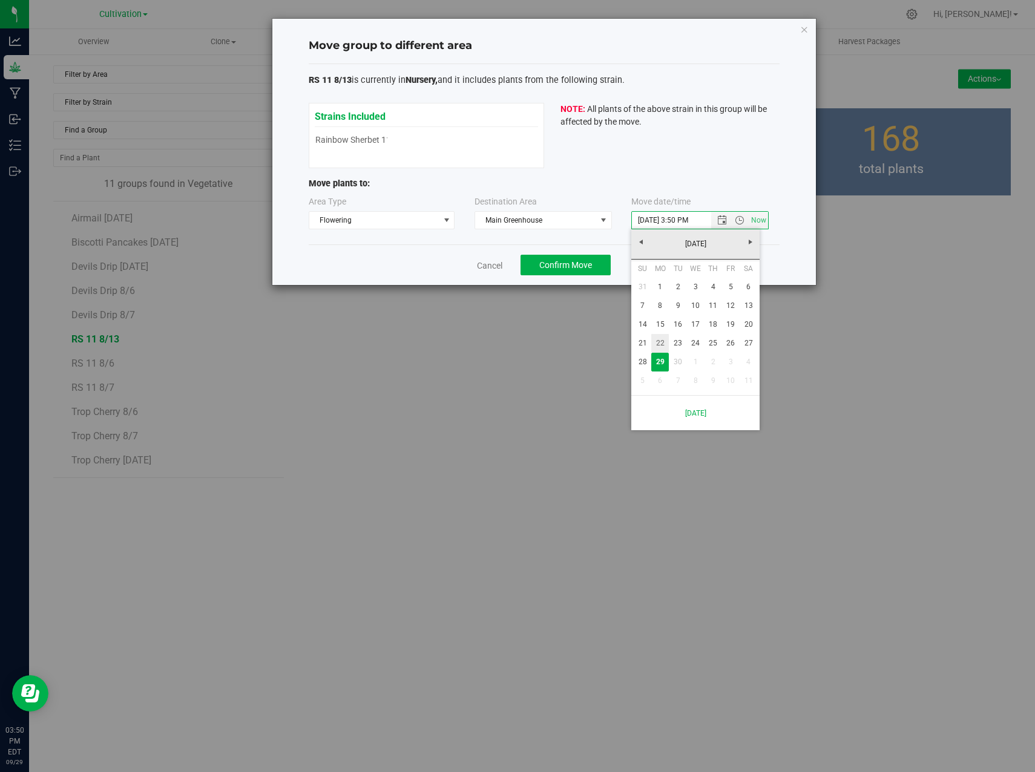
click at [660, 341] on link "22" at bounding box center [660, 343] width 18 height 19
type input "[DATE] 3:50 PM"
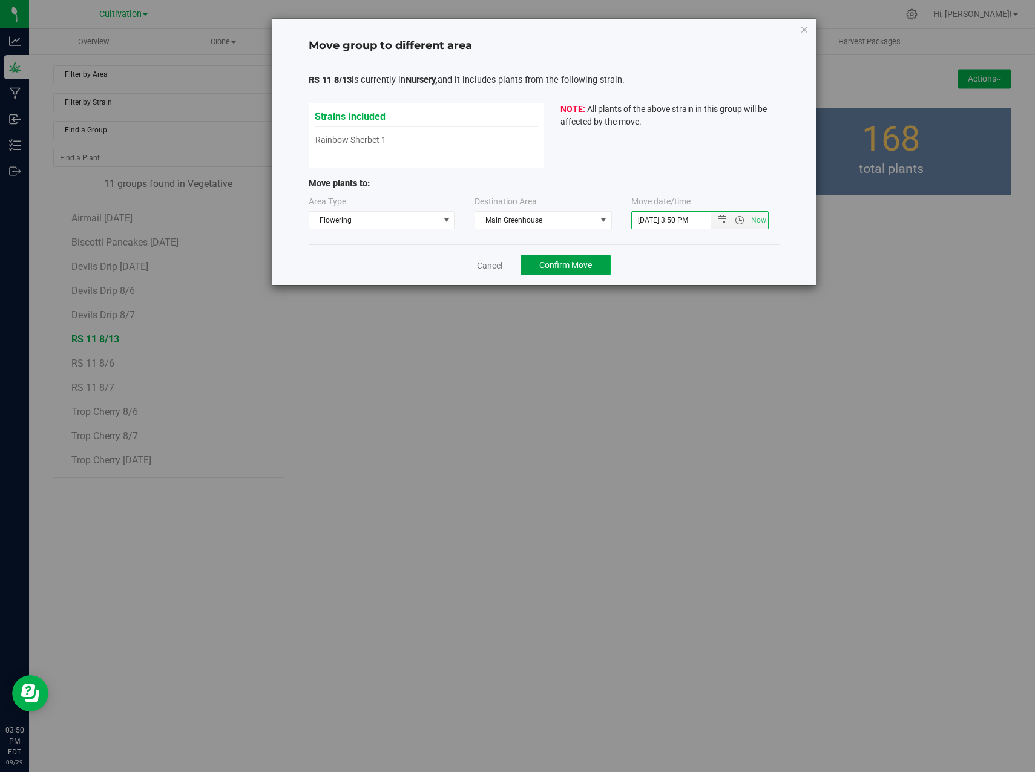
click at [579, 268] on span "Confirm Move" at bounding box center [565, 265] width 53 height 10
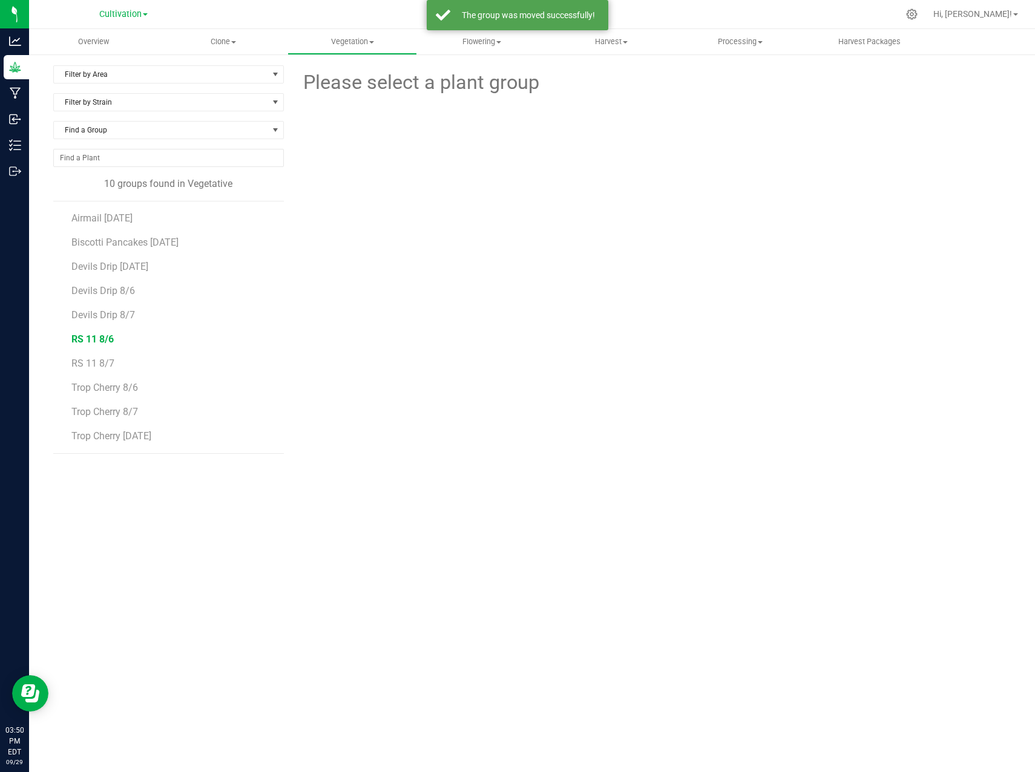
click at [97, 335] on span "RS 11 8/6" at bounding box center [92, 340] width 42 height 12
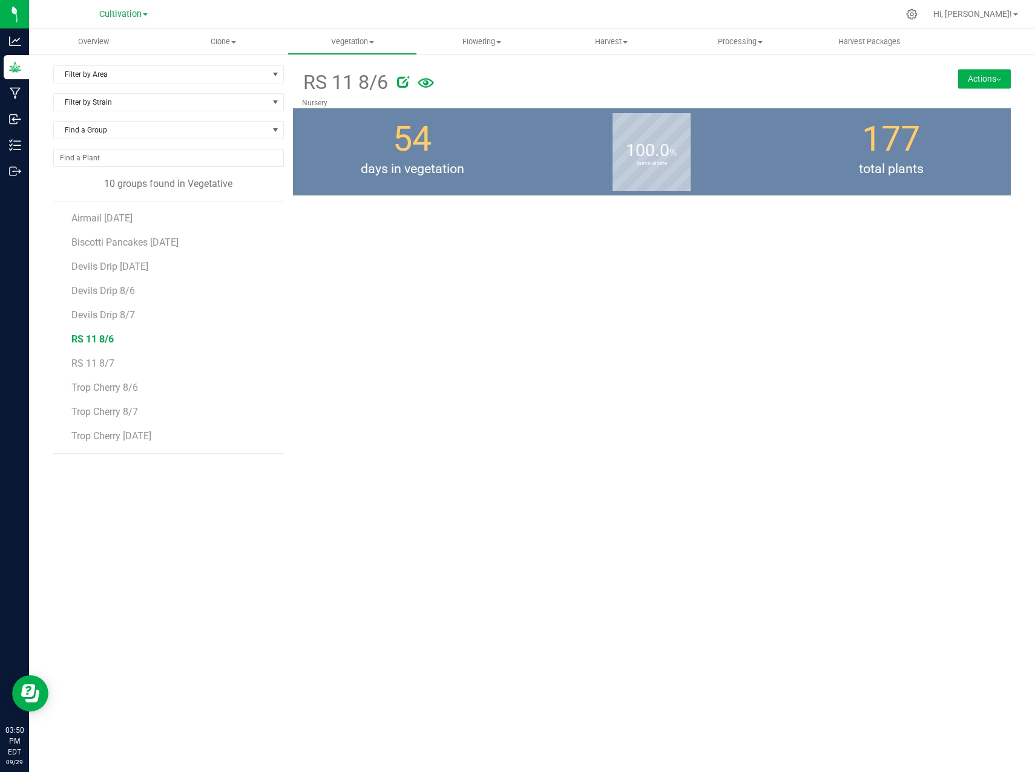
click at [990, 73] on button "Actions" at bounding box center [984, 78] width 53 height 19
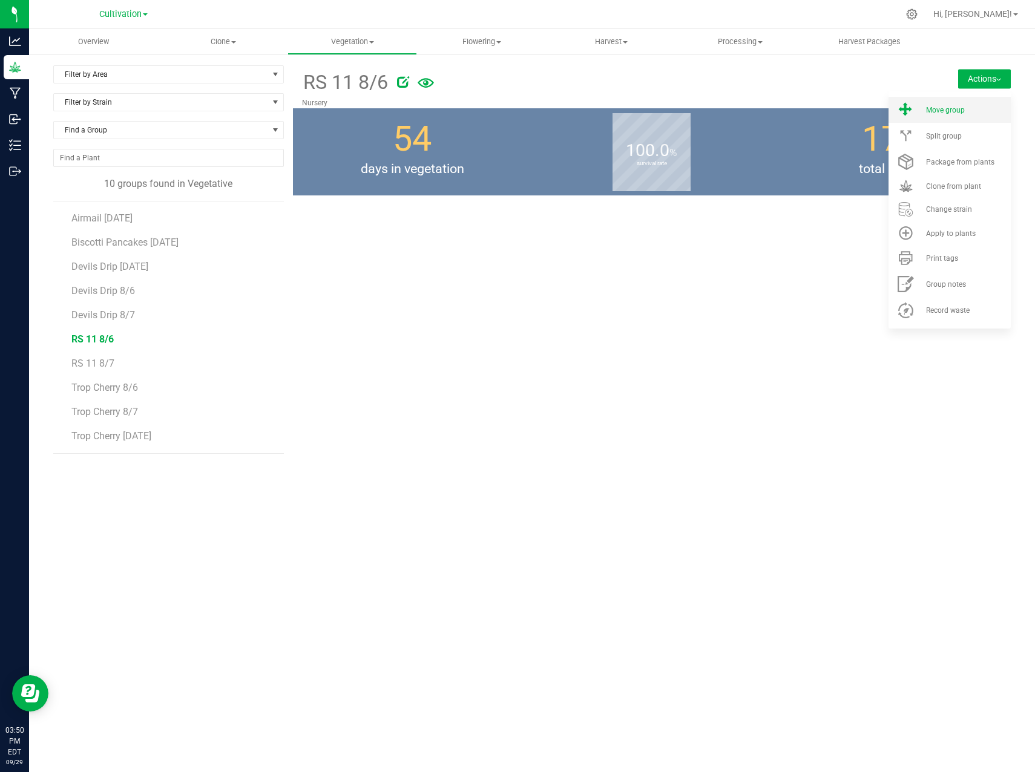
click at [978, 109] on div "Move group" at bounding box center [967, 110] width 82 height 8
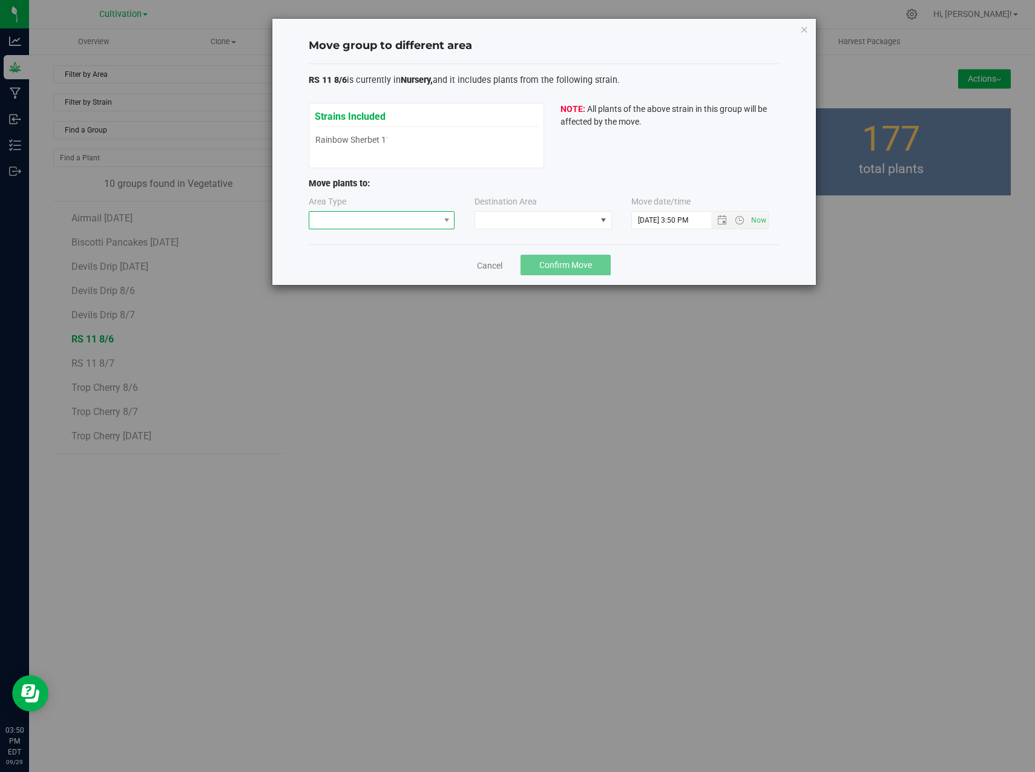
click at [436, 215] on span at bounding box center [374, 220] width 130 height 17
drag, startPoint x: 353, startPoint y: 281, endPoint x: 370, endPoint y: 272, distance: 18.4
click at [353, 281] on li "Flowering" at bounding box center [381, 284] width 145 height 21
click at [506, 217] on span at bounding box center [535, 220] width 121 height 17
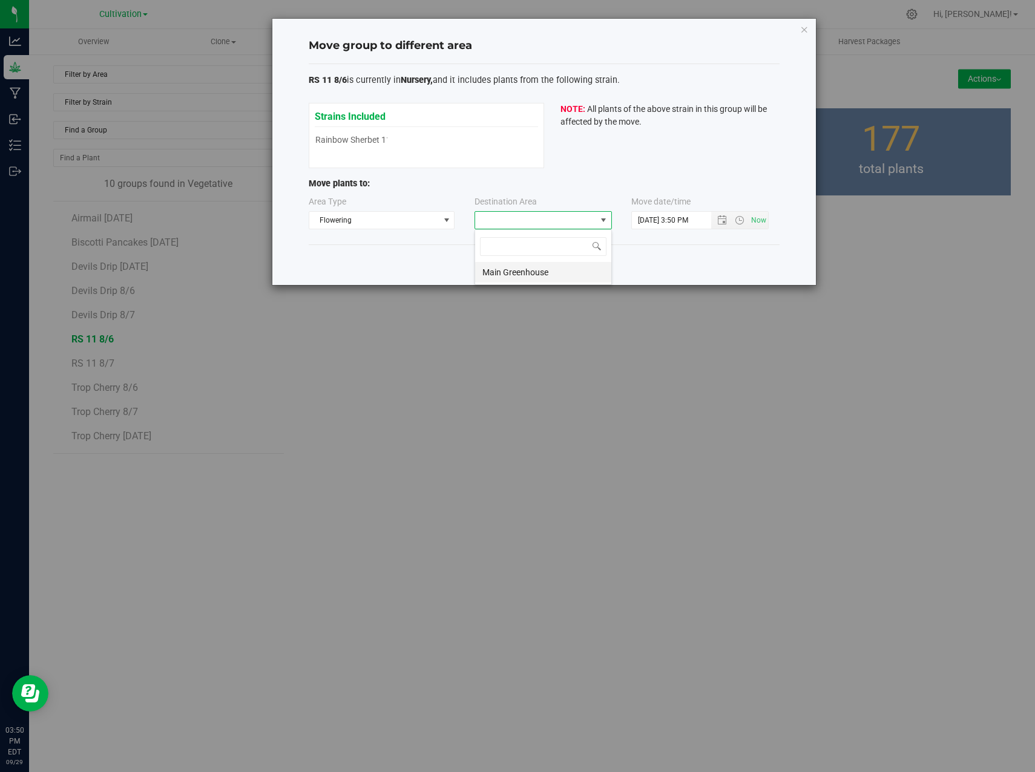
scroll to position [18, 137]
click at [521, 274] on li "Main Greenhouse" at bounding box center [543, 272] width 136 height 21
click at [723, 220] on span "Open the date view" at bounding box center [722, 220] width 10 height 10
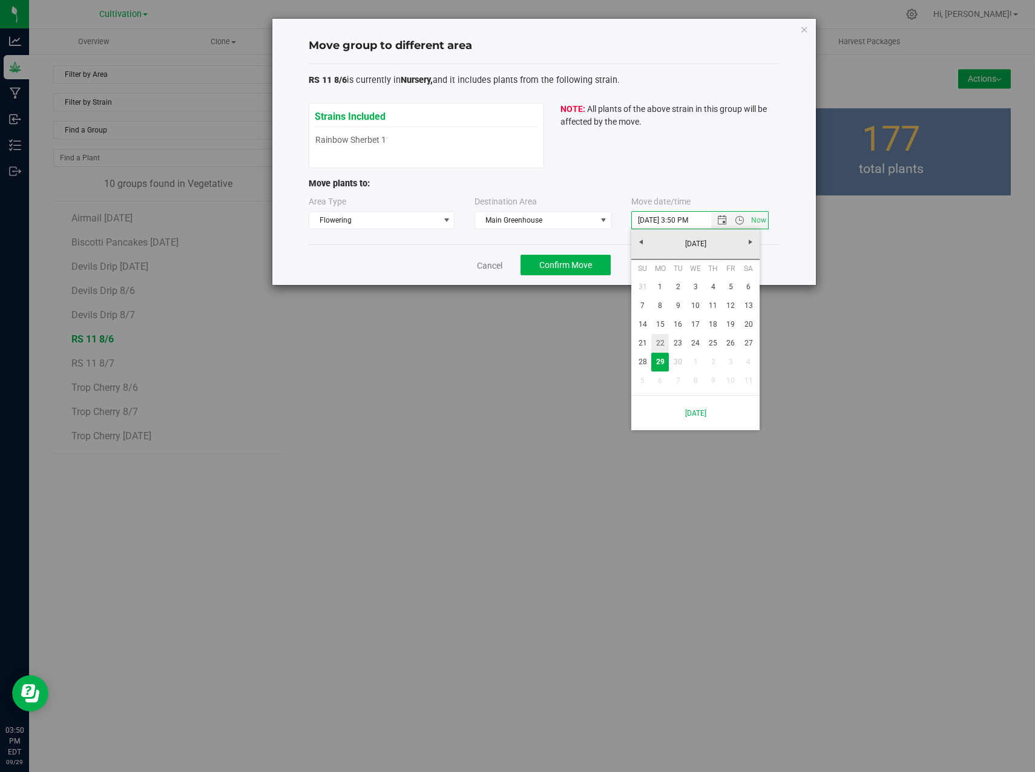
click at [664, 346] on link "22" at bounding box center [660, 343] width 18 height 19
type input "[DATE] 3:50 PM"
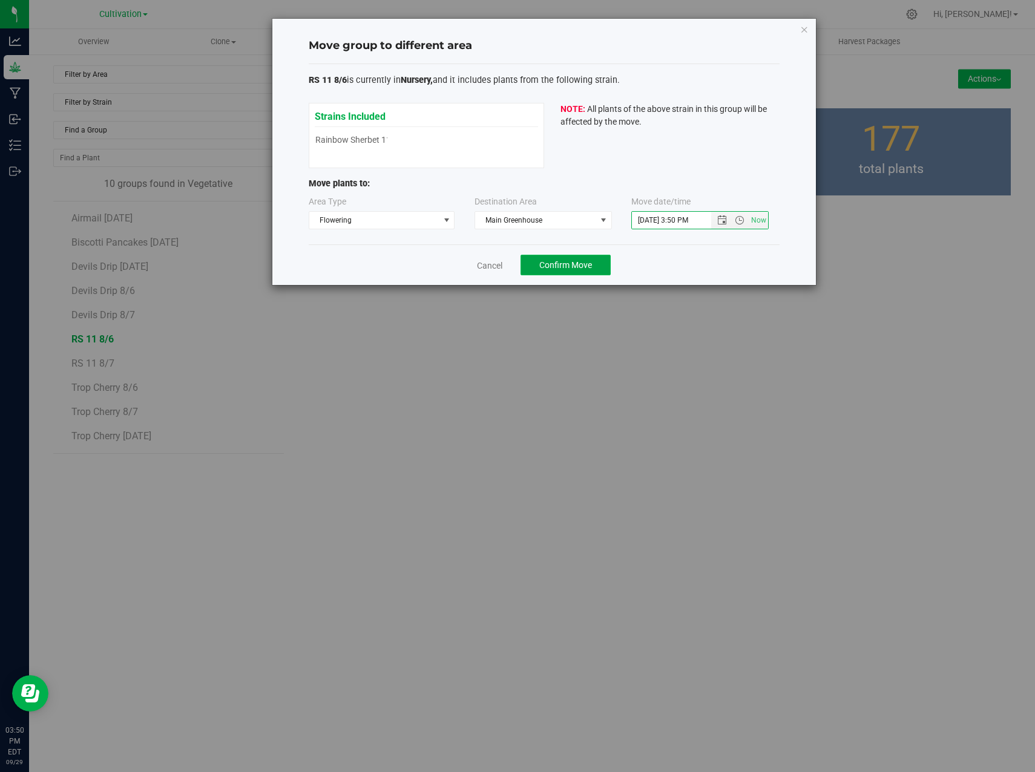
click at [564, 274] on button "Confirm Move" at bounding box center [566, 265] width 90 height 21
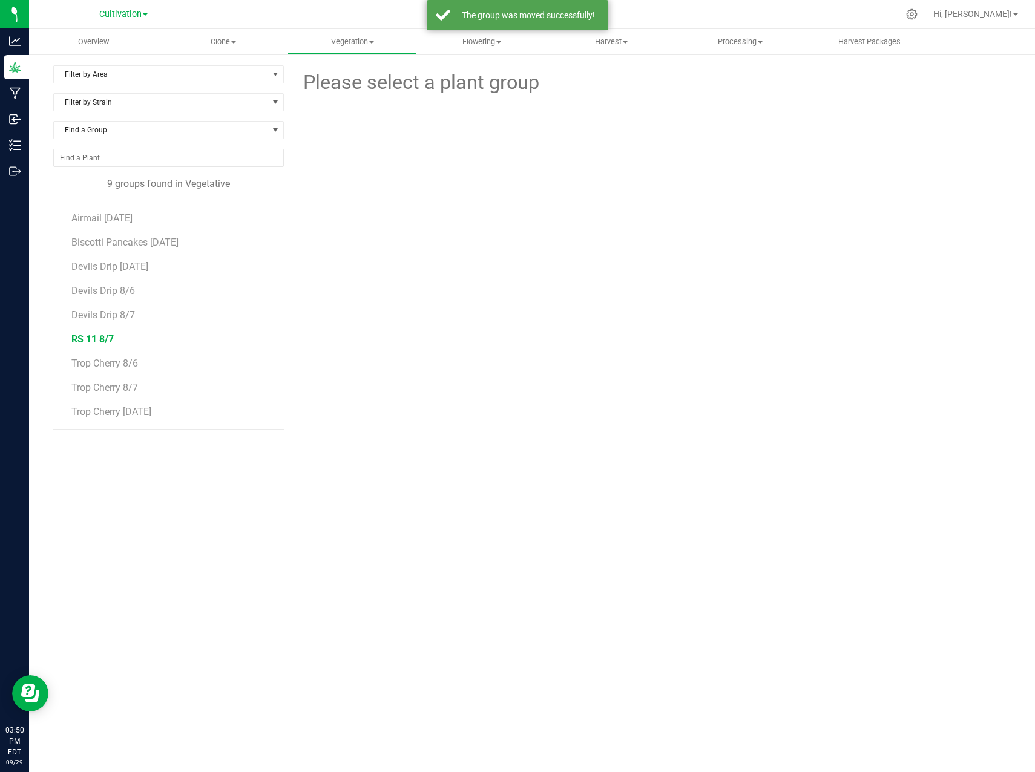
click at [96, 342] on span "RS 11 8/7" at bounding box center [92, 340] width 42 height 12
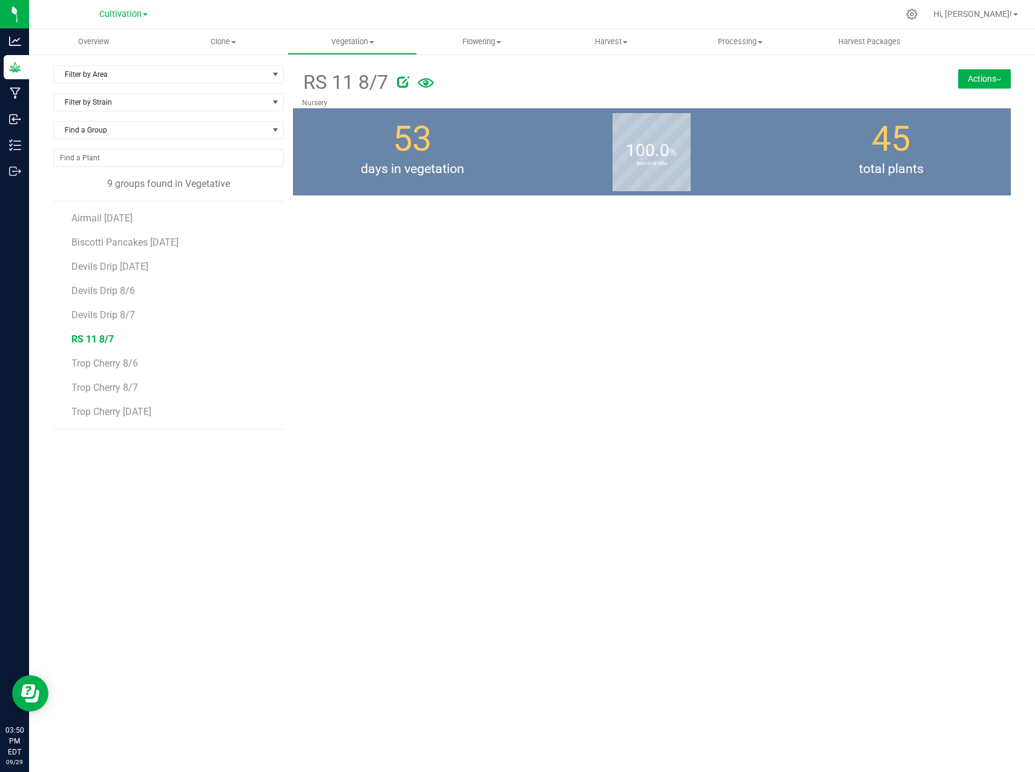
click at [988, 76] on button "Actions" at bounding box center [984, 78] width 53 height 19
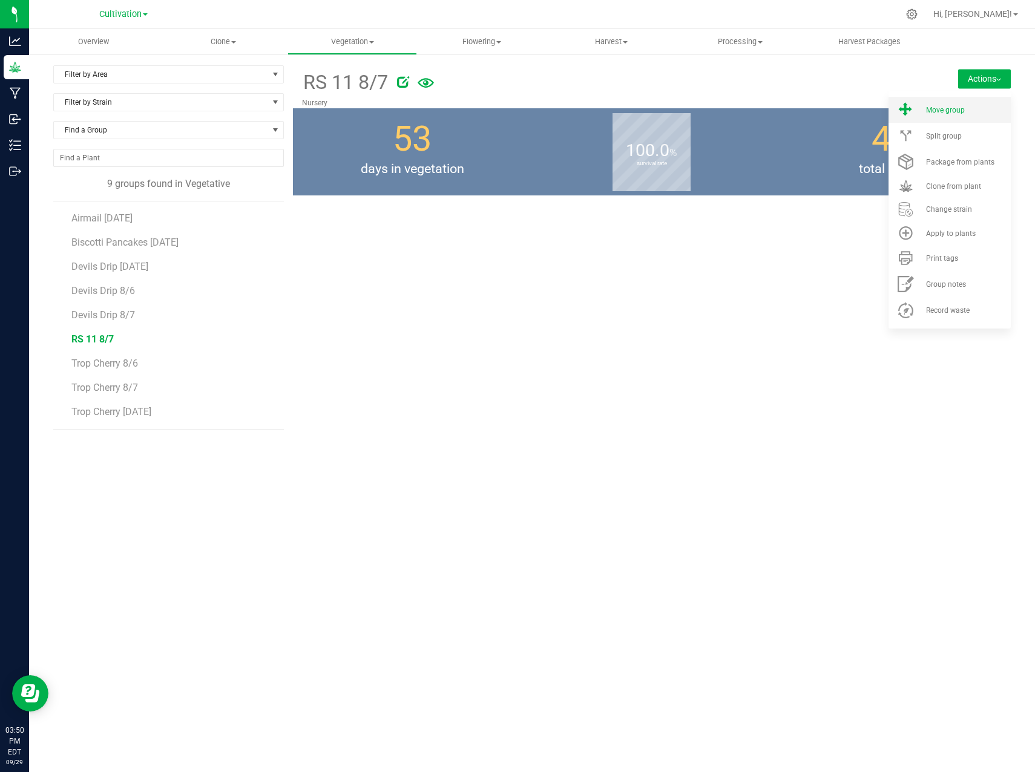
click at [976, 110] on div "Move group" at bounding box center [967, 110] width 82 height 8
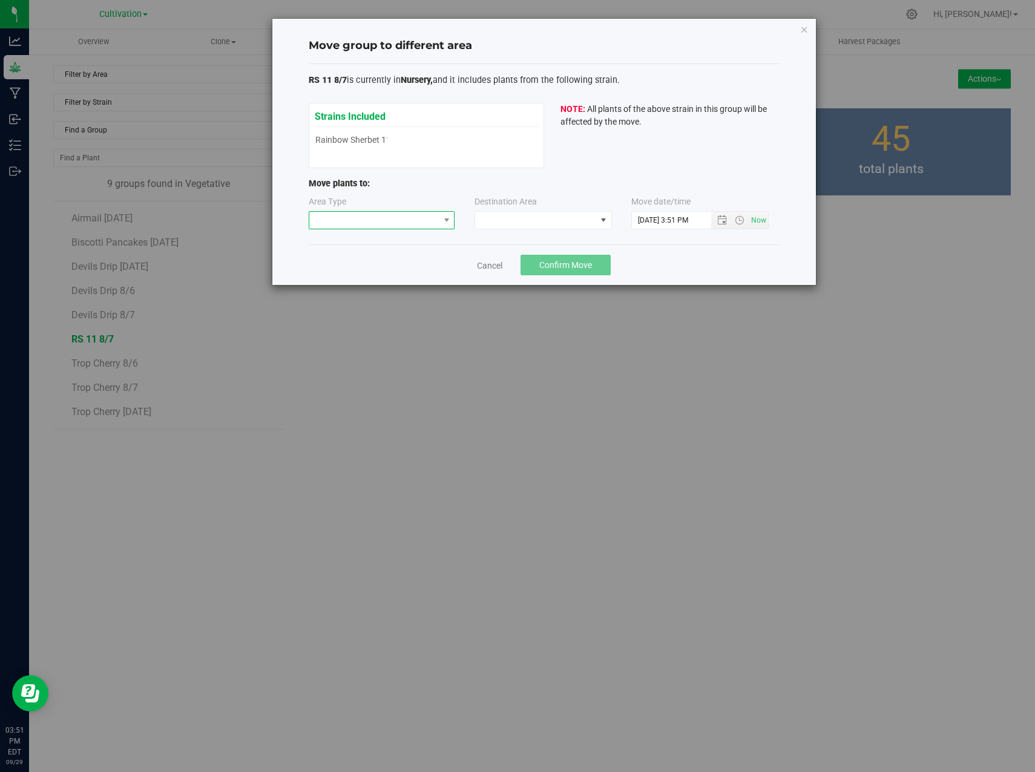
click at [433, 215] on span at bounding box center [374, 220] width 130 height 17
drag, startPoint x: 361, startPoint y: 284, endPoint x: 501, endPoint y: 225, distance: 152.4
click at [363, 283] on li "Flowering" at bounding box center [381, 284] width 145 height 21
click at [537, 211] on span at bounding box center [543, 220] width 137 height 18
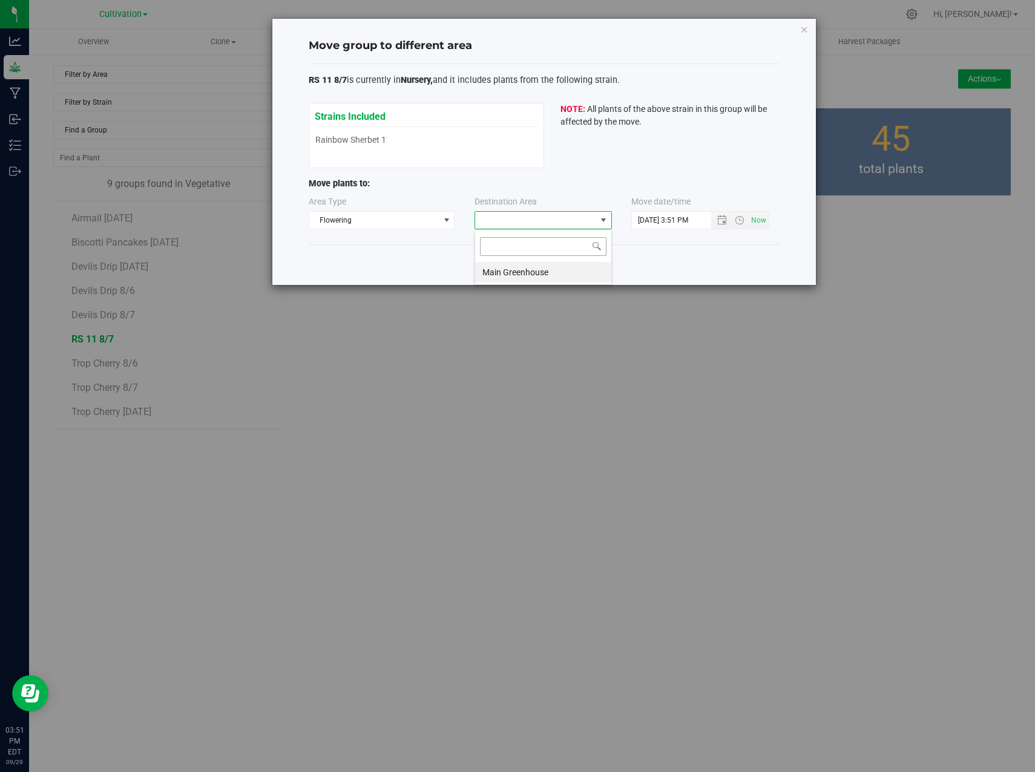
scroll to position [18, 137]
click at [528, 269] on li "Main Greenhouse" at bounding box center [543, 272] width 136 height 21
click at [723, 226] on span "Now" at bounding box center [739, 220] width 57 height 17
click at [723, 222] on span "Open the date view" at bounding box center [722, 220] width 10 height 10
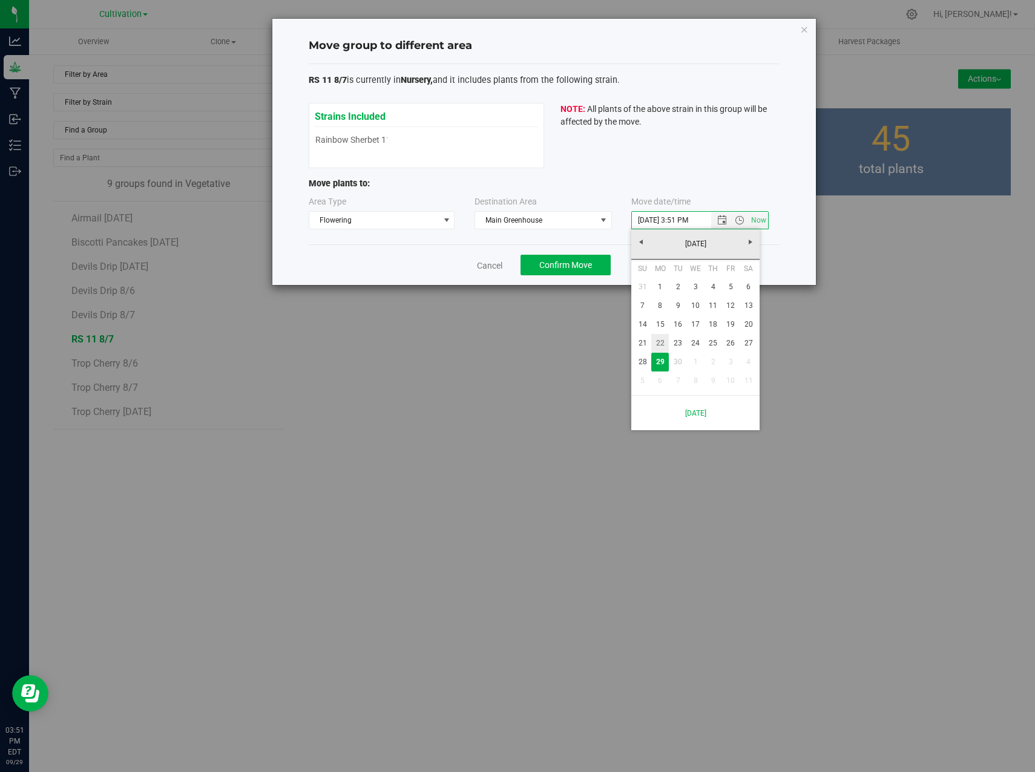
click at [665, 340] on link "22" at bounding box center [660, 343] width 18 height 19
type input "[DATE] 3:51 PM"
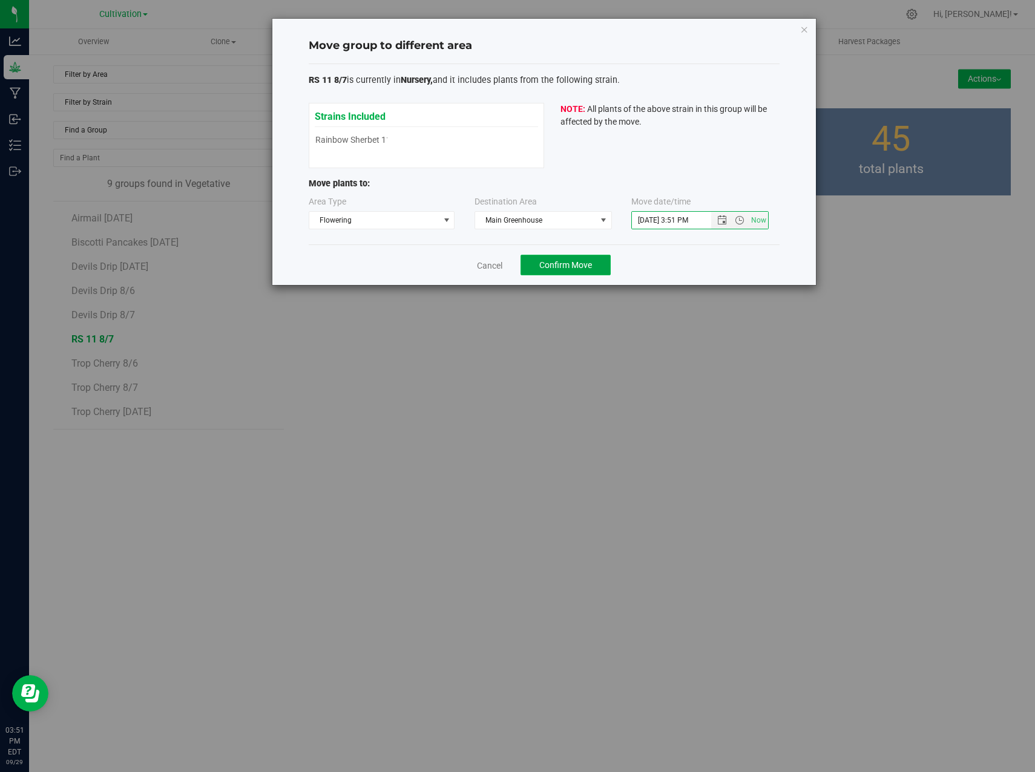
click at [580, 274] on button "Confirm Move" at bounding box center [566, 265] width 90 height 21
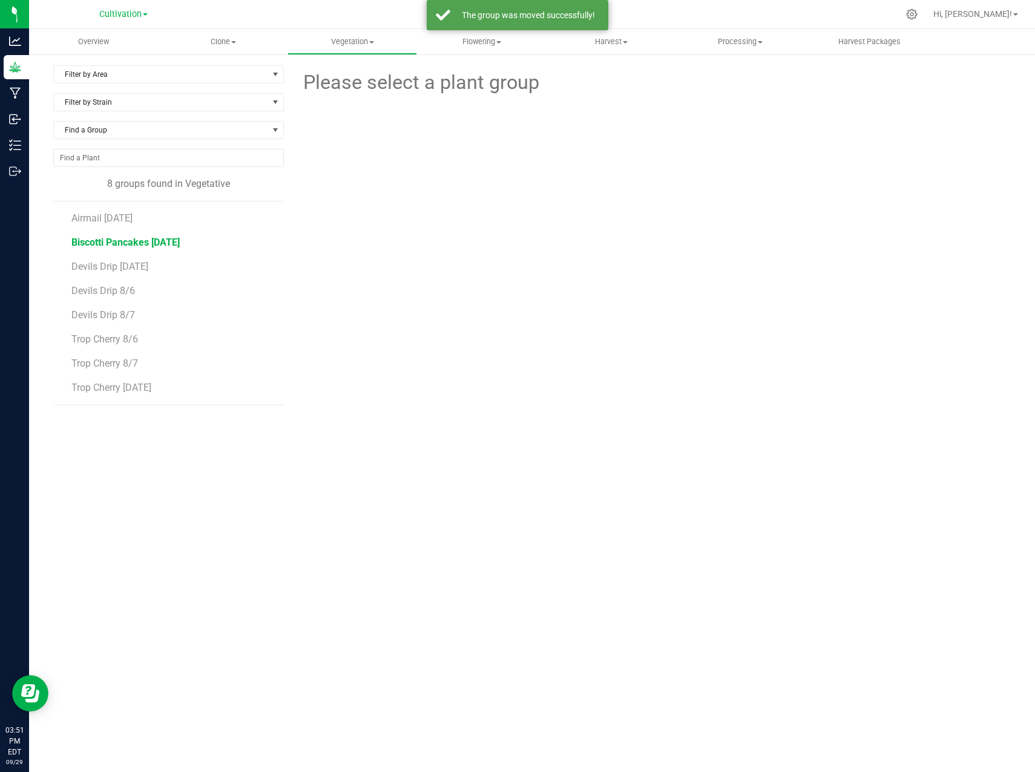
click at [142, 239] on span "Biscotti Pancakes [DATE]" at bounding box center [125, 243] width 108 height 12
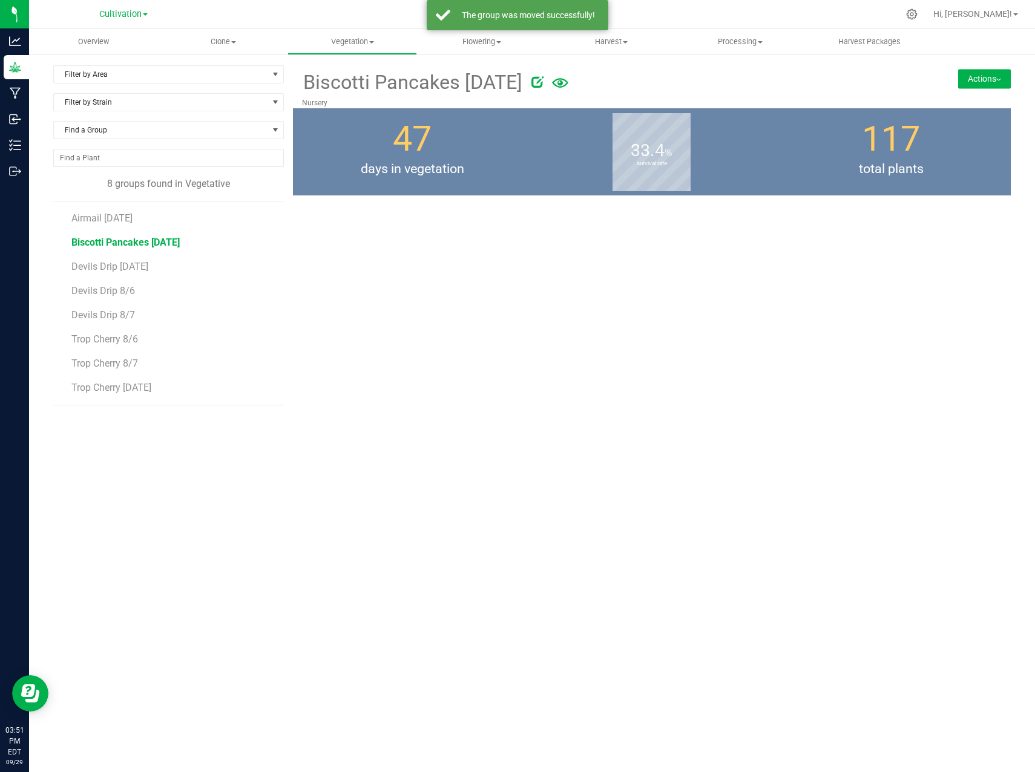
click at [985, 79] on button "Actions" at bounding box center [984, 78] width 53 height 19
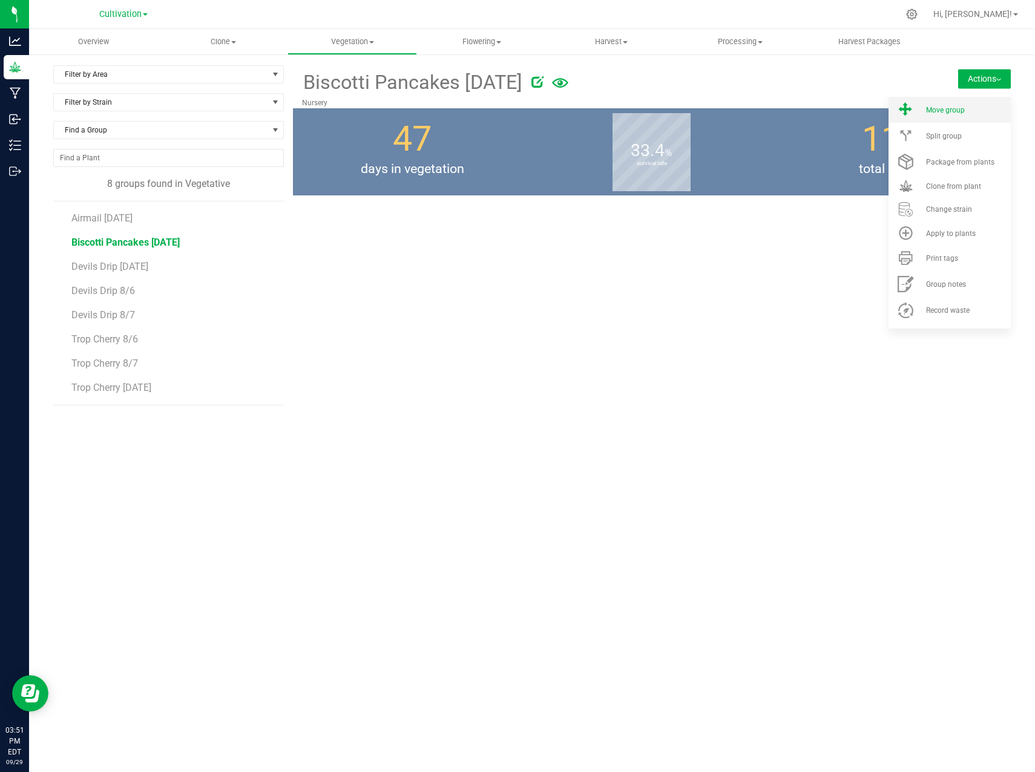
click at [956, 103] on li "Move group" at bounding box center [950, 110] width 122 height 26
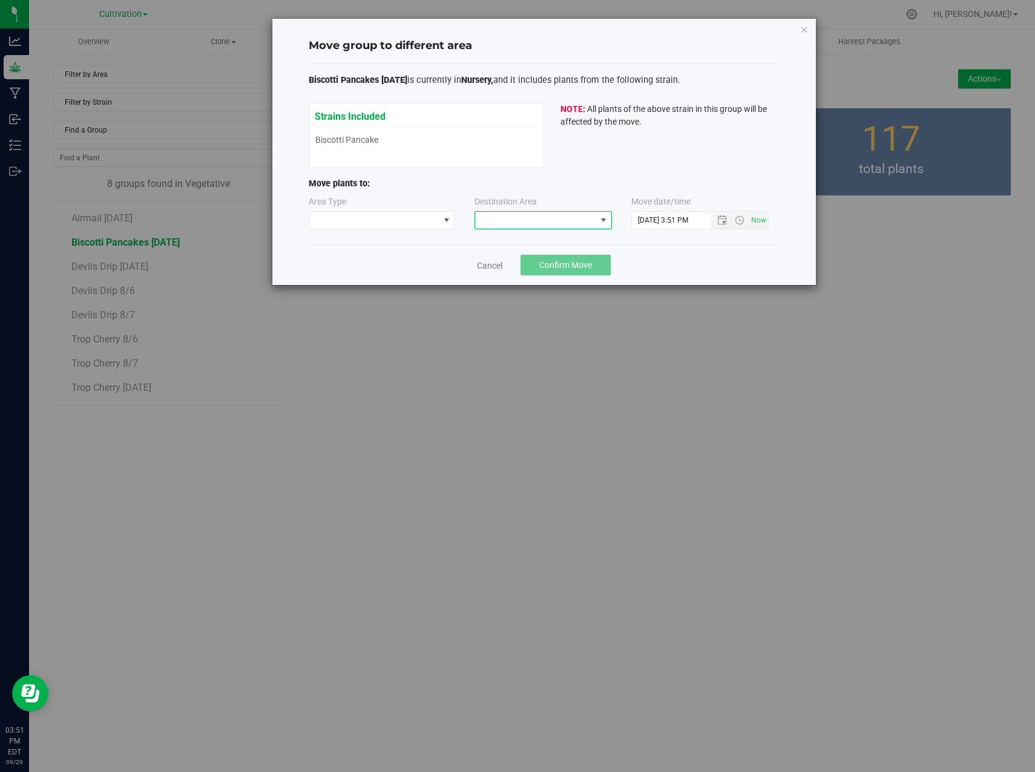
click at [575, 221] on span at bounding box center [535, 220] width 121 height 17
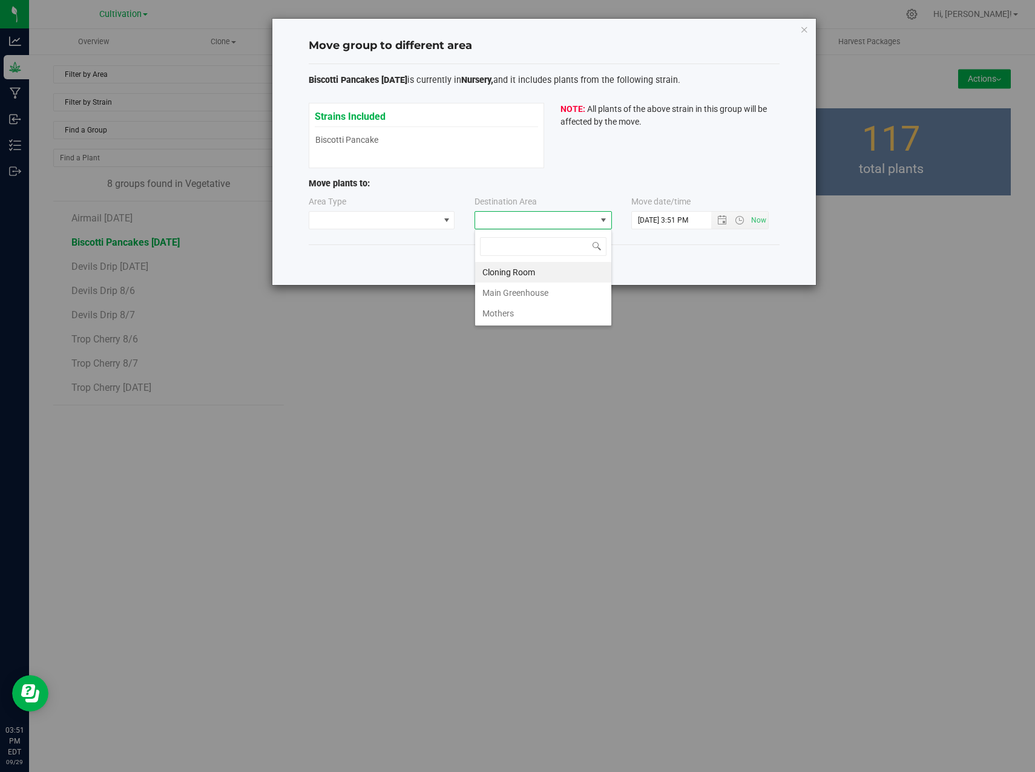
scroll to position [18, 137]
click at [427, 219] on span at bounding box center [374, 220] width 130 height 17
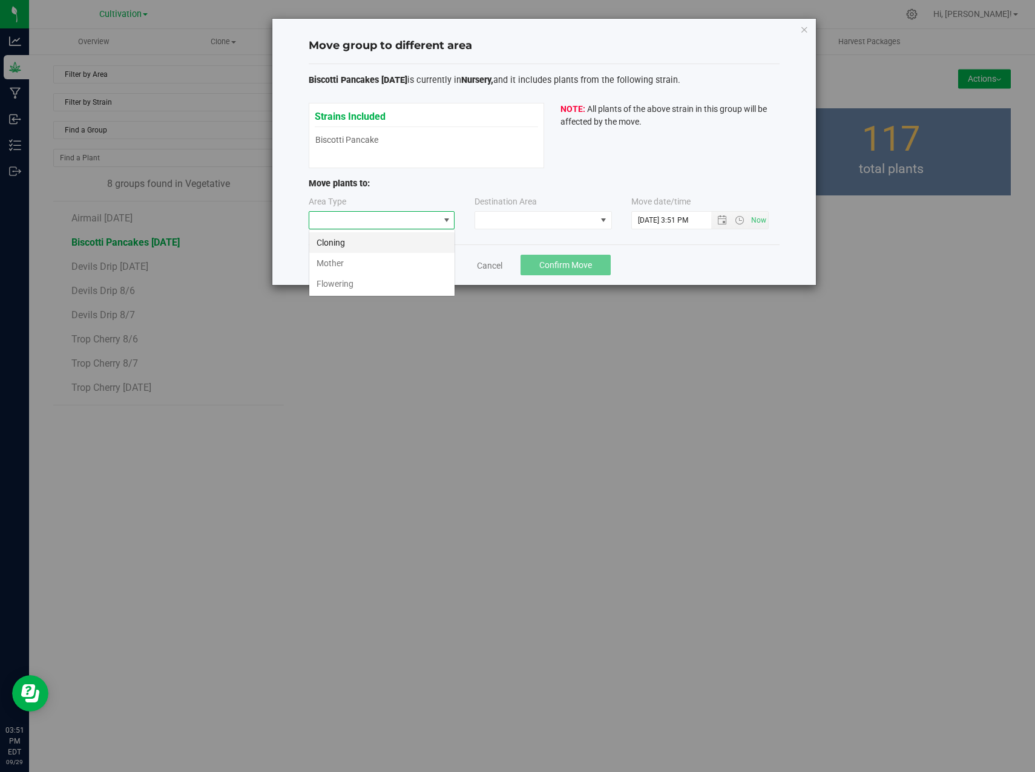
scroll to position [18, 146]
click at [375, 278] on li "Flowering" at bounding box center [381, 284] width 145 height 21
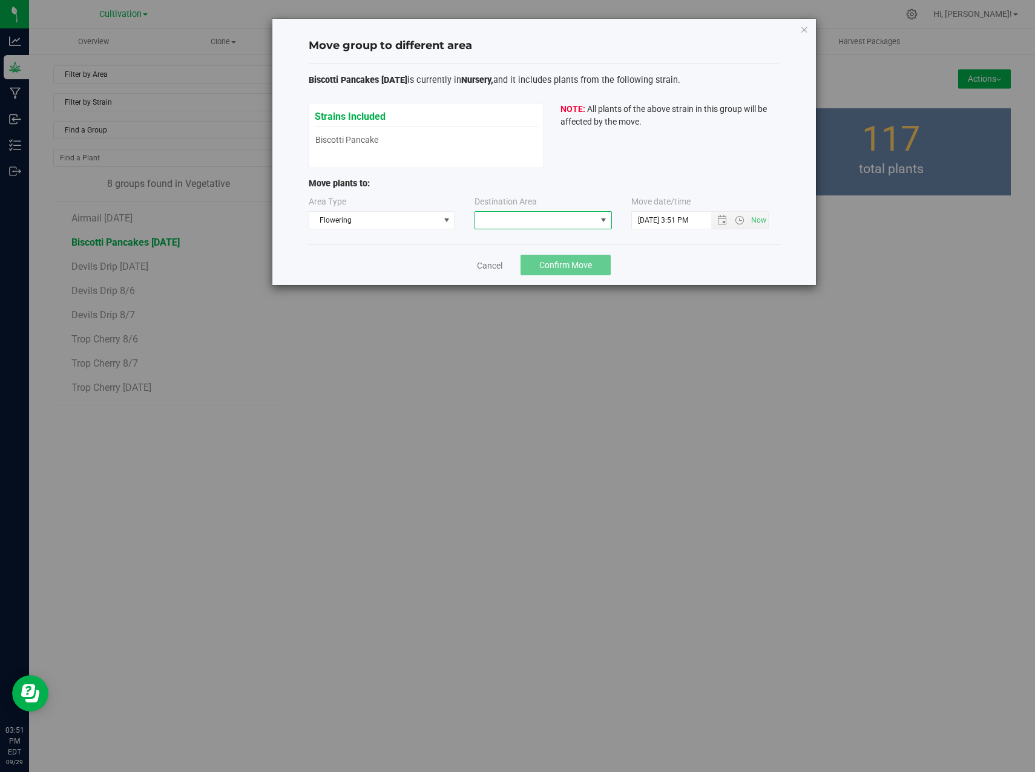
click at [573, 219] on span at bounding box center [535, 220] width 121 height 17
click at [541, 275] on li "Main Greenhouse" at bounding box center [543, 272] width 136 height 21
click at [722, 222] on span "Open the date view" at bounding box center [722, 220] width 10 height 10
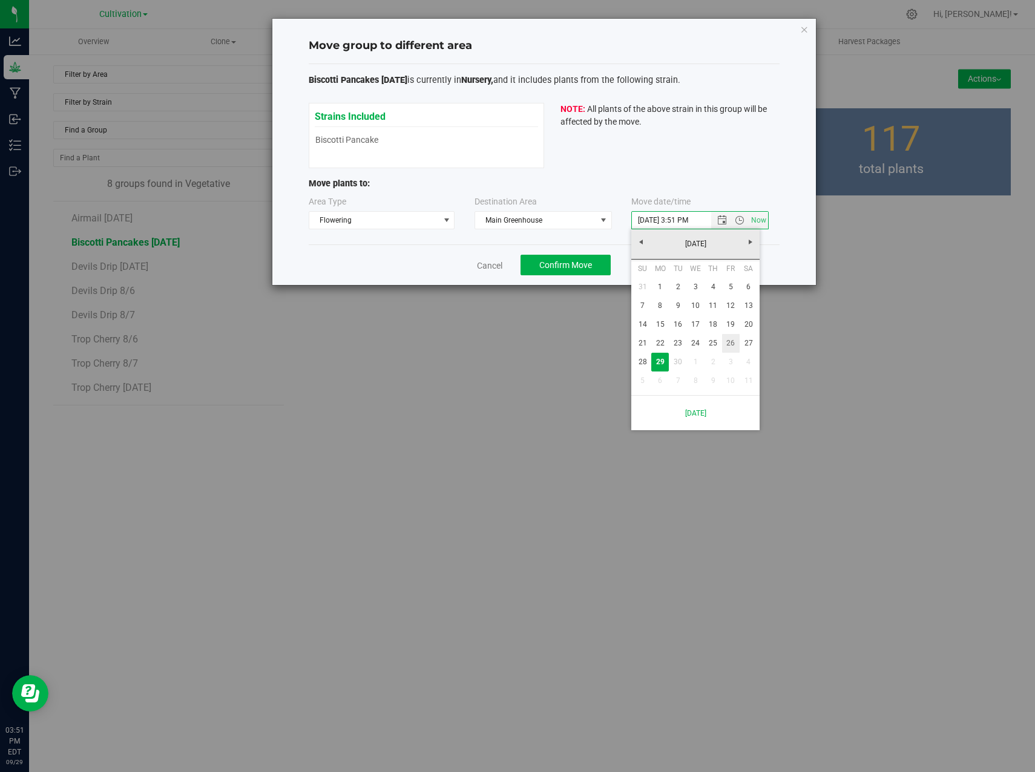
click at [727, 338] on link "26" at bounding box center [731, 343] width 18 height 19
type input "[DATE] 3:51 PM"
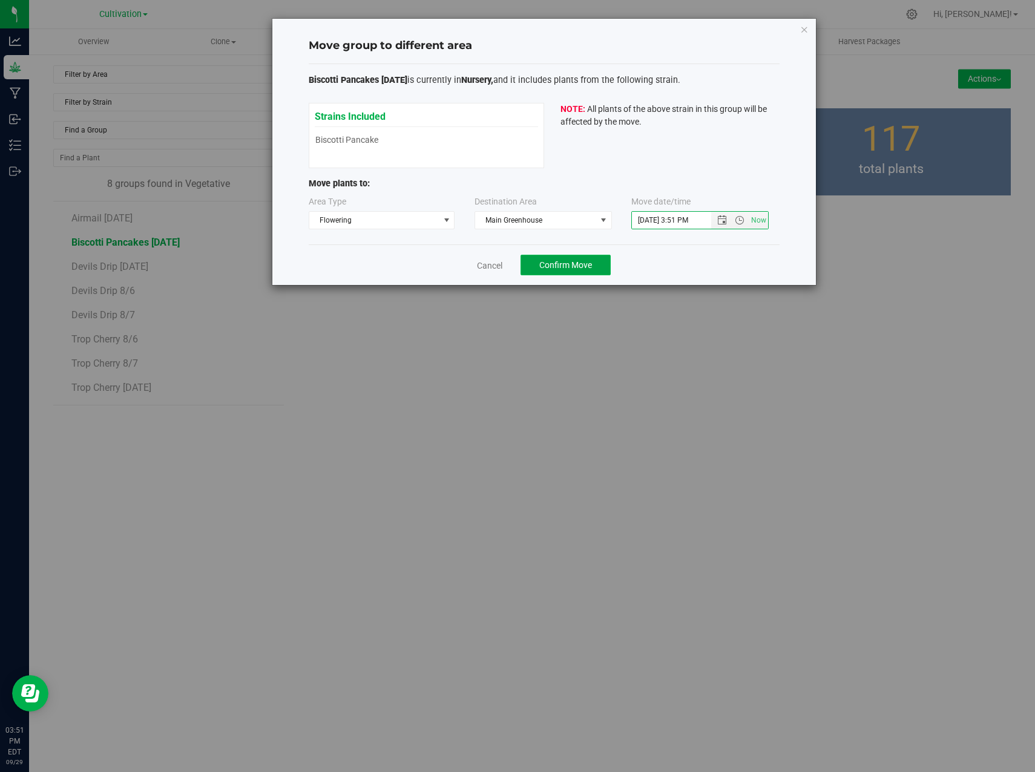
click at [564, 271] on button "Confirm Move" at bounding box center [566, 265] width 90 height 21
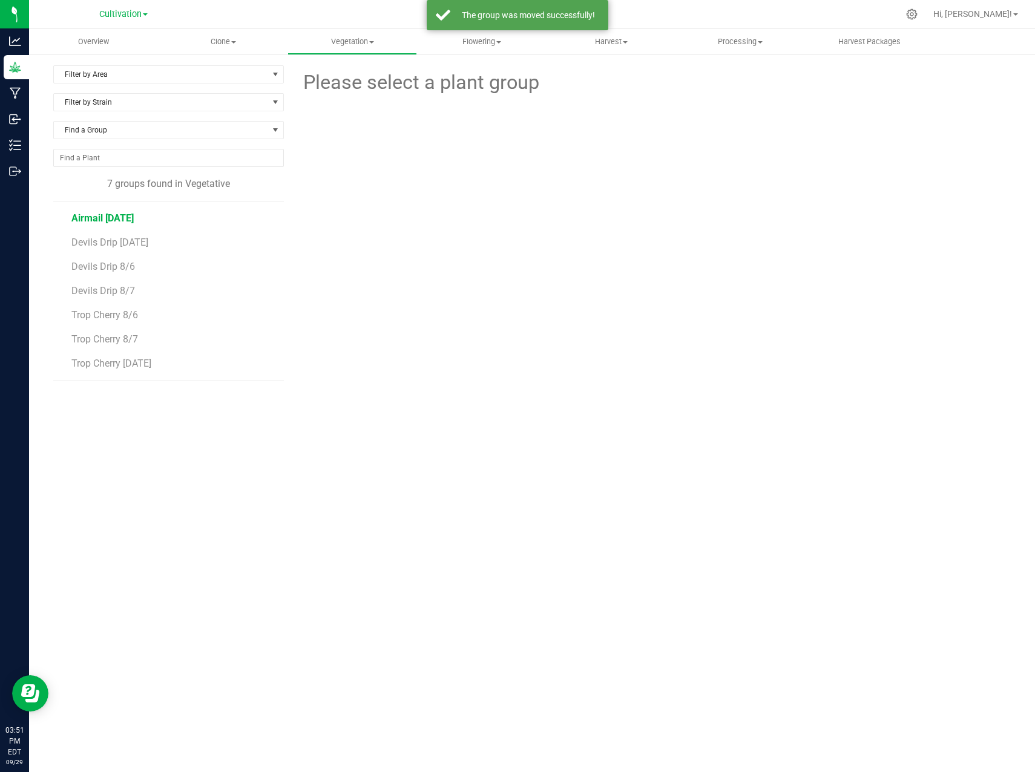
click at [110, 223] on span "Airmail [DATE]" at bounding box center [102, 218] width 62 height 12
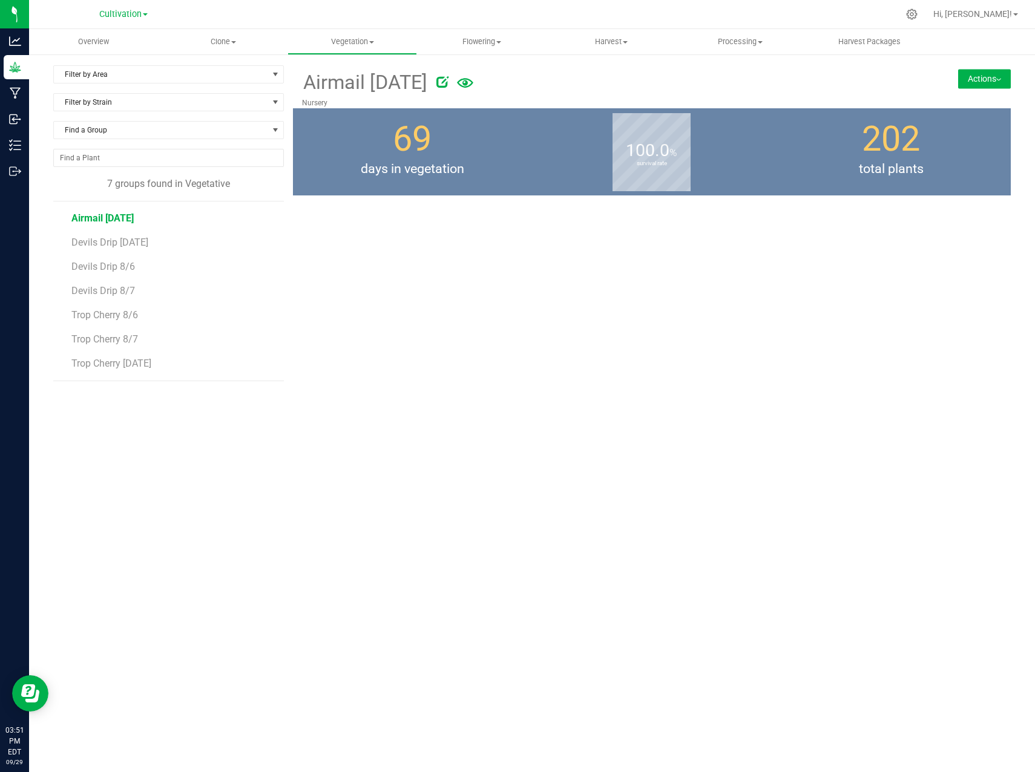
click at [979, 78] on button "Actions" at bounding box center [984, 78] width 53 height 19
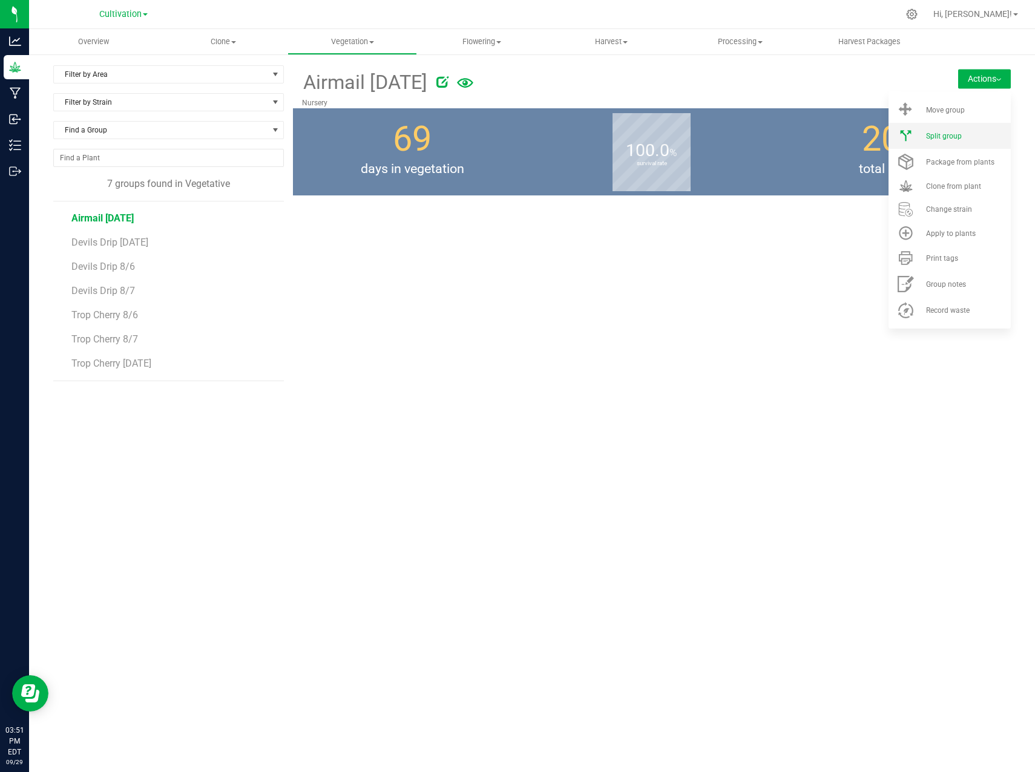
click at [953, 139] on span "Split group" at bounding box center [944, 136] width 36 height 8
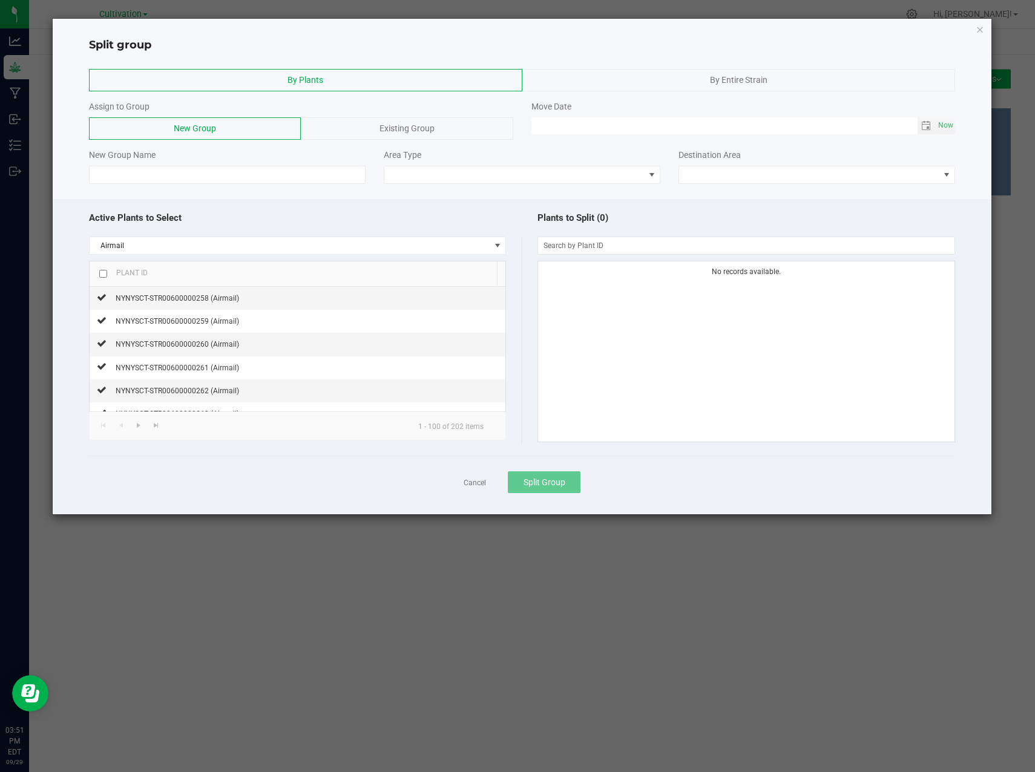
click at [104, 277] on input "checkbox" at bounding box center [103, 274] width 8 height 8
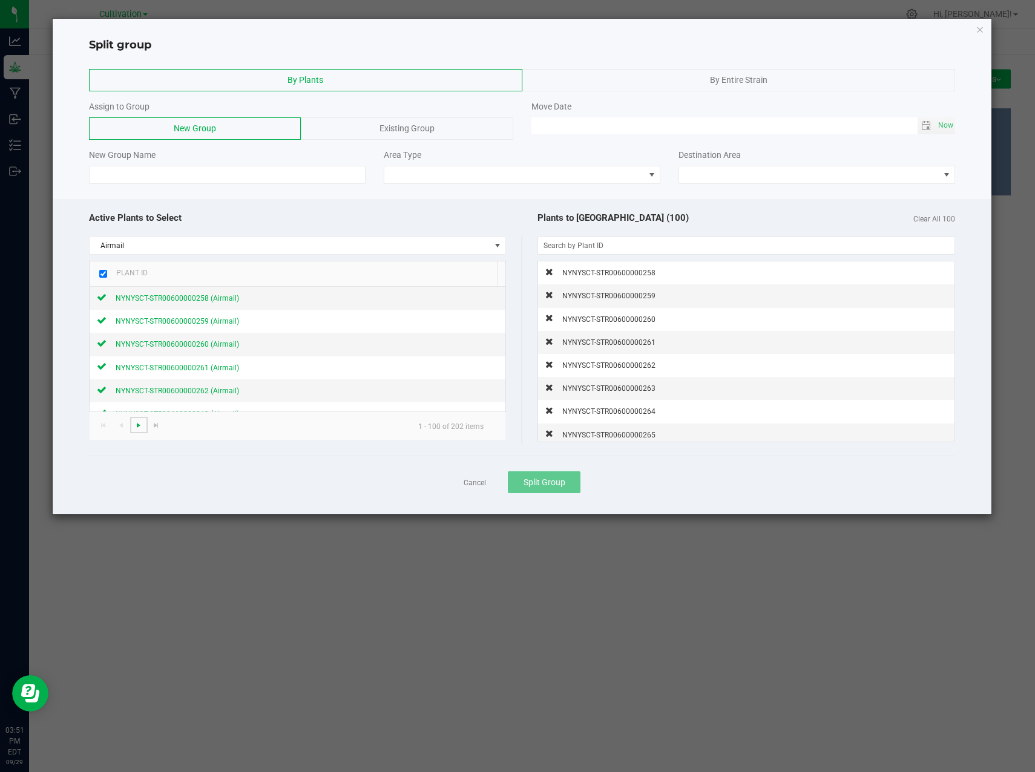
click at [134, 426] on span "Go to the next page" at bounding box center [139, 426] width 10 height 10
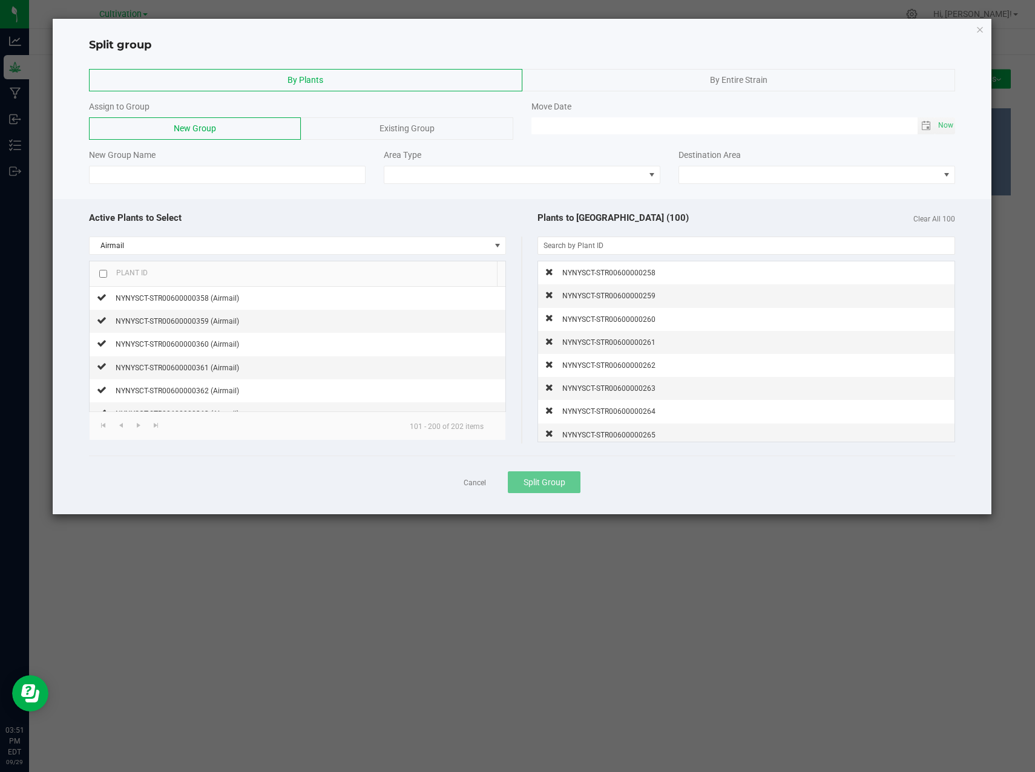
click at [105, 275] on input "checkbox" at bounding box center [103, 274] width 8 height 8
checkbox input "true"
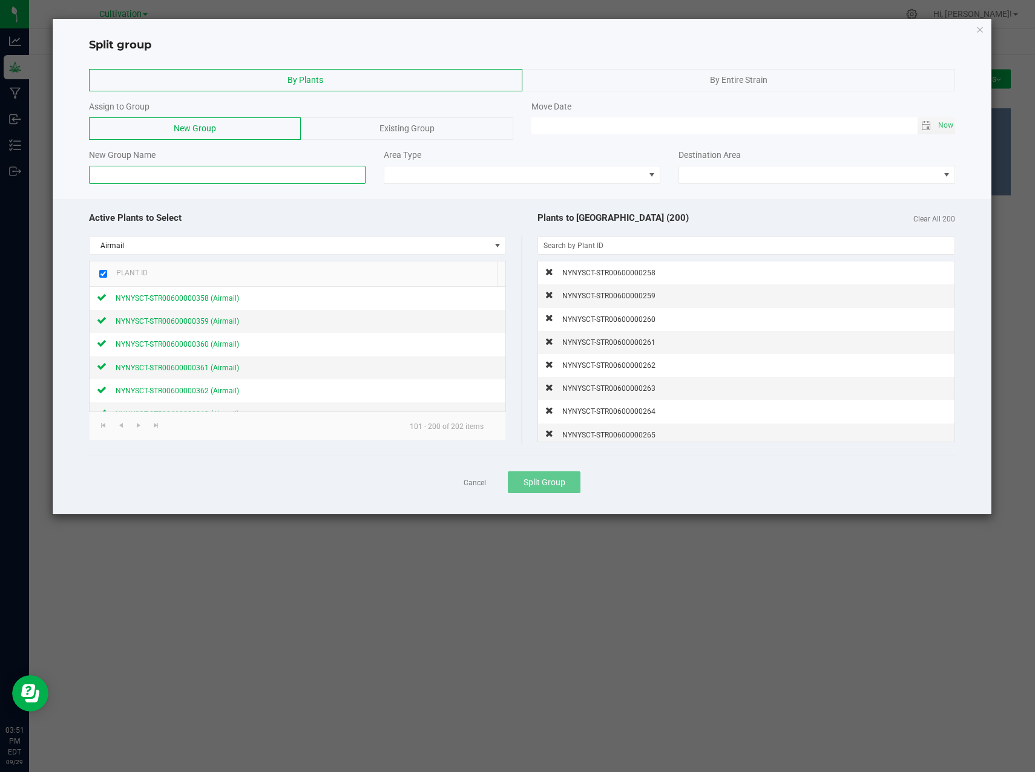
click at [211, 167] on input at bounding box center [227, 175] width 277 height 18
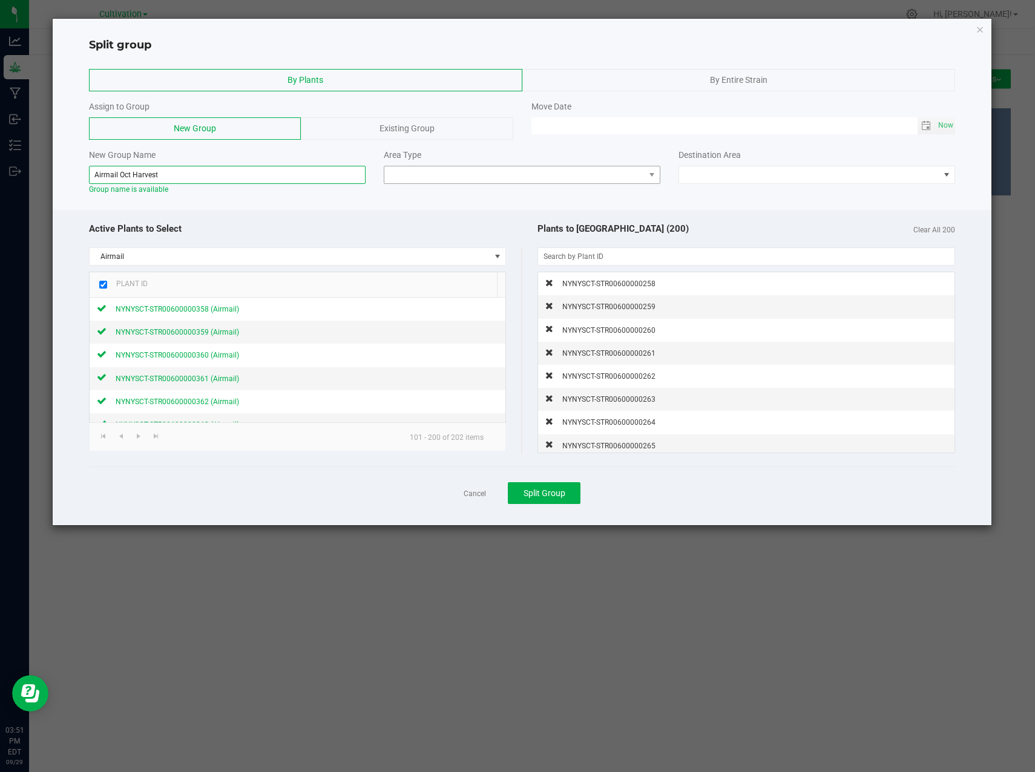
type input "Airmail Oct Harvest"
click at [523, 179] on span at bounding box center [514, 174] width 260 height 17
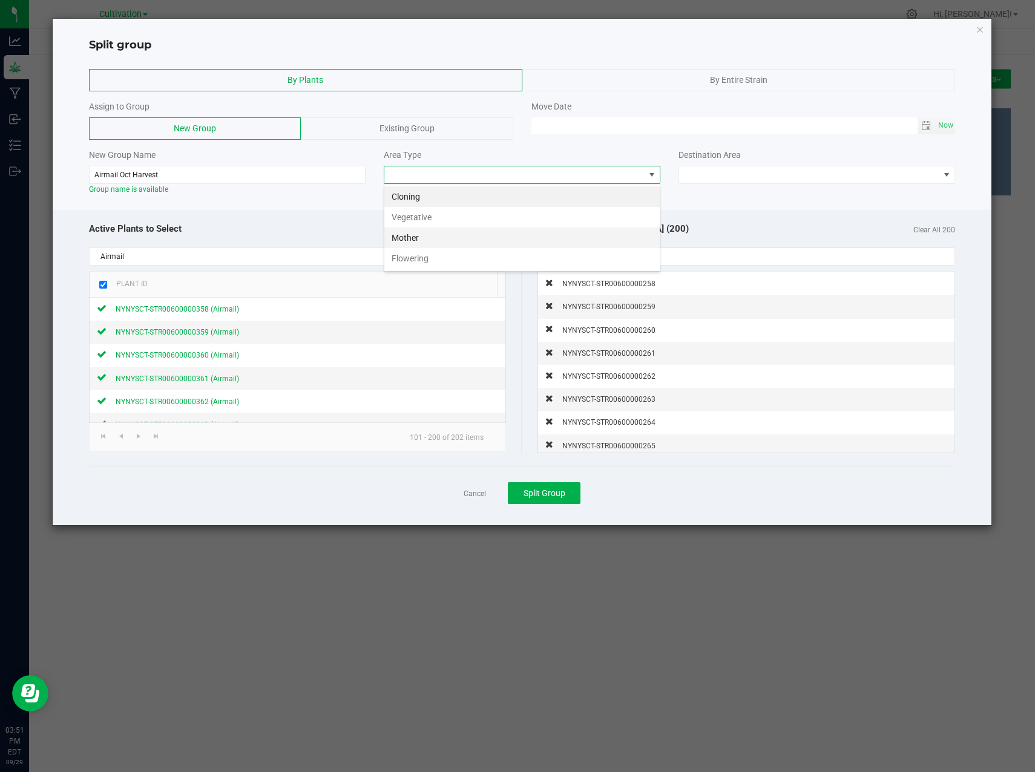
scroll to position [18, 277]
click at [425, 258] on li "Flowering" at bounding box center [521, 258] width 275 height 21
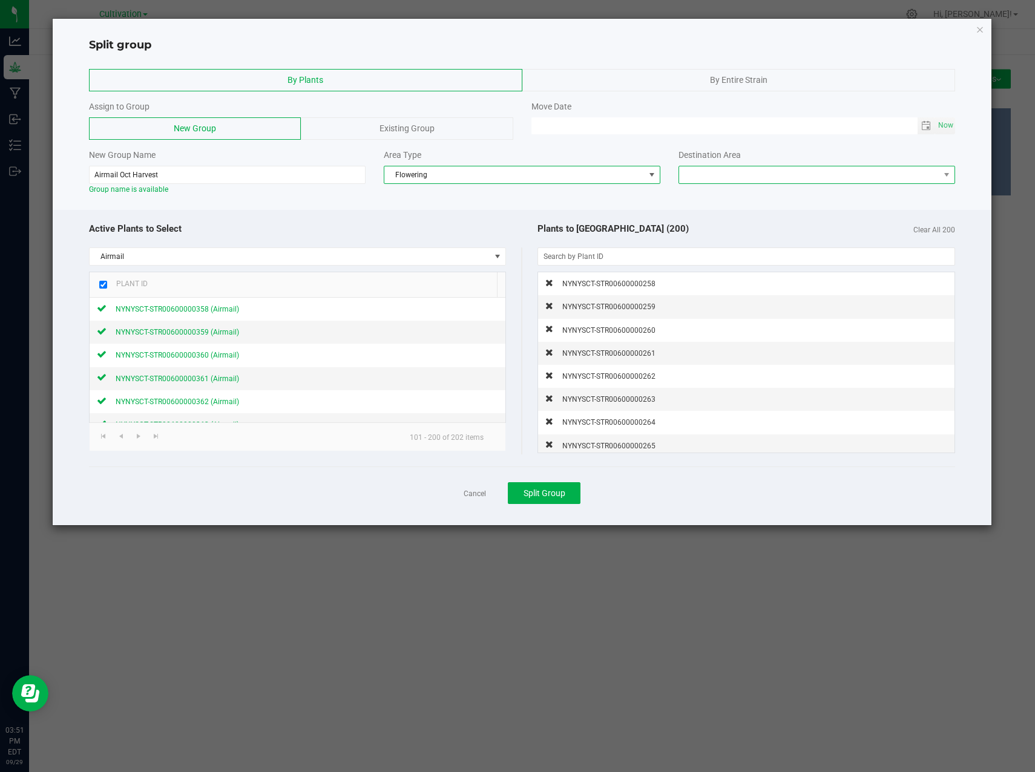
click at [709, 174] on span at bounding box center [809, 174] width 260 height 17
click at [754, 199] on li "Main Greenhouse" at bounding box center [816, 196] width 275 height 21
click at [927, 123] on span "Toggle calendar" at bounding box center [926, 126] width 10 height 10
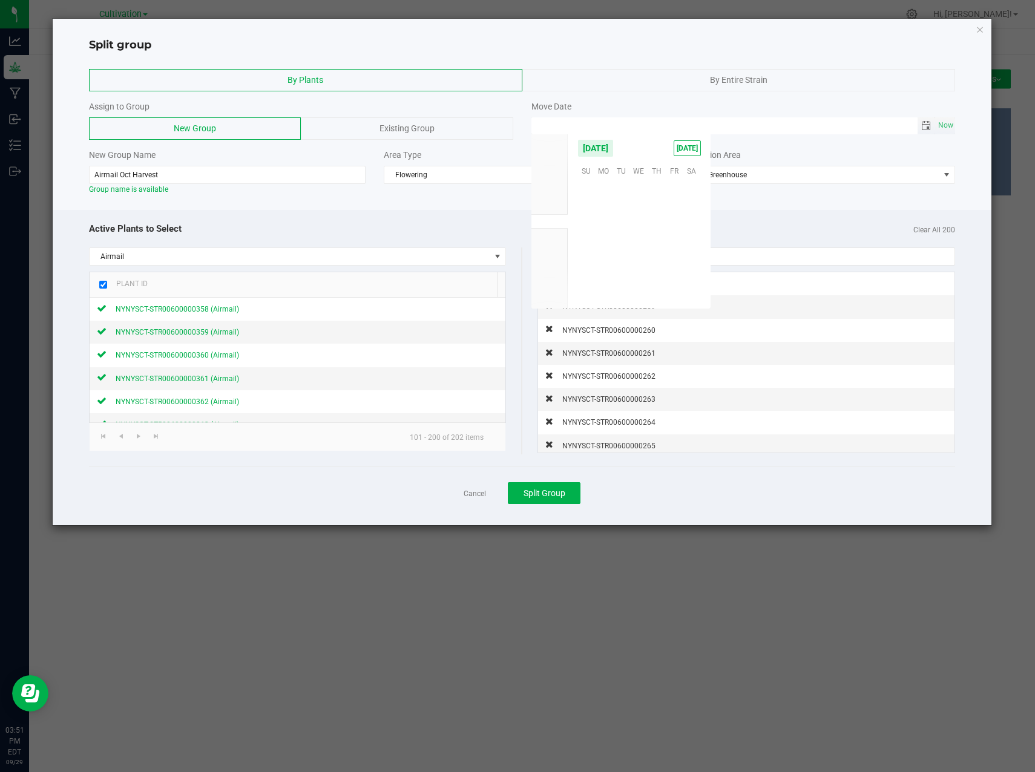
scroll to position [196300, 0]
click at [551, 206] on span "Aug" at bounding box center [549, 207] width 13 height 8
click at [639, 248] on span "20" at bounding box center [639, 244] width 18 height 19
type input "[DATE] 12:00 AM"
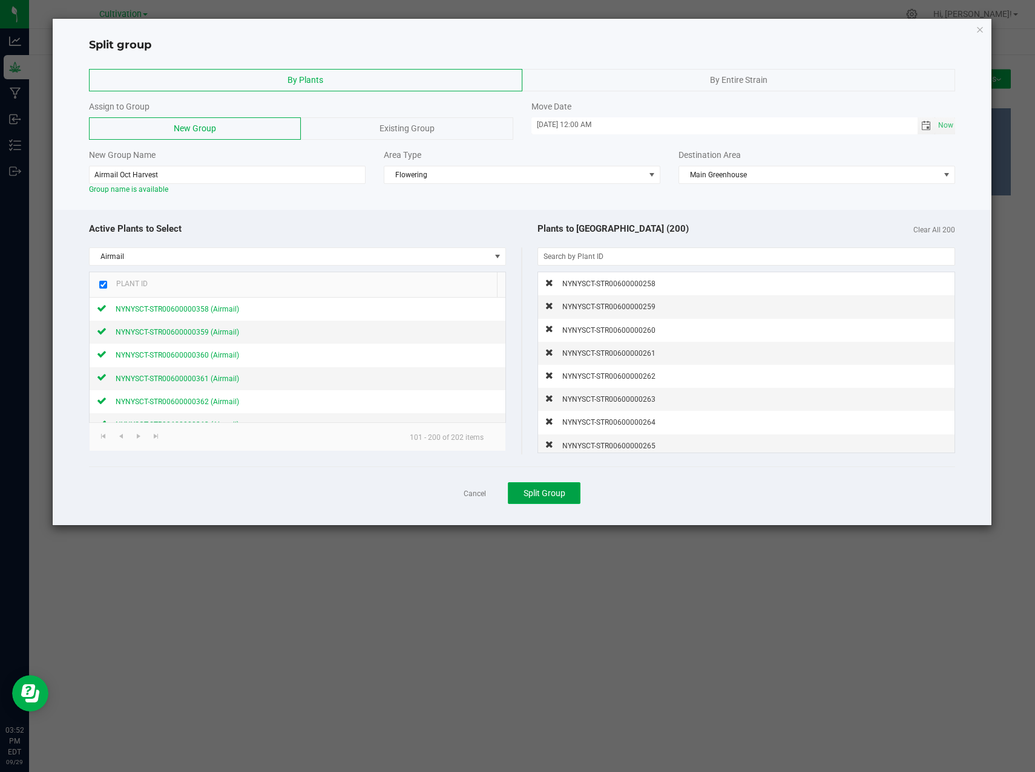
click at [555, 499] on button "Split Group" at bounding box center [544, 493] width 73 height 22
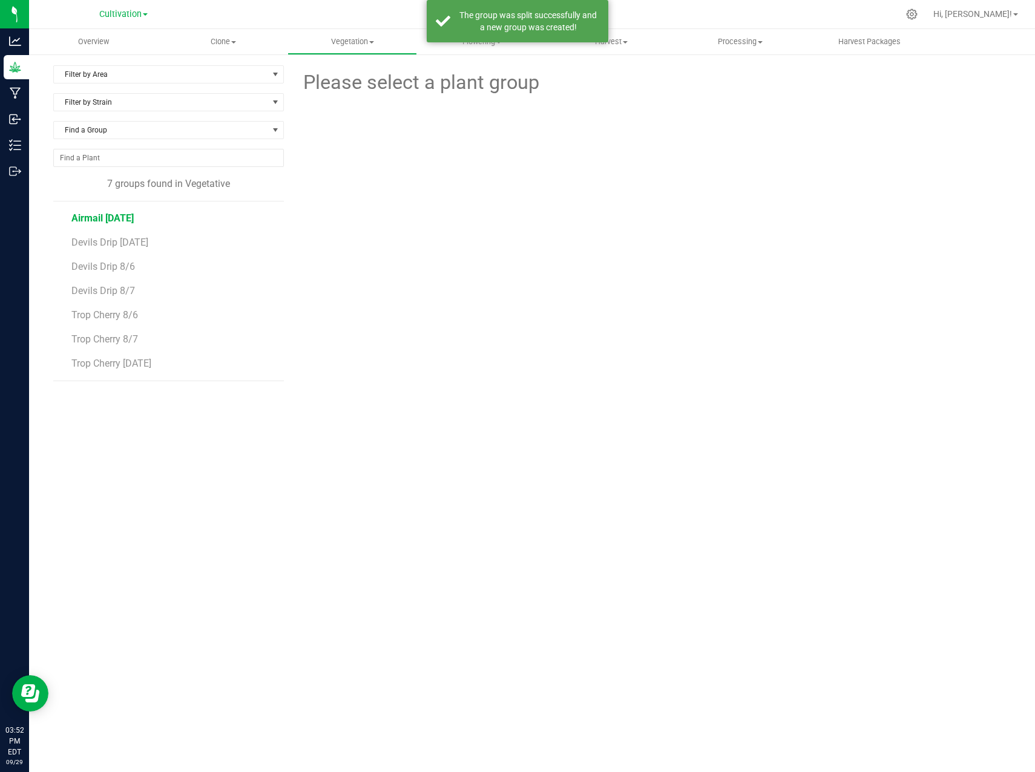
click at [112, 214] on span "Airmail [DATE]" at bounding box center [102, 218] width 62 height 12
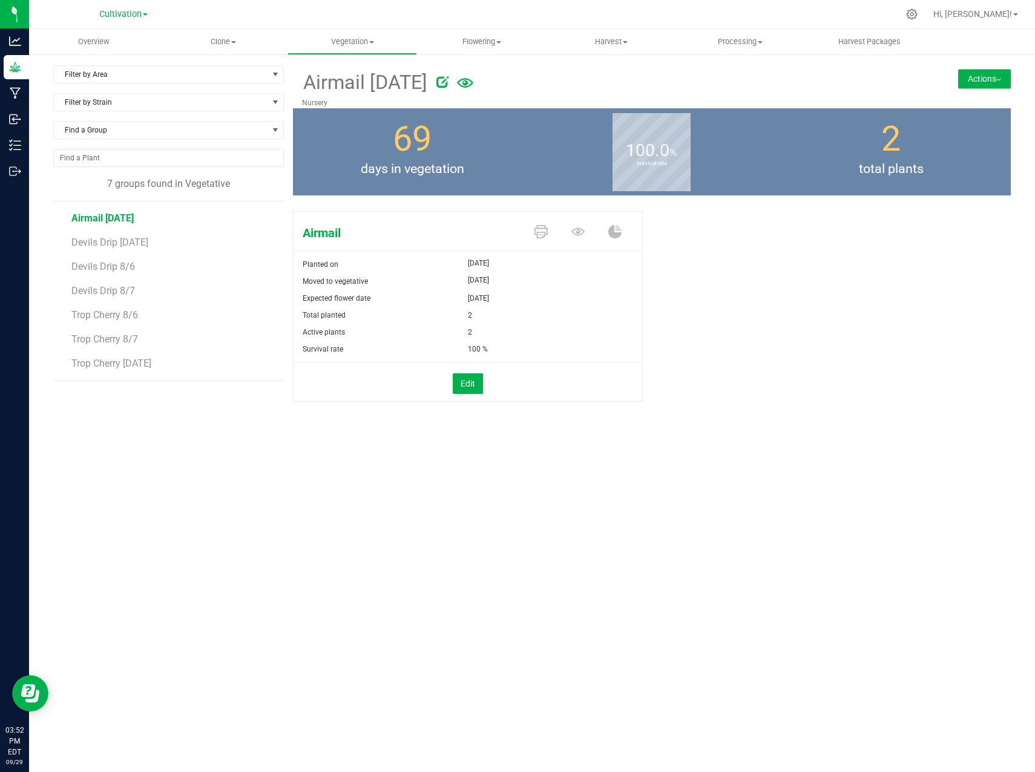
click at [982, 75] on button "Actions" at bounding box center [984, 78] width 53 height 19
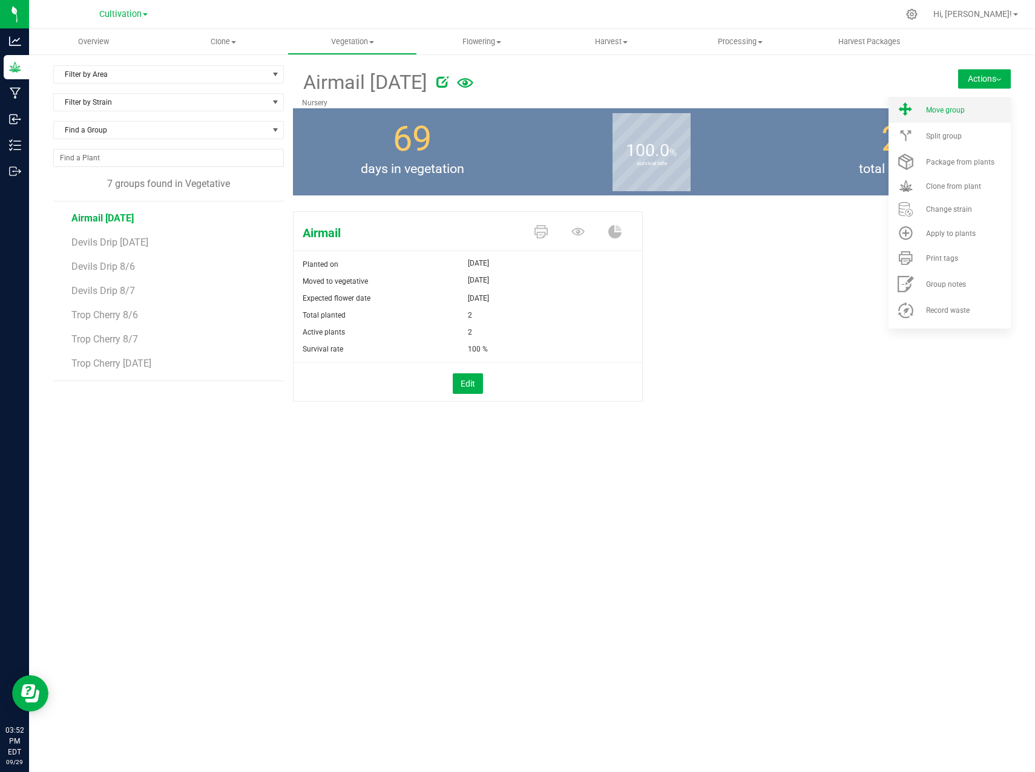
click at [973, 115] on li "Move group" at bounding box center [950, 110] width 122 height 26
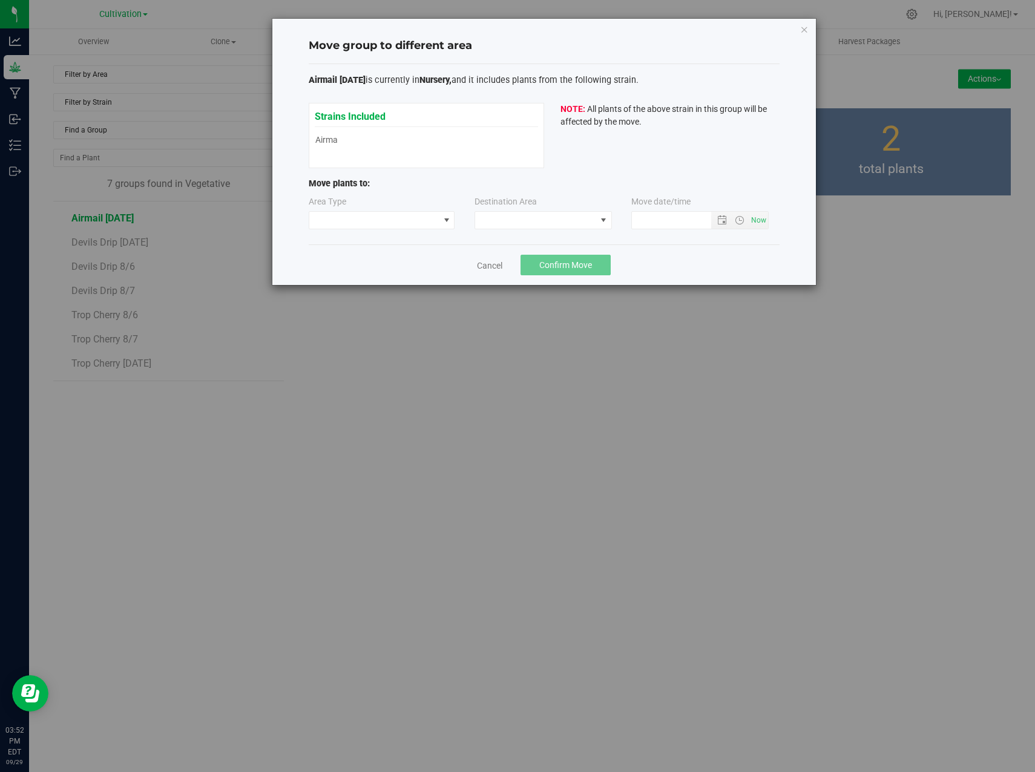
type input "[DATE] 3:52 PM"
click at [373, 228] on span at bounding box center [374, 220] width 130 height 17
click at [370, 281] on li "Flowering" at bounding box center [381, 284] width 145 height 21
click at [534, 210] on div "Destination Area" at bounding box center [506, 204] width 62 height 16
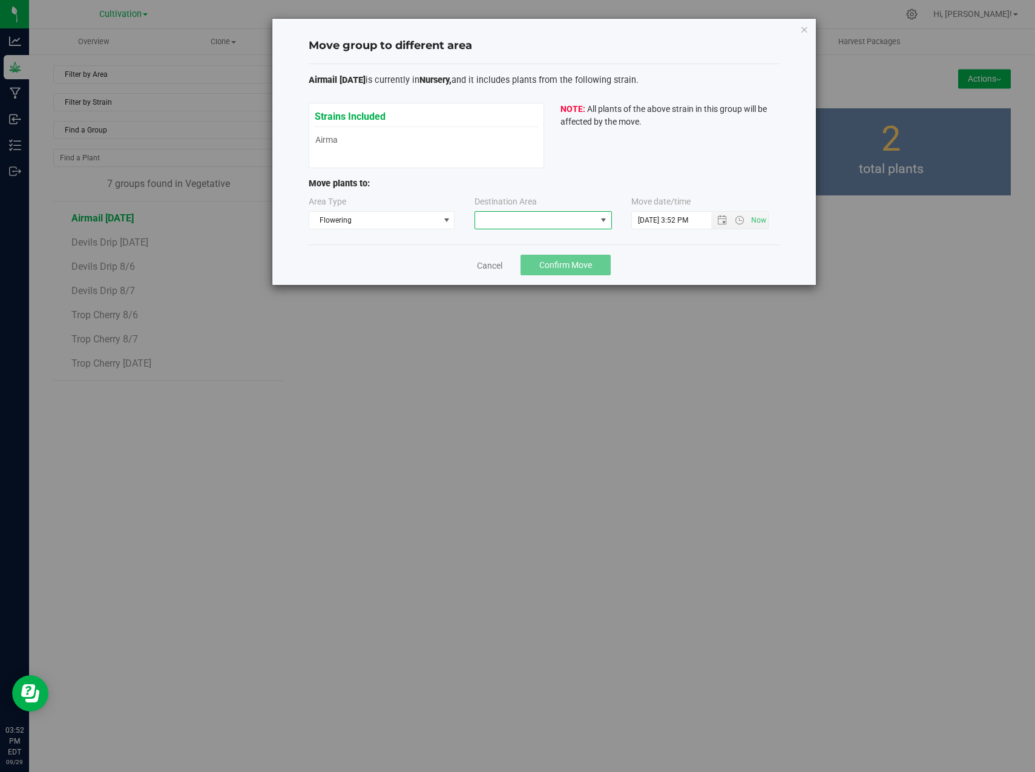
click at [533, 215] on span at bounding box center [535, 220] width 121 height 17
drag, startPoint x: 536, startPoint y: 281, endPoint x: 542, endPoint y: 275, distance: 9.0
click at [539, 279] on li "Main Greenhouse" at bounding box center [543, 272] width 136 height 21
click at [559, 262] on span "Confirm Move" at bounding box center [565, 265] width 53 height 10
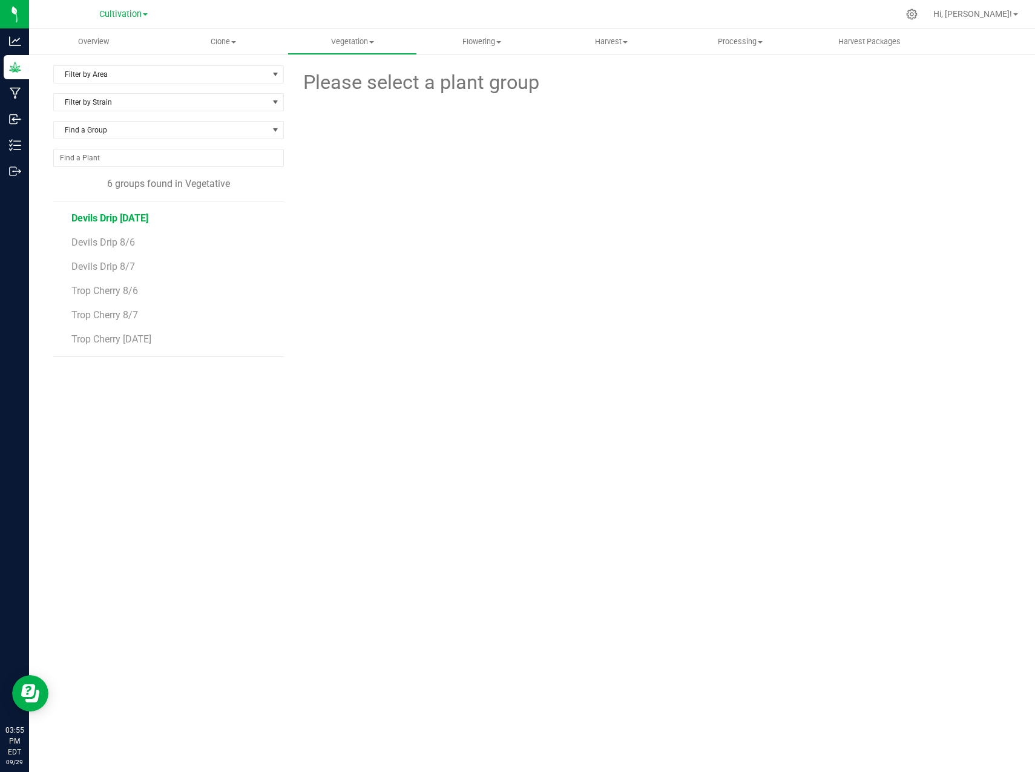
click at [142, 212] on span "Devils Drip [DATE]" at bounding box center [109, 218] width 77 height 12
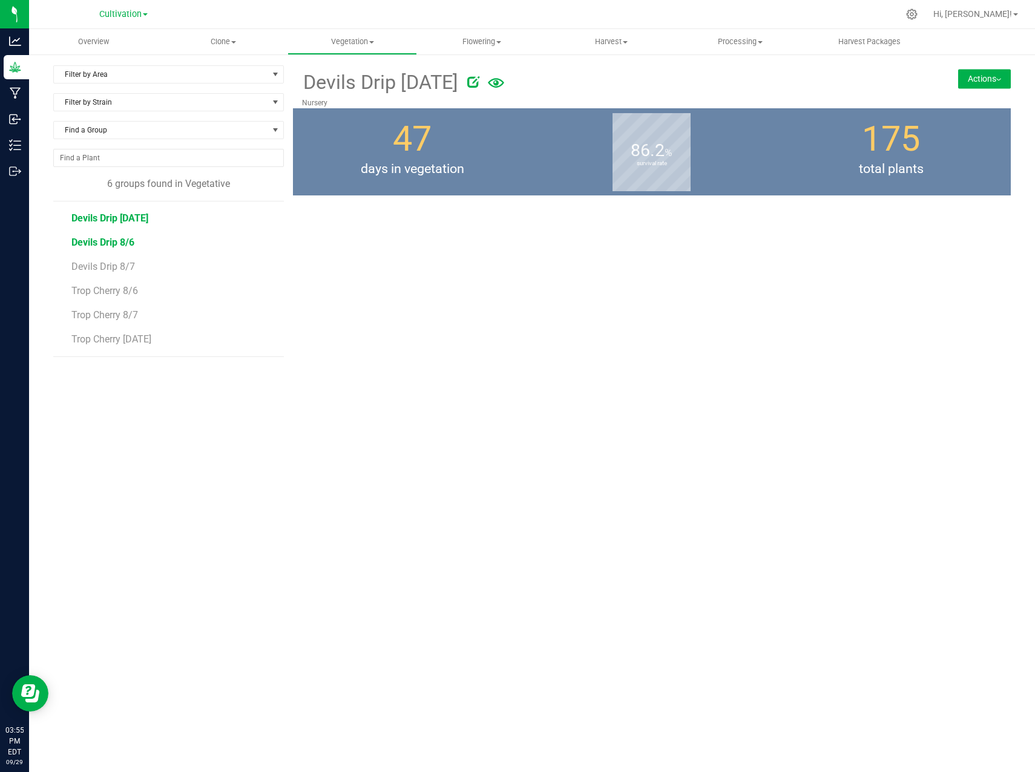
click at [89, 240] on span "Devils Drip 8/6" at bounding box center [102, 243] width 63 height 12
click at [111, 266] on span "Devils Drip 8/7" at bounding box center [102, 267] width 63 height 12
click at [994, 85] on button "Actions" at bounding box center [984, 78] width 53 height 19
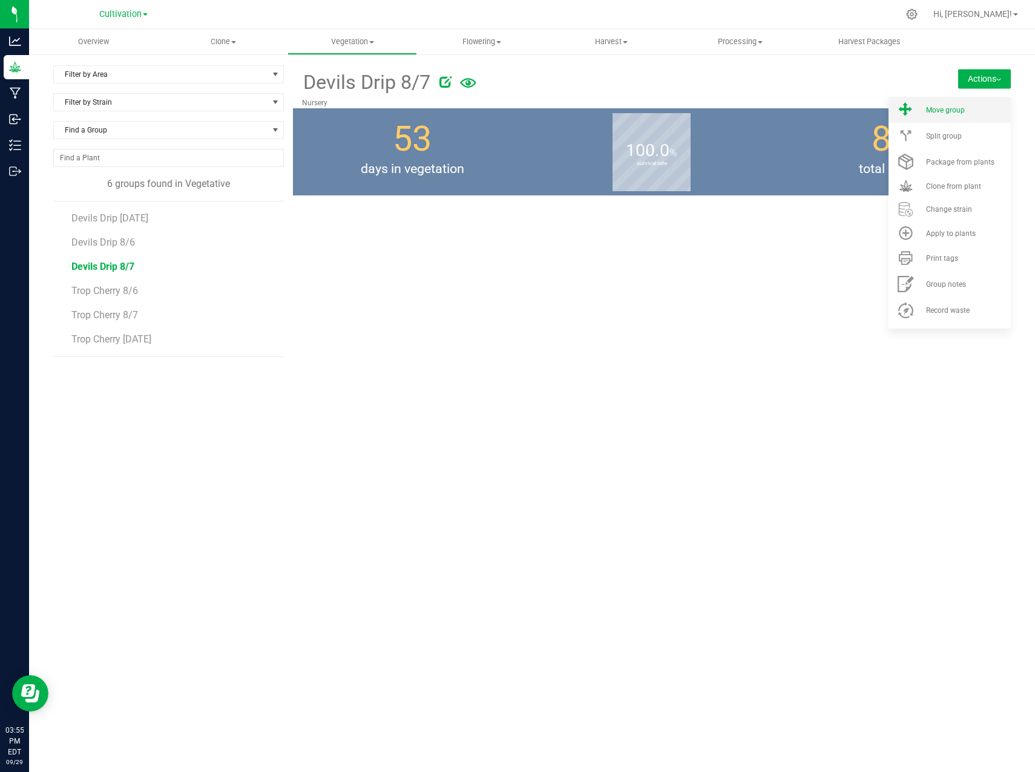
click at [958, 107] on span "Move group" at bounding box center [945, 110] width 39 height 8
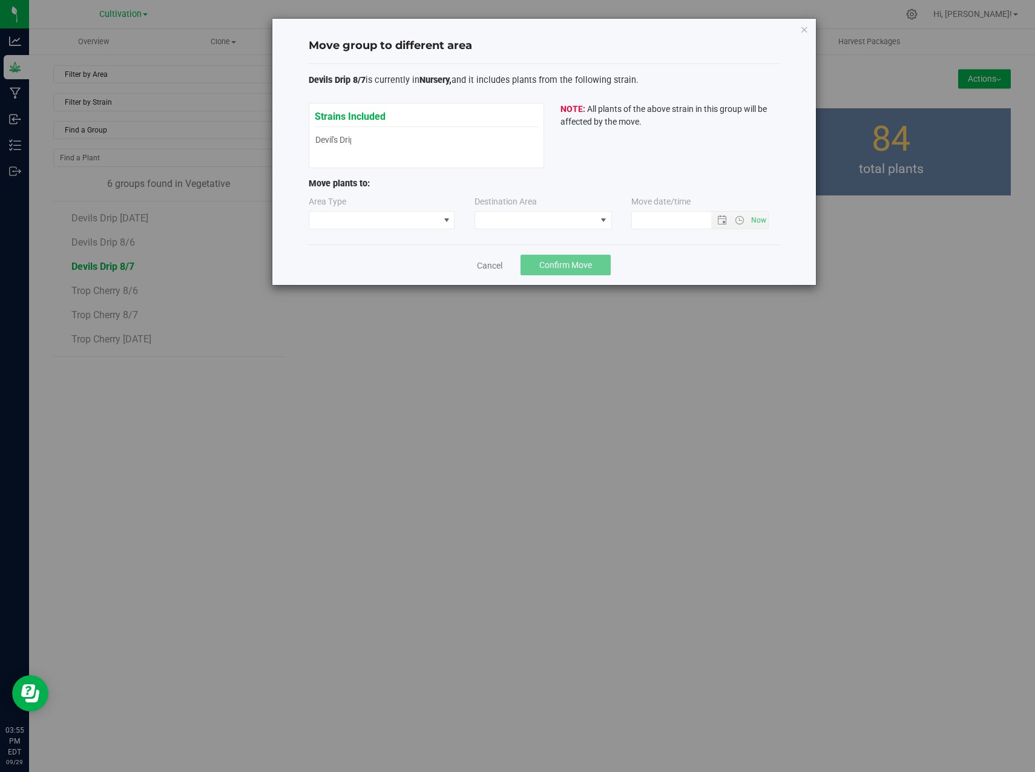
type input "[DATE] 3:55 PM"
click at [435, 217] on span at bounding box center [374, 220] width 130 height 17
click at [379, 291] on li "Flowering" at bounding box center [381, 284] width 145 height 21
click at [505, 215] on span at bounding box center [535, 220] width 121 height 17
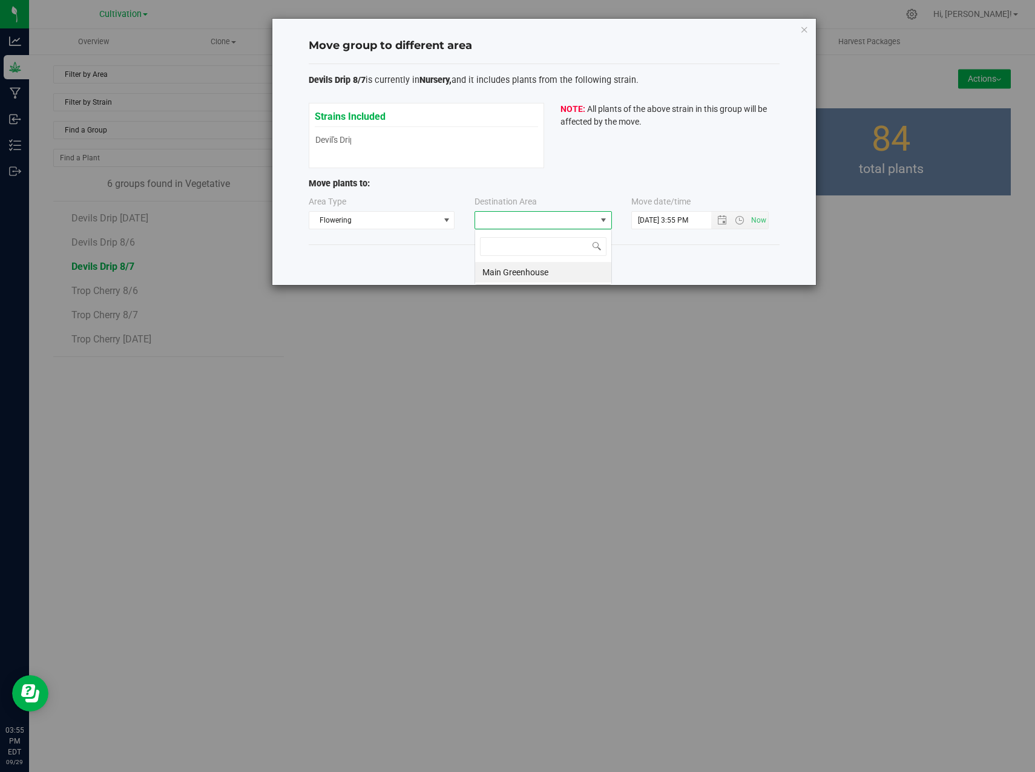
scroll to position [18, 137]
click at [536, 274] on li "Main Greenhouse" at bounding box center [543, 272] width 136 height 21
click at [548, 270] on span "Confirm Move" at bounding box center [565, 265] width 53 height 10
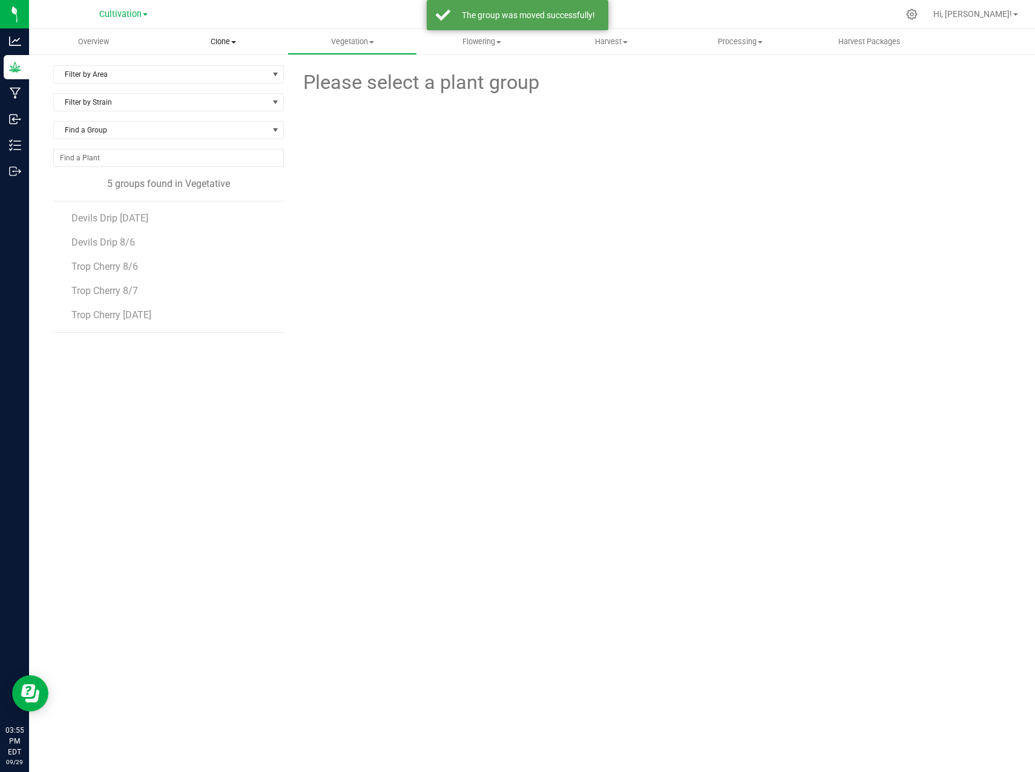
click at [214, 37] on span "Clone" at bounding box center [223, 41] width 128 height 11
click at [225, 76] on span "Create plants" at bounding box center [201, 73] width 85 height 10
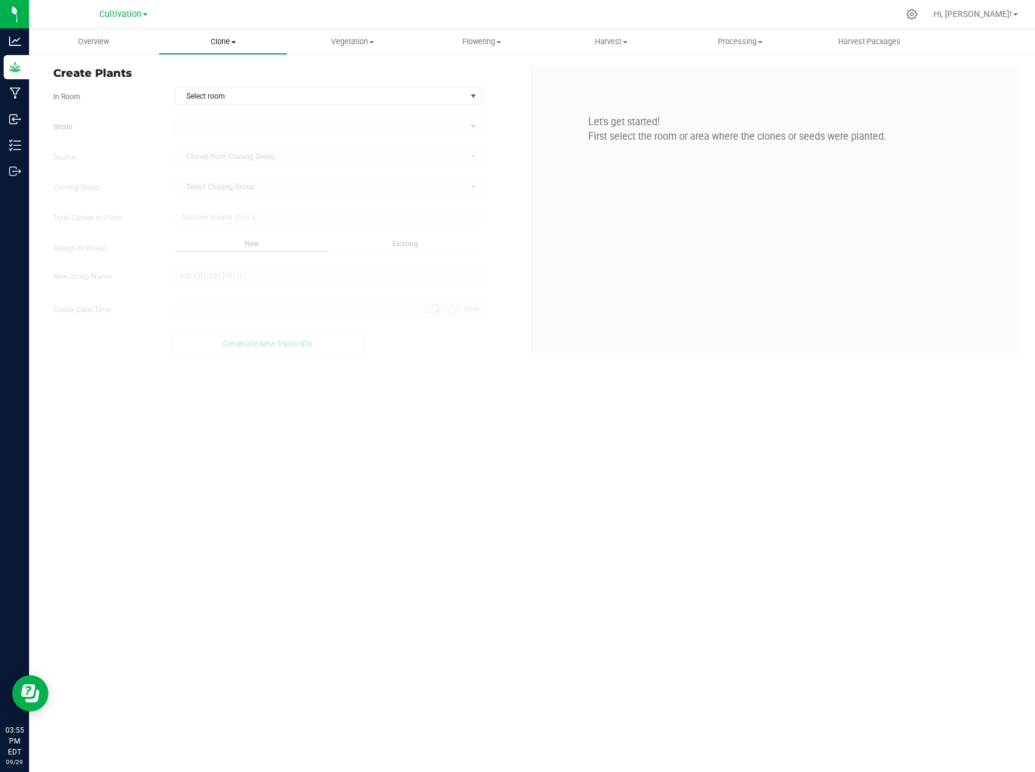
type input "[DATE] 3:55 PM"
click at [231, 39] on span "Clone" at bounding box center [223, 41] width 128 height 11
click at [231, 81] on li "Cloning groups" at bounding box center [224, 88] width 130 height 15
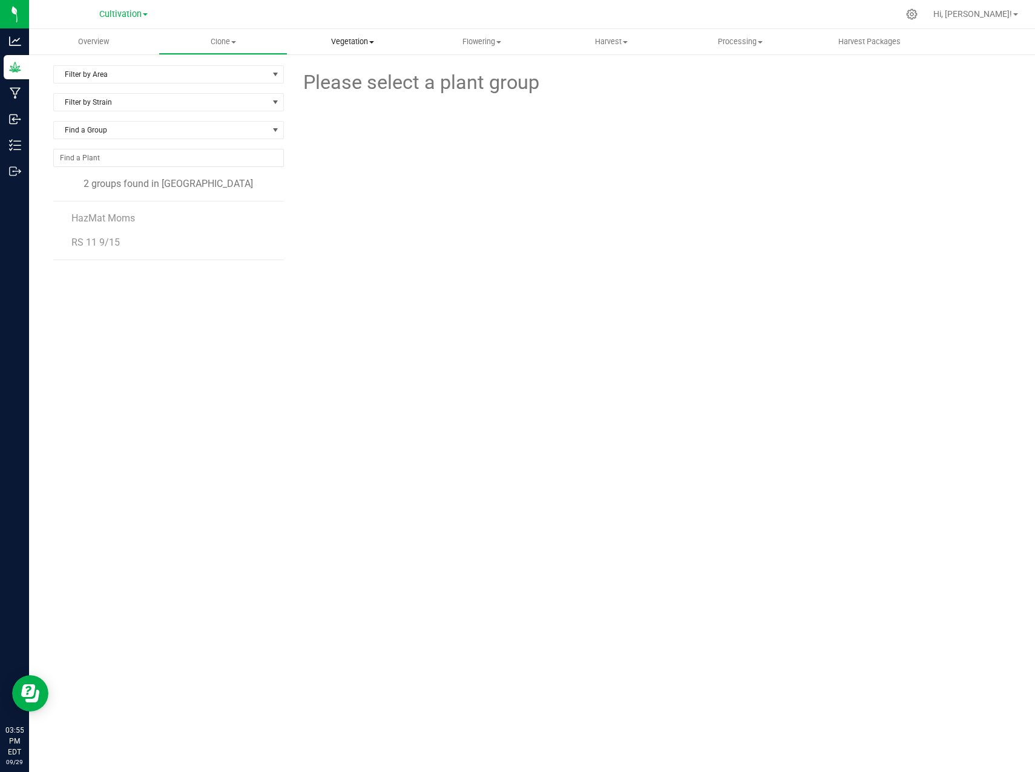
click at [353, 36] on uib-tab-heading "Vegetation Veg groups Veg plants Mother groups Mother plants Apply to plants" at bounding box center [352, 42] width 128 height 24
drag, startPoint x: 363, startPoint y: 64, endPoint x: 360, endPoint y: 70, distance: 7.3
click at [364, 64] on ul "Veg groups Veg plants Mother groups Mother plants Apply to plants" at bounding box center [353, 102] width 130 height 94
click at [356, 73] on grow "Overview Clone Create plants Cloning groups Cloning plants Apply to plants Vege…" at bounding box center [532, 235] width 1006 height 412
click at [475, 35] on uib-tab-heading "Flowering Create harvest Flowering groups Flowering plants Apply to plants" at bounding box center [482, 42] width 128 height 24
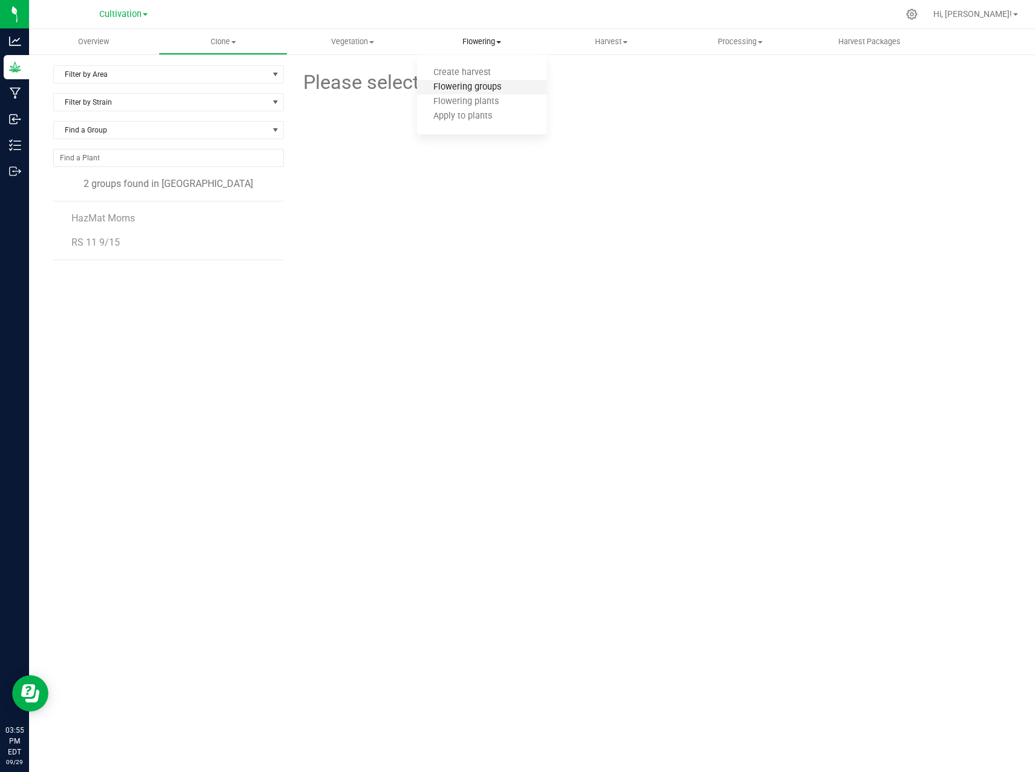
click at [489, 89] on span "Flowering groups" at bounding box center [467, 87] width 100 height 10
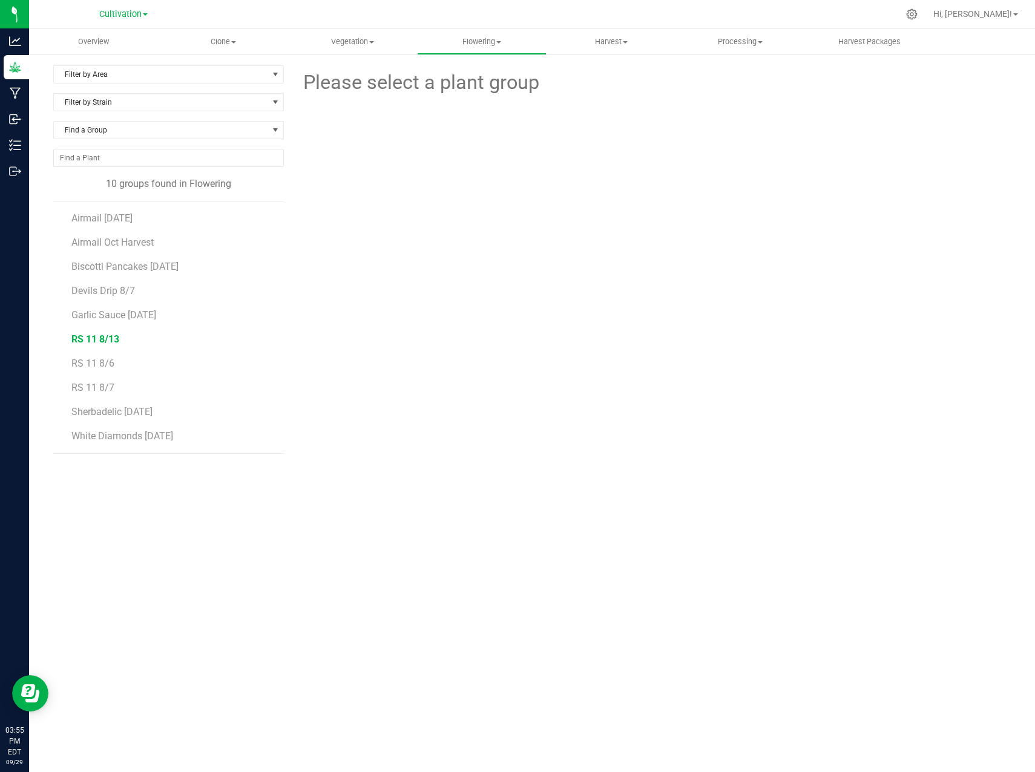
click at [104, 334] on span "RS 11 8/13" at bounding box center [95, 340] width 48 height 12
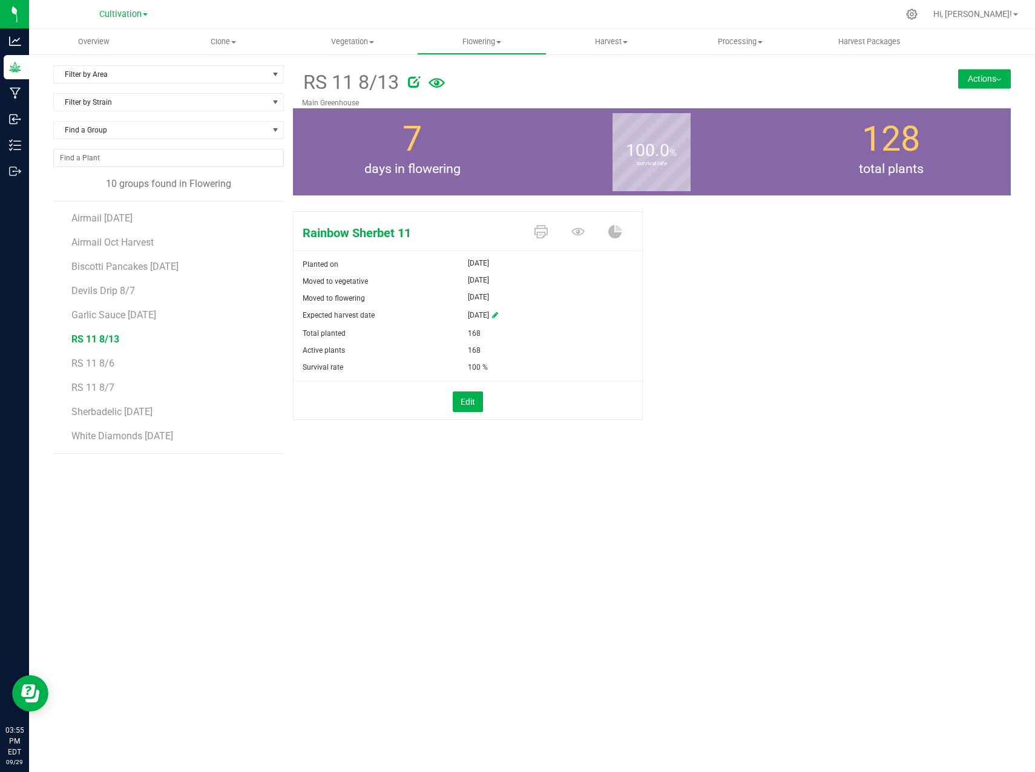
click at [979, 70] on button "Actions" at bounding box center [984, 78] width 53 height 19
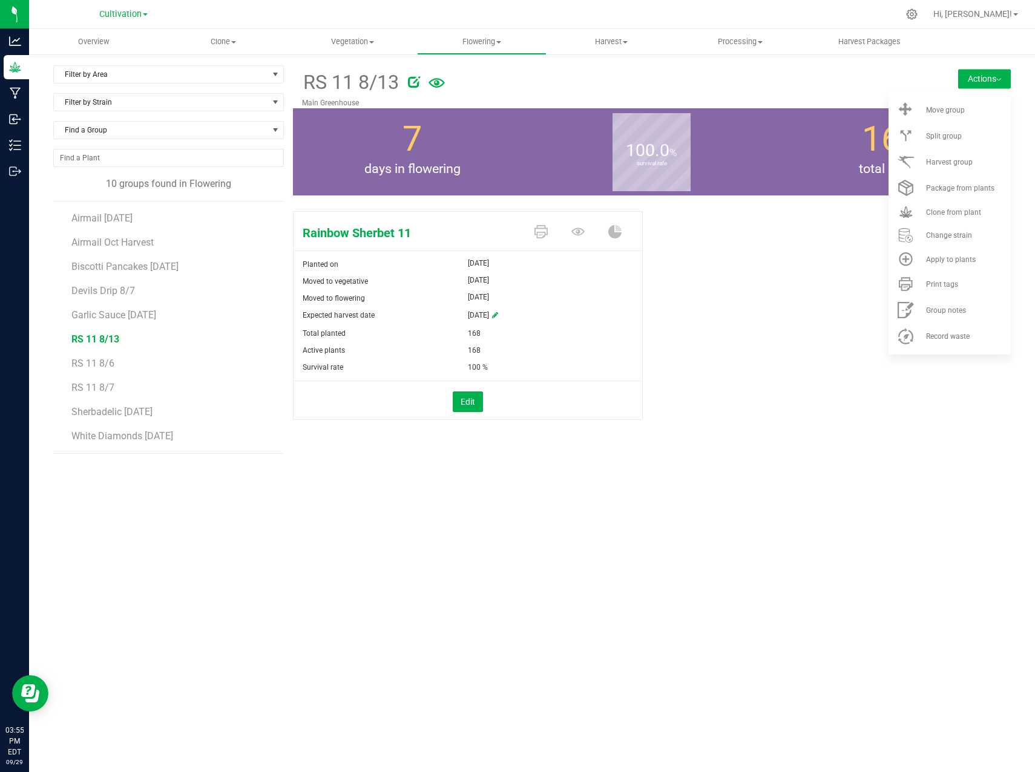
click at [614, 556] on div "Overview Clone Create plants Cloning groups Cloning plants Apply to plants Vege…" at bounding box center [532, 400] width 1006 height 743
click at [789, 623] on div "Overview Clone Create plants Cloning groups Cloning plants Apply to plants Vege…" at bounding box center [532, 400] width 1006 height 743
click at [788, 237] on div "Rainbow Sherbet 11 Planted on [DATE] Moved to vegetative [DATE] Moved to flower…" at bounding box center [652, 328] width 718 height 244
click at [847, 72] on div at bounding box center [649, 80] width 483 height 24
click at [797, 314] on div "Rainbow Sherbet 11 Planted on [DATE] Moved to vegetative [DATE] Moved to flower…" at bounding box center [652, 328] width 718 height 244
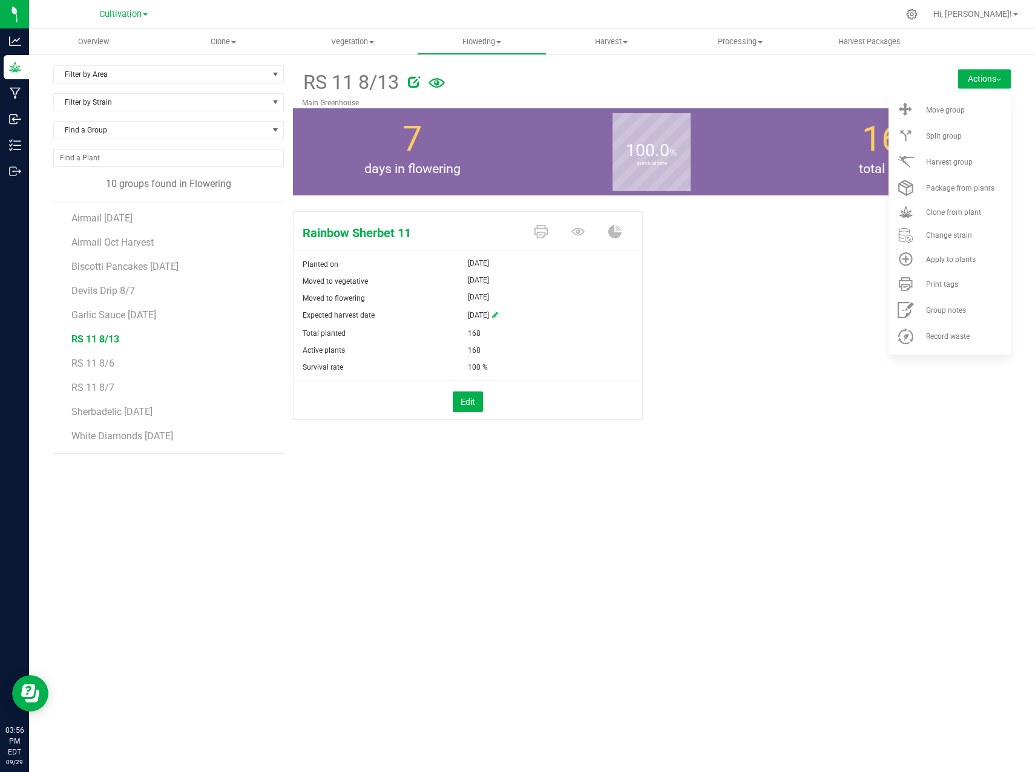
click at [107, 346] on li "RS 11 8/13" at bounding box center [172, 335] width 203 height 24
click at [88, 367] on span "RS 11 8/6" at bounding box center [92, 364] width 42 height 12
click at [91, 387] on span "RS 11 8/7" at bounding box center [92, 388] width 42 height 12
click at [613, 37] on span "Harvest" at bounding box center [611, 41] width 128 height 11
click at [766, 45] on span "Processing" at bounding box center [740, 41] width 128 height 11
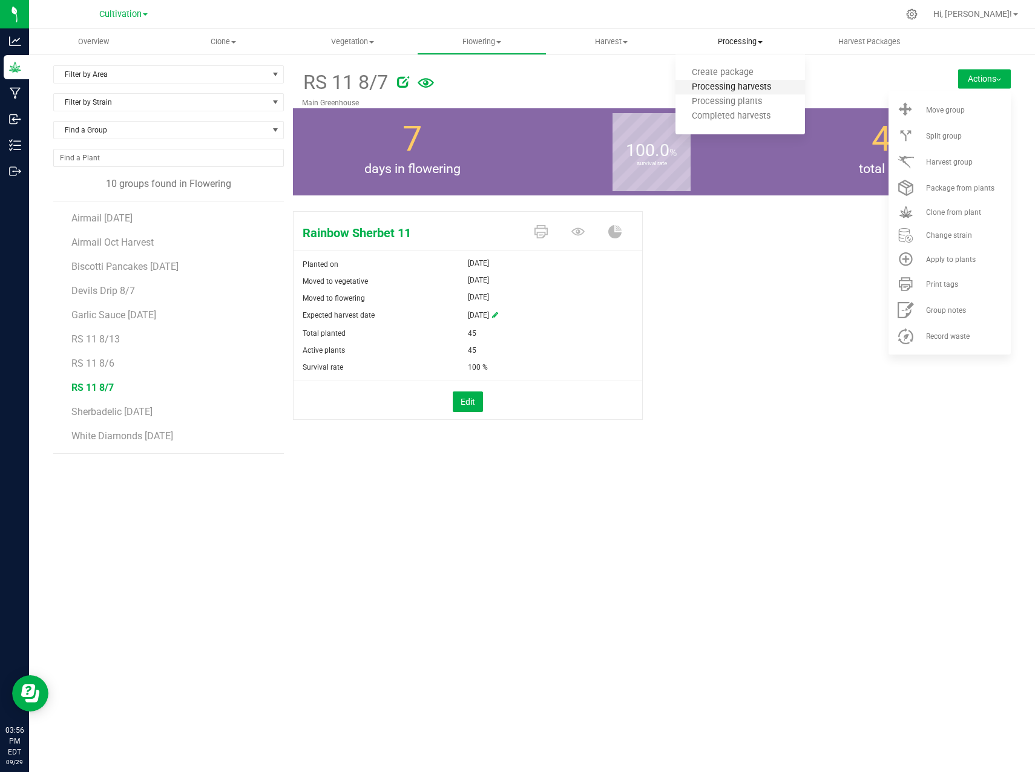
click at [765, 84] on span "Processing harvests" at bounding box center [731, 87] width 112 height 10
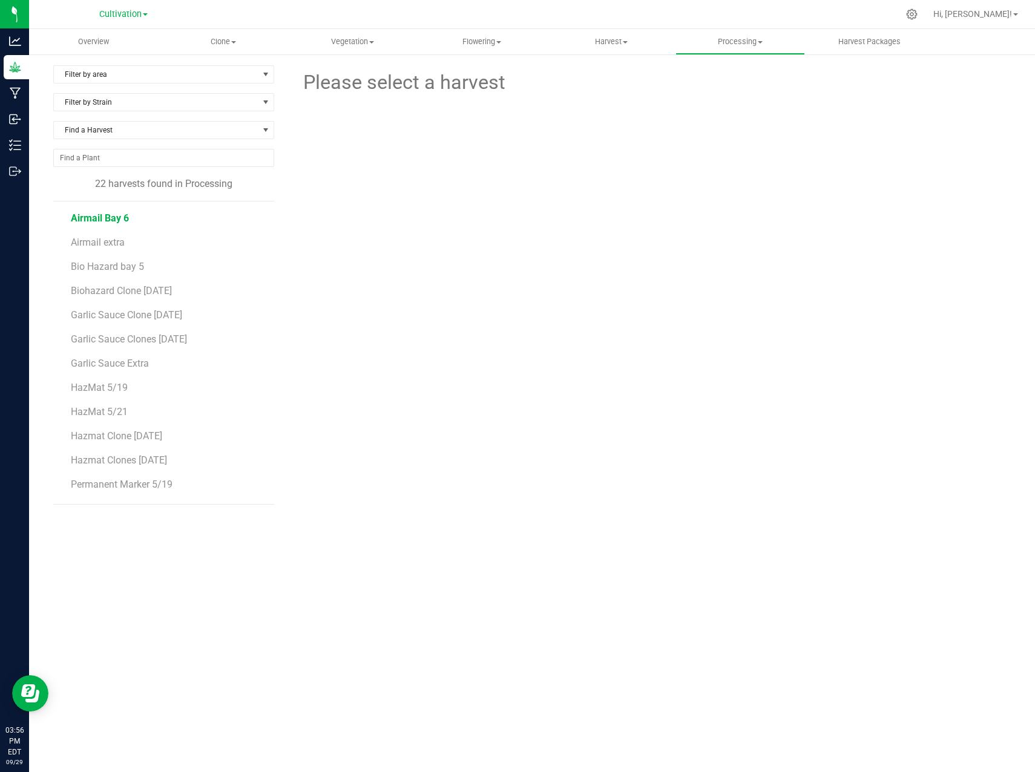
click at [96, 223] on span "Airmail Bay 6" at bounding box center [100, 218] width 58 height 12
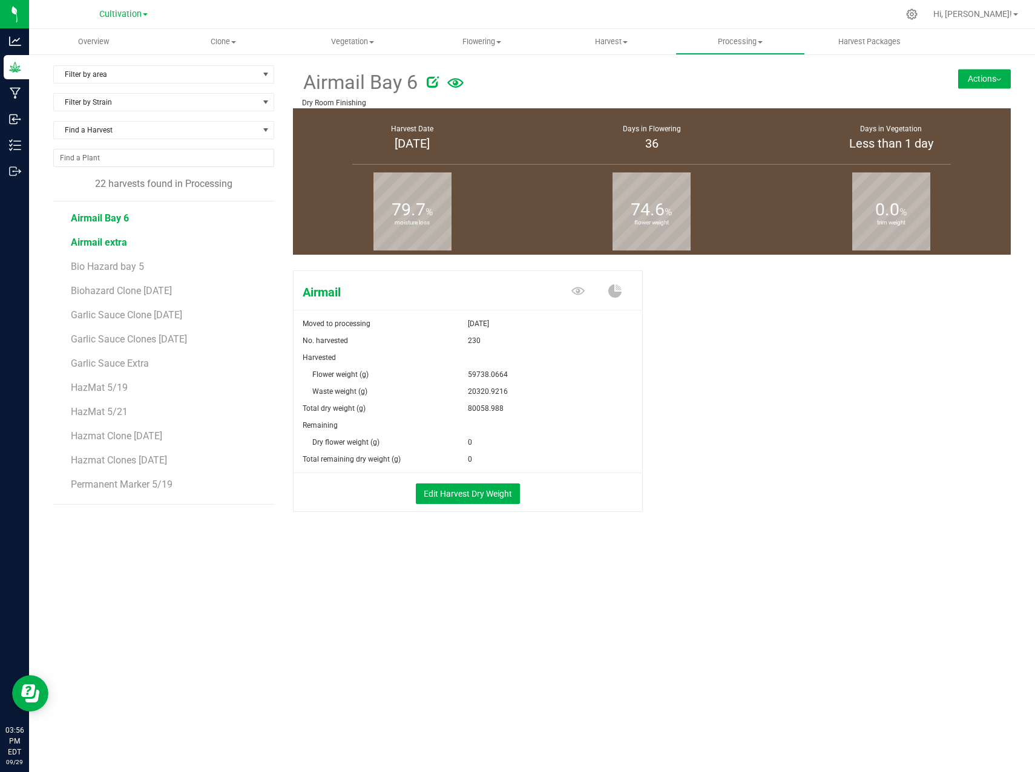
click at [107, 242] on span "Airmail extra" at bounding box center [99, 243] width 56 height 12
click at [109, 266] on span "Bio Hazard bay 5" at bounding box center [108, 267] width 74 height 12
click at [122, 293] on span "Biohazard Clone [DATE]" at bounding box center [122, 291] width 102 height 12
click at [130, 318] on span "Garlic Sauce Clone [DATE]" at bounding box center [127, 315] width 113 height 12
click at [121, 343] on span "Garlic Sauce Clones [DATE]" at bounding box center [130, 340] width 118 height 12
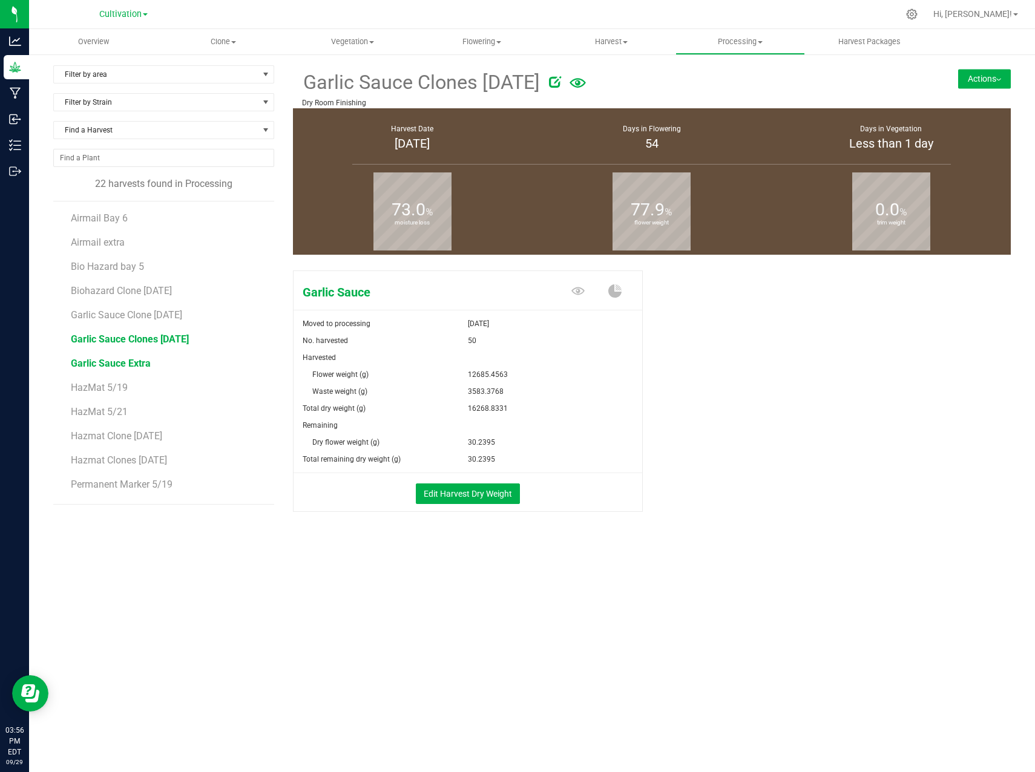
click at [117, 360] on span "Garlic Sauce Extra" at bounding box center [111, 364] width 80 height 12
click at [104, 394] on li "HazMat 5/19" at bounding box center [168, 383] width 194 height 24
click at [104, 393] on span "HazMat 5/19" at bounding box center [99, 388] width 56 height 12
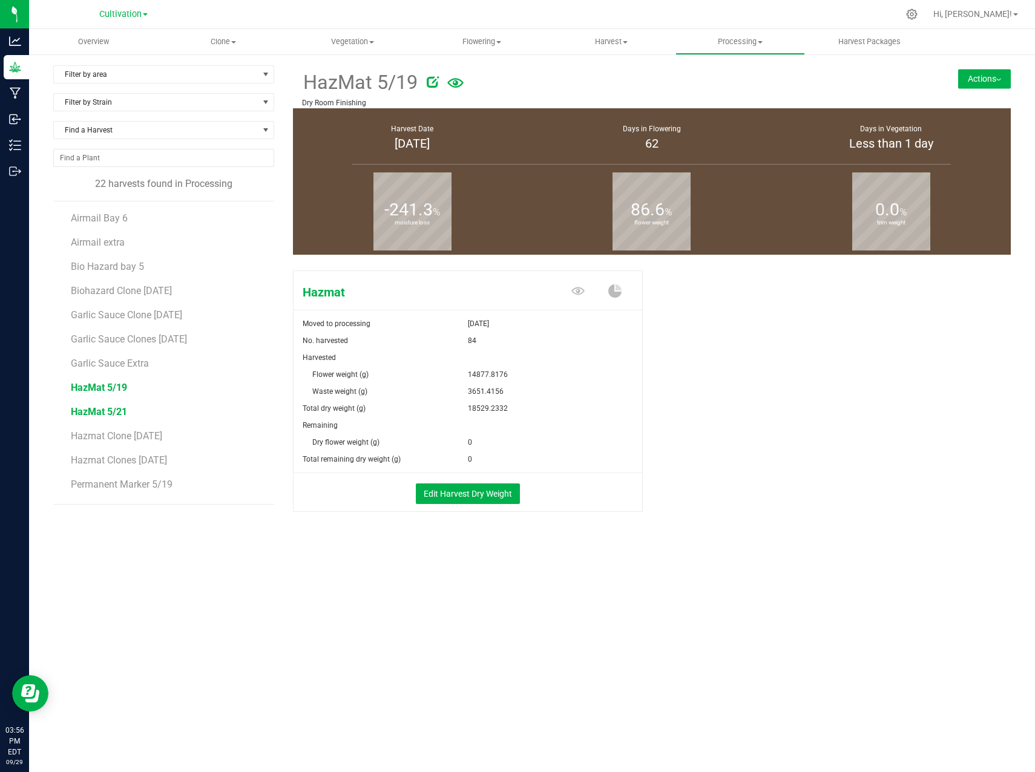
click at [99, 412] on span "HazMat 5/21" at bounding box center [99, 412] width 56 height 12
click at [111, 438] on span "Hazmat Clone [DATE]" at bounding box center [117, 436] width 92 height 12
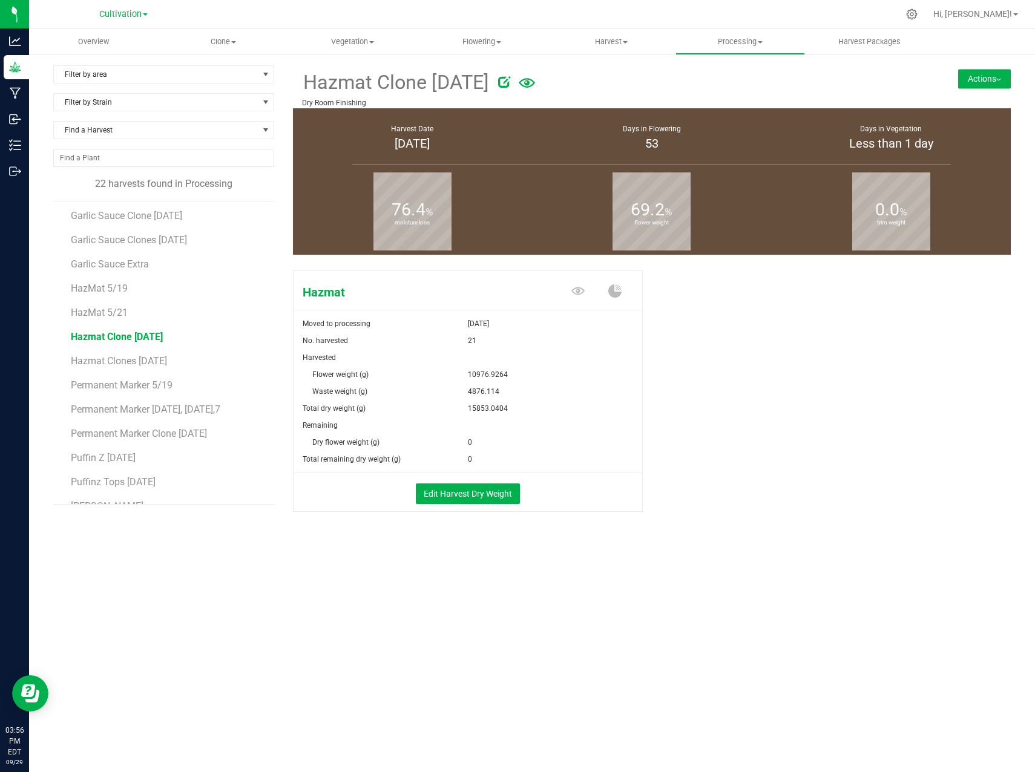
scroll to position [121, 0]
click at [119, 338] on span "Hazmat Clones [DATE]" at bounding box center [119, 340] width 97 height 12
click at [134, 367] on span "Permanent Marker 5/19" at bounding box center [123, 364] width 105 height 12
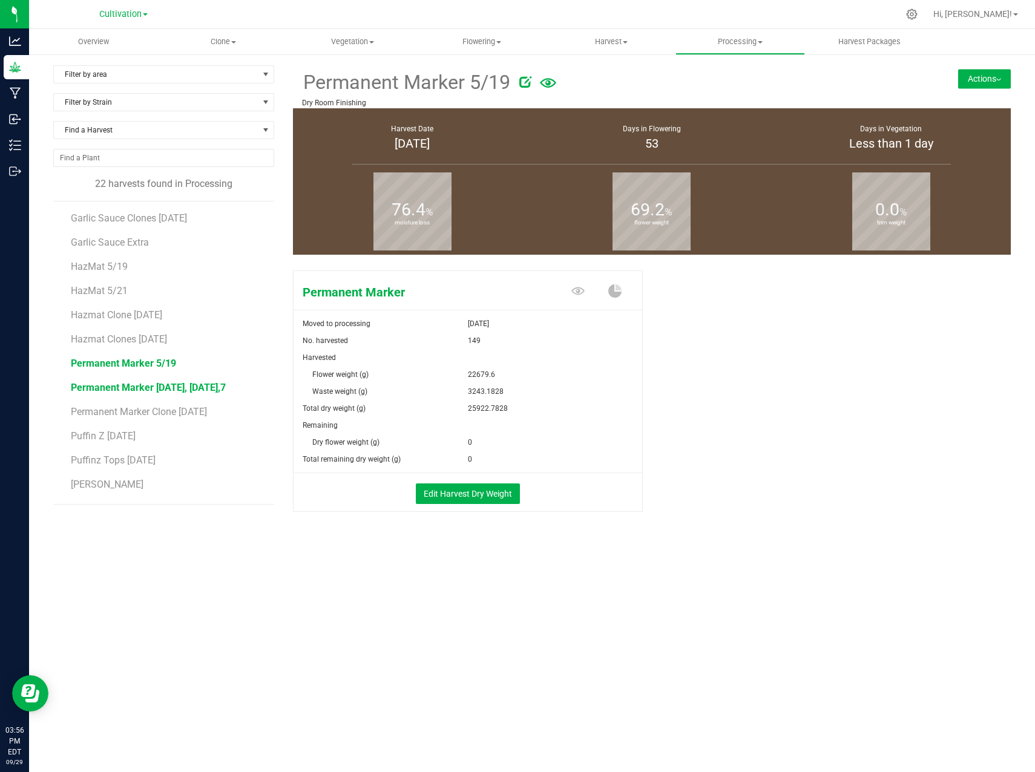
click at [131, 389] on span "Permanent Marker [DATE], [DATE],7" at bounding box center [148, 388] width 155 height 12
click at [131, 408] on span "Permanent Marker Clone [DATE]" at bounding box center [141, 412] width 141 height 12
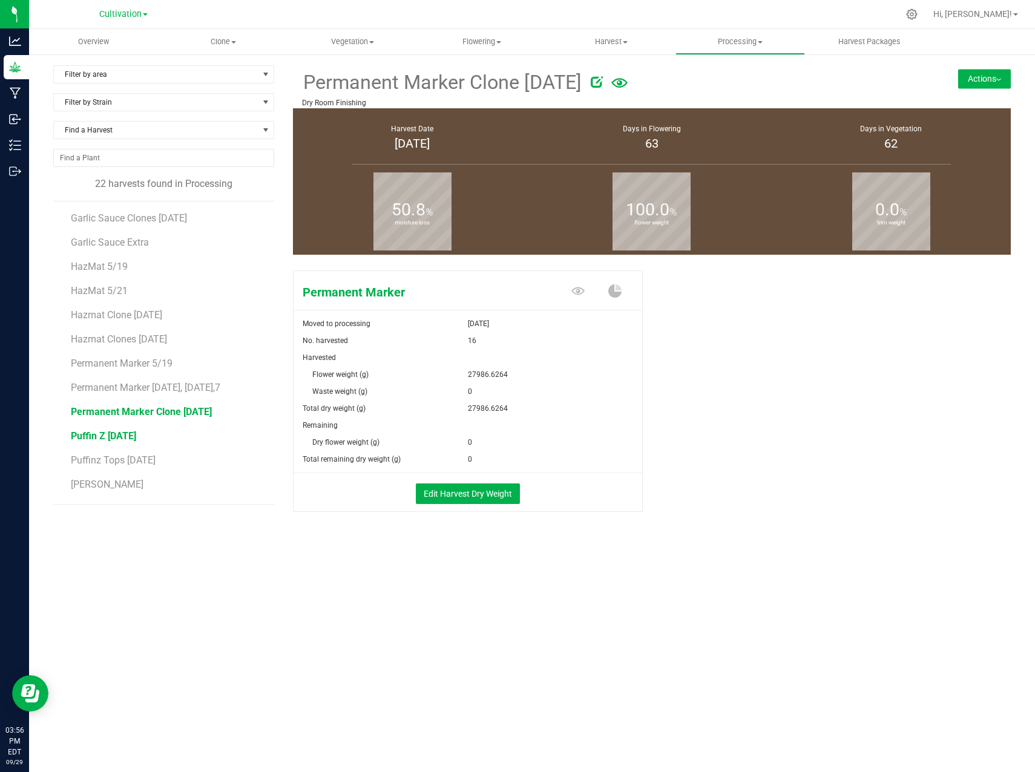
click at [120, 438] on span "Puffin Z [DATE]" at bounding box center [103, 436] width 65 height 12
click at [114, 457] on span "Puffinz Tops [DATE]" at bounding box center [113, 461] width 85 height 12
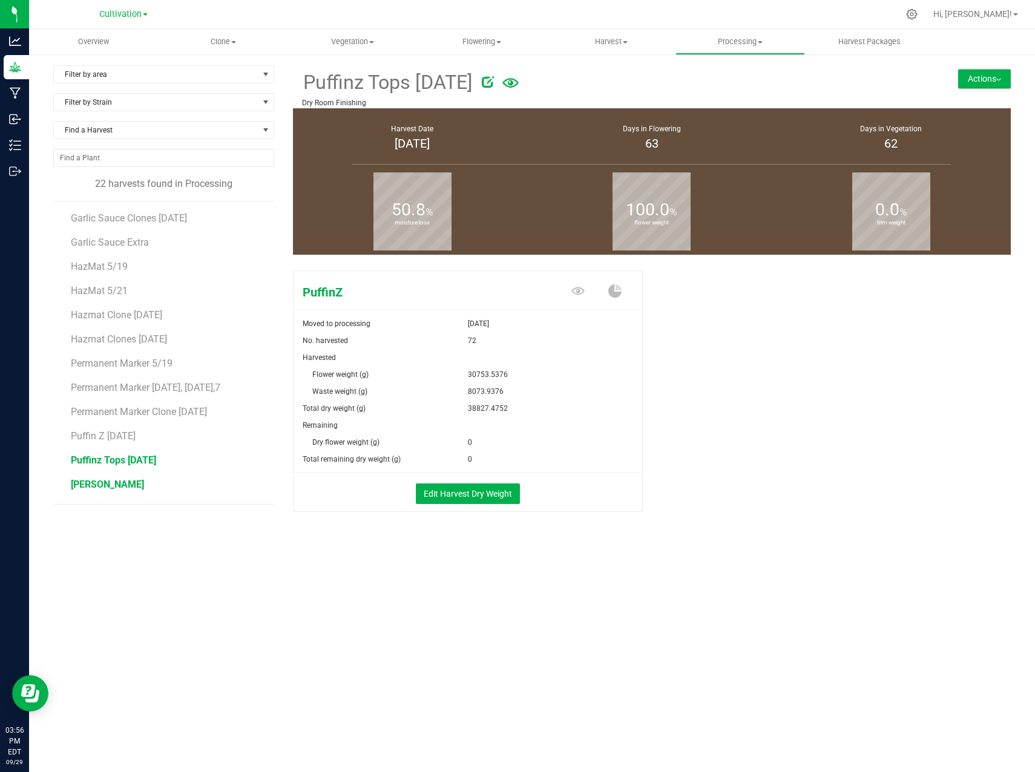
click at [91, 482] on span "[PERSON_NAME]" at bounding box center [107, 485] width 73 height 12
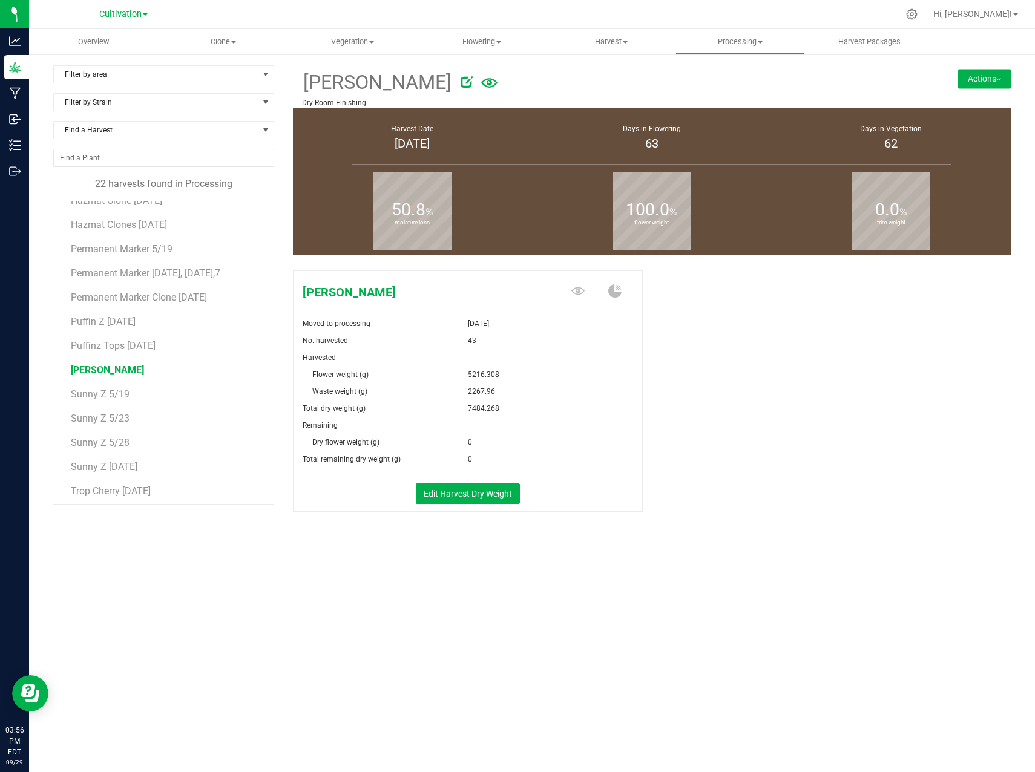
scroll to position [240, 0]
